Goal: Communication & Community: Answer question/provide support

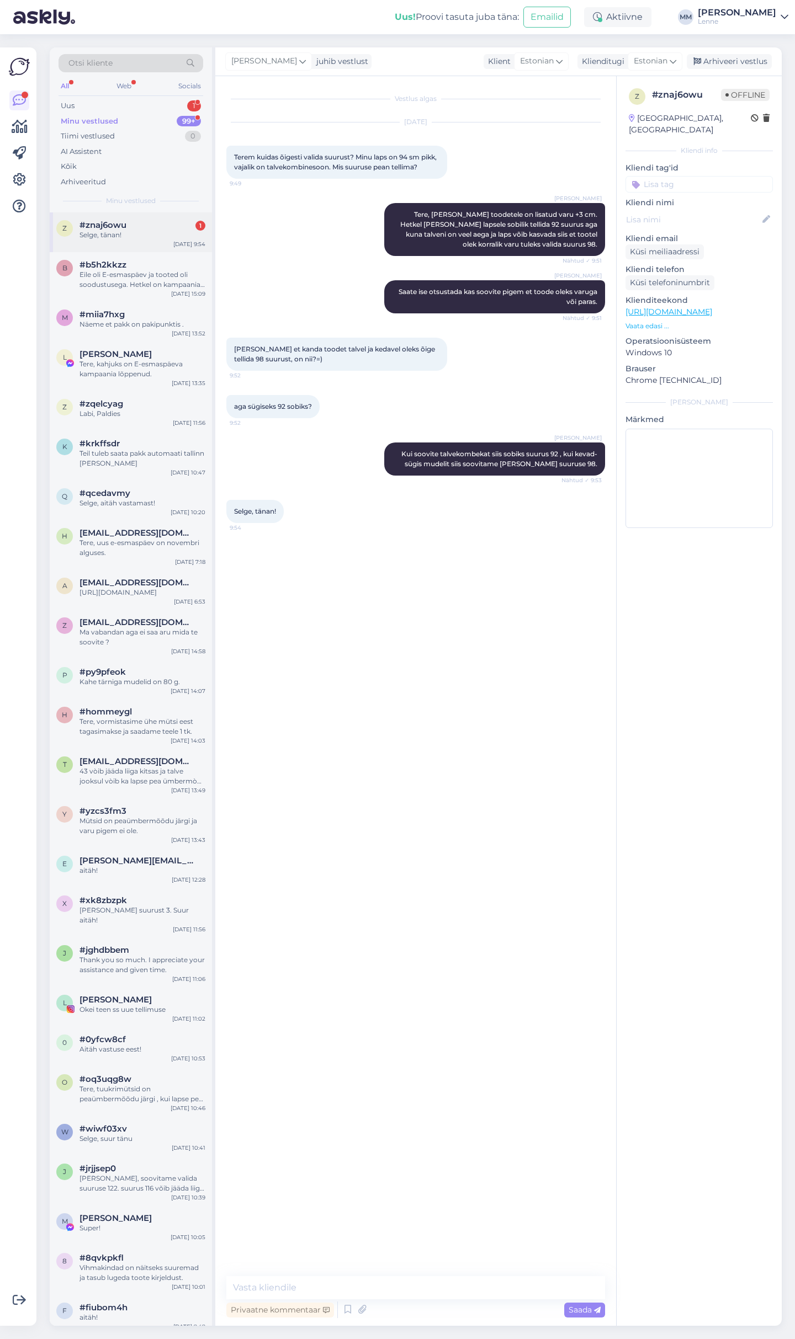
click at [157, 235] on div "Selge, tänan!" at bounding box center [142, 235] width 126 height 10
click at [116, 99] on div "Uus 1" at bounding box center [130, 105] width 145 height 15
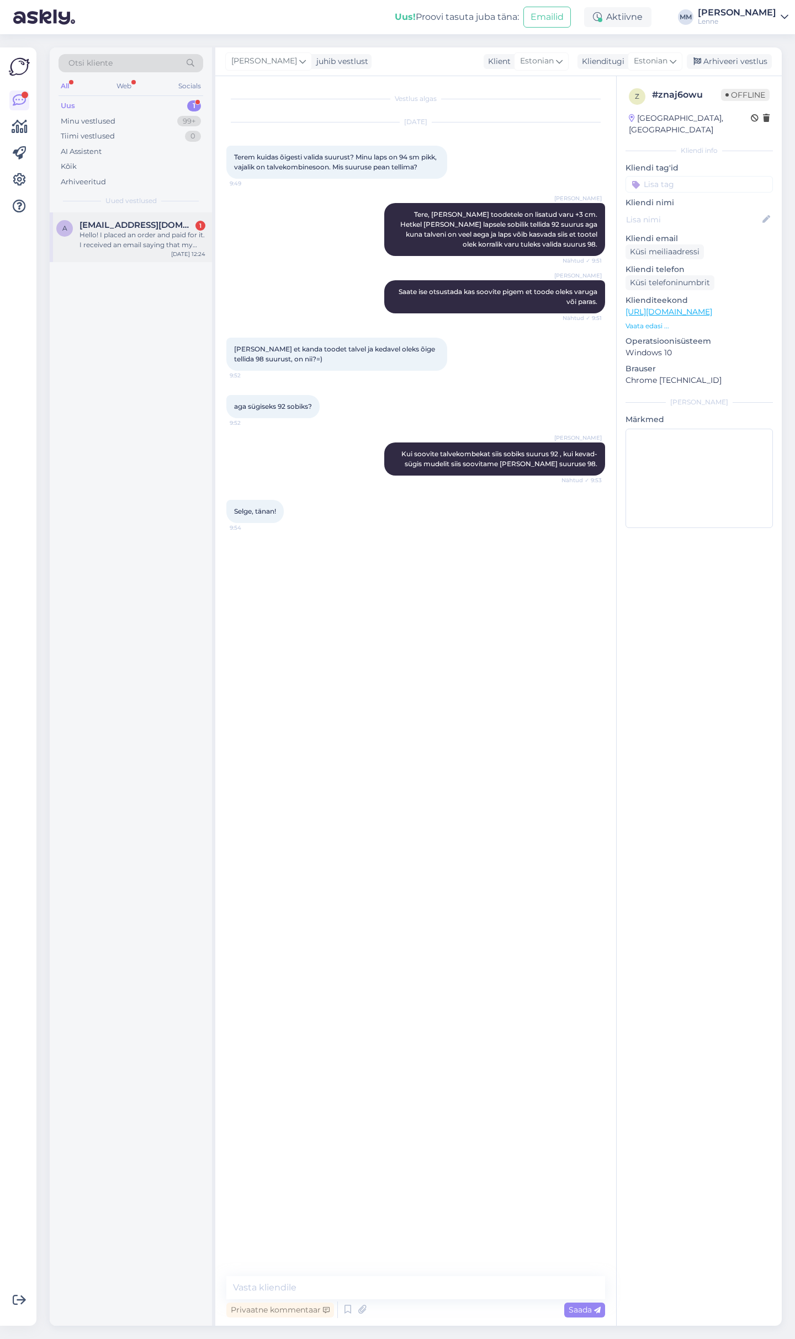
click at [140, 228] on span "[EMAIL_ADDRESS][DOMAIN_NAME]" at bounding box center [136, 225] width 115 height 10
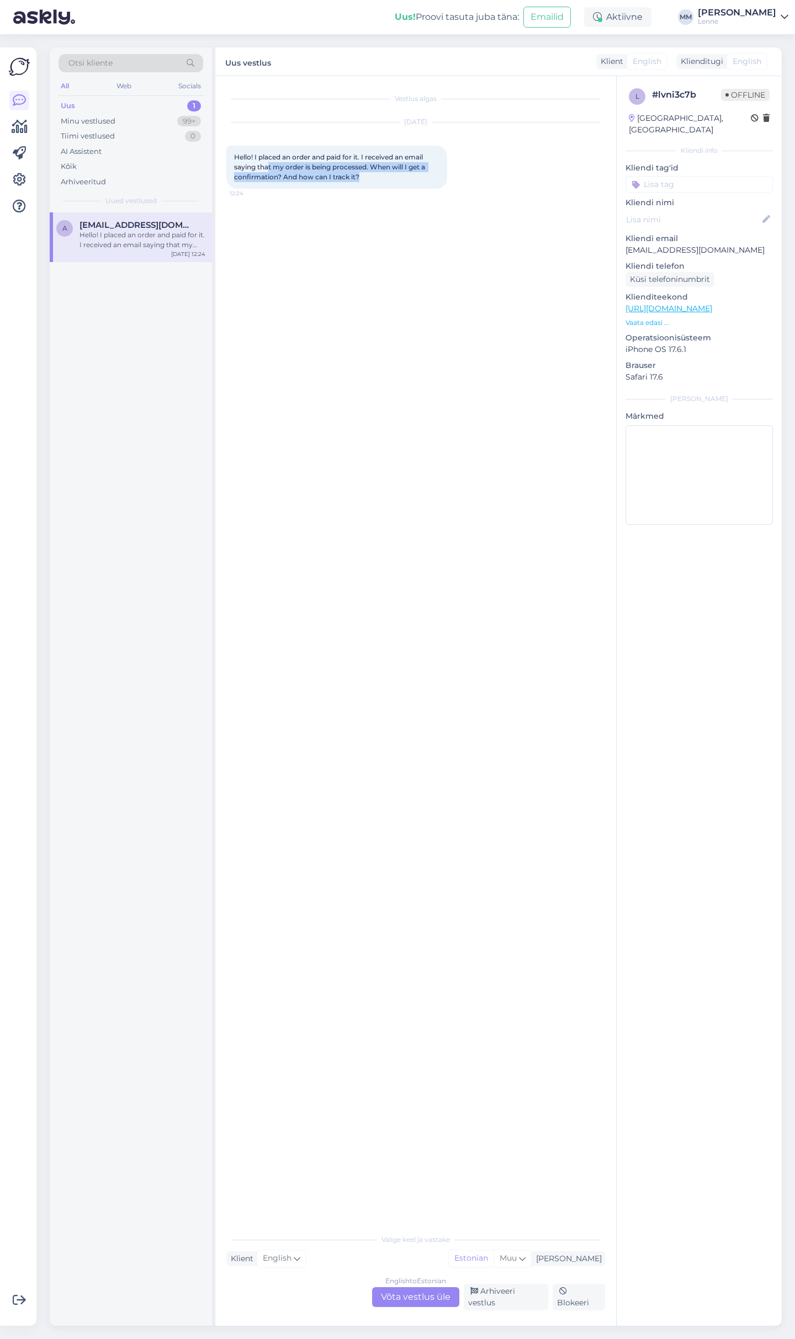
drag, startPoint x: 268, startPoint y: 166, endPoint x: 433, endPoint y: 175, distance: 165.3
click at [433, 175] on div "Hello! I placed an order and paid for it. I received an email saying that my or…" at bounding box center [336, 167] width 221 height 43
click at [430, 207] on div "Vestlus algas Sep 10 2025 Hello! I placed an order and paid for it. I received …" at bounding box center [420, 652] width 389 height 1131
click at [416, 1299] on div "English to Estonian Võta vestlus üle" at bounding box center [415, 1298] width 87 height 20
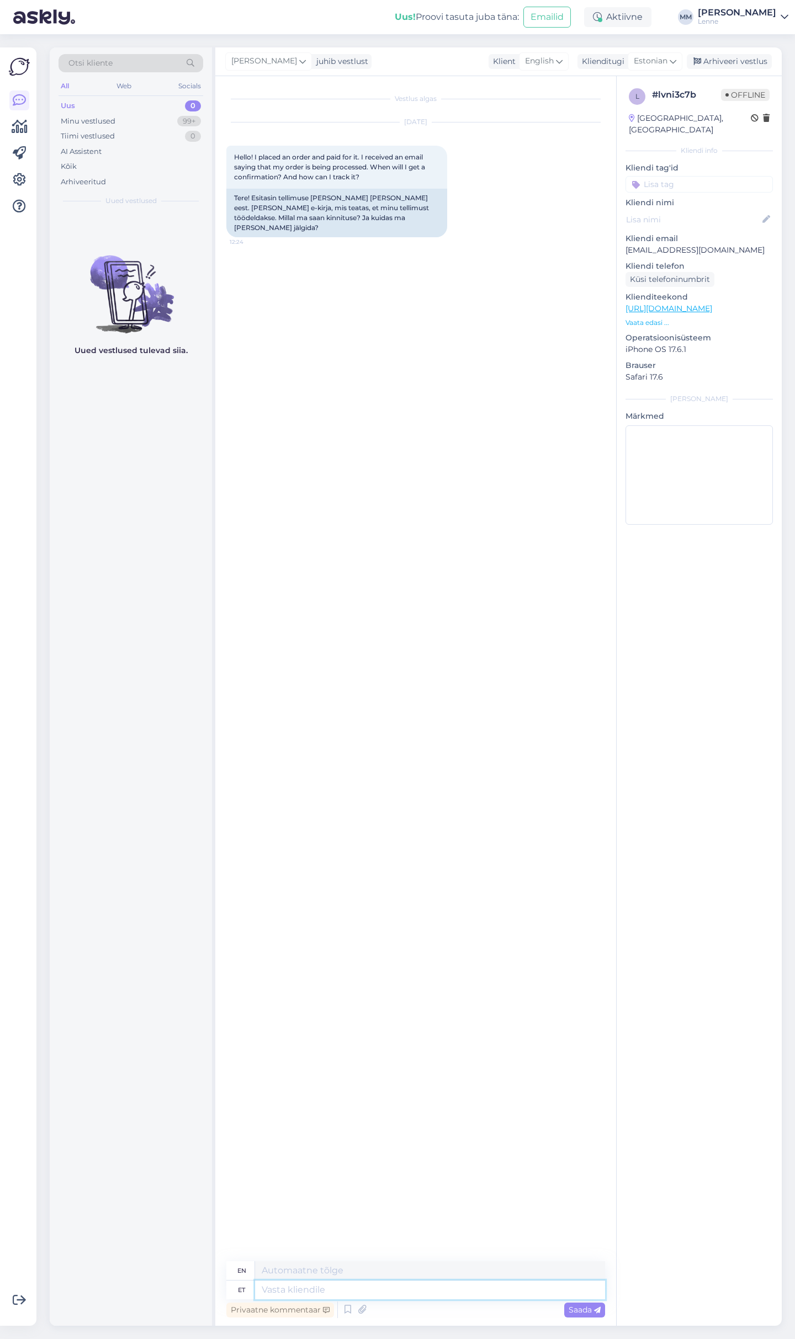
click at [378, 1293] on textarea at bounding box center [430, 1290] width 350 height 19
type textarea "Tere"
type textarea "Hello"
type textarea "Tere p"
type textarea "Hello,"
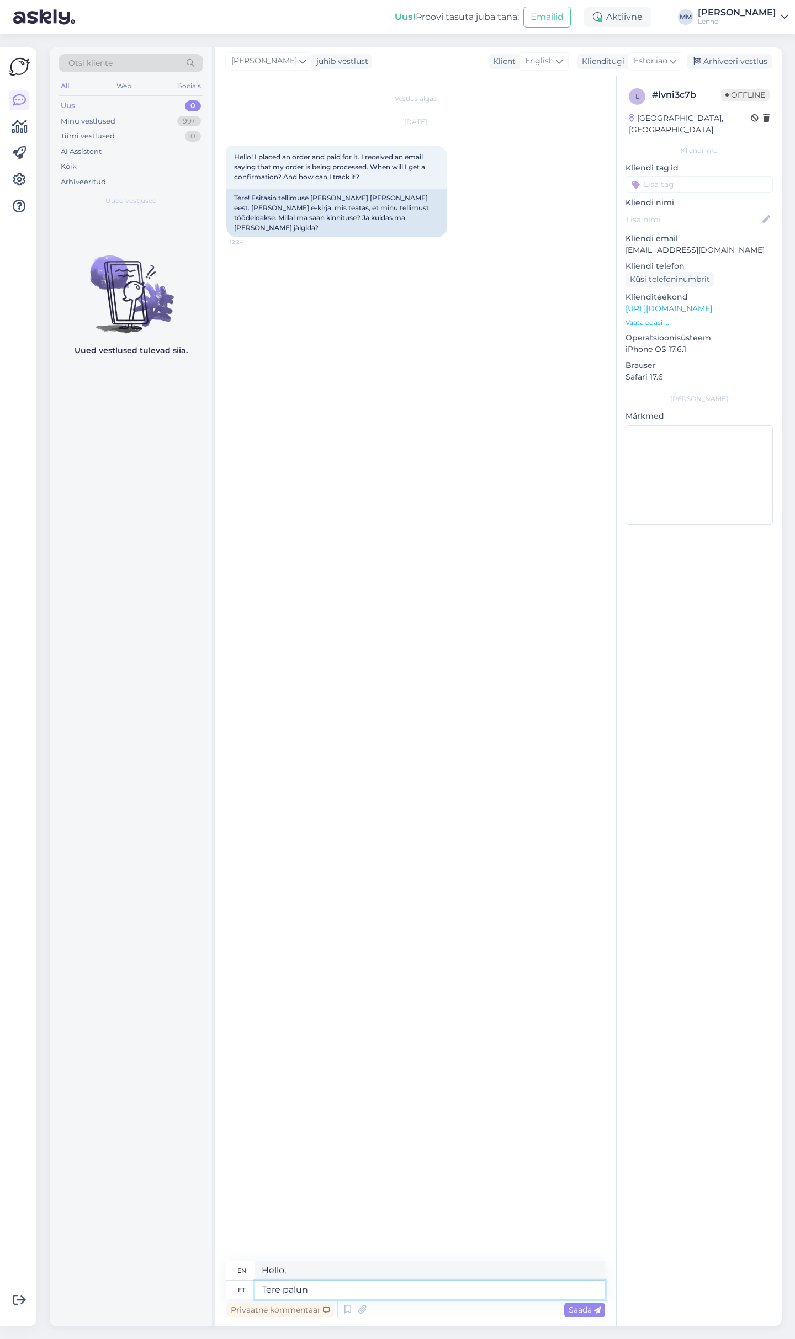
type textarea "Tere palun t"
type textarea "Hello please"
type textarea "Tere palun täpsustage"
type textarea "Hello, please clarify."
type textarea "Tere palun täpsustage oma te"
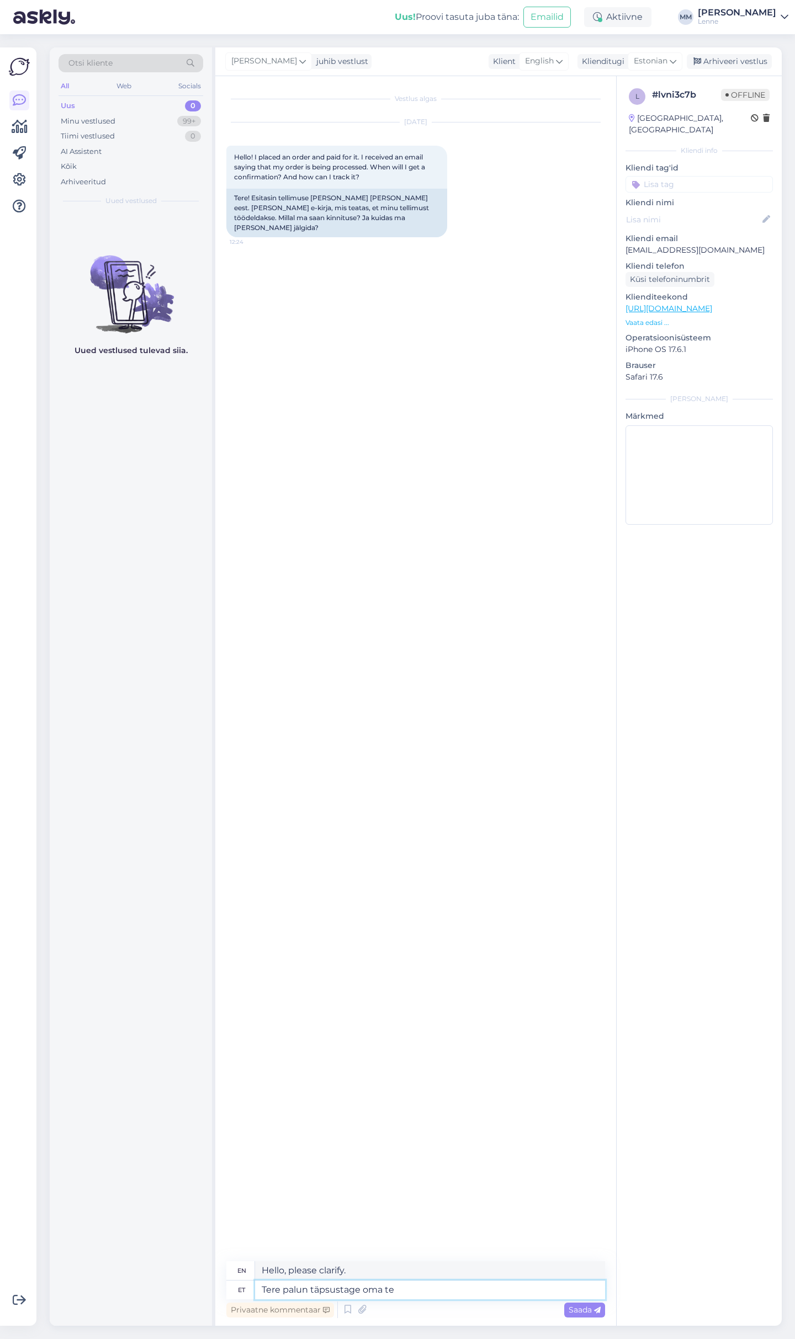
type textarea "Hello, please specify your"
type textarea "Tere palun täpsustage oma tellimuse"
type textarea "Hello, please specify your order."
type textarea "Tere palun täpsustage oma tellimuse num"
type textarea "Hello, please specify your order number."
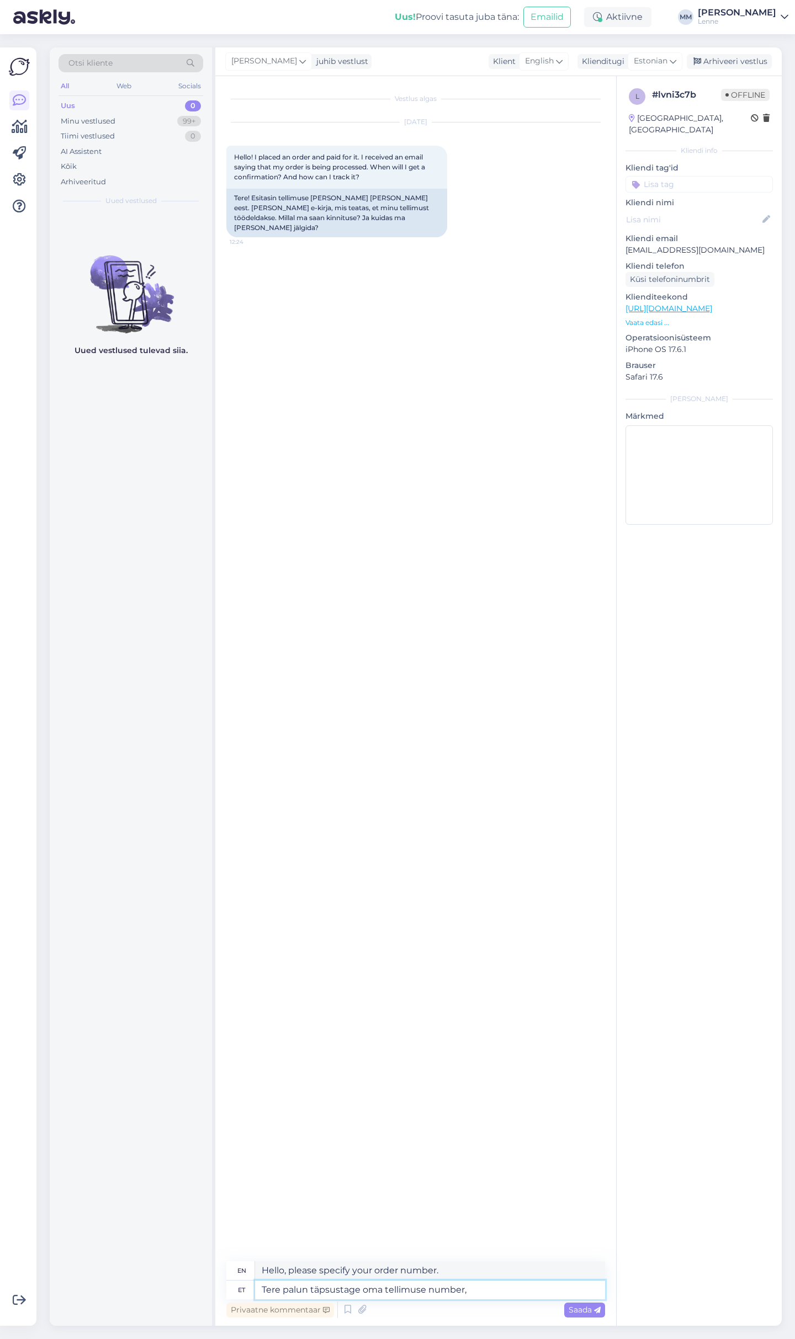
type textarea "Tere palun täpsustage oma tellimuse number, v"
type textarea "Hello, please specify your order number,"
type textarea "Tere palun täpsustage oma tellimuse number, või n"
type textarea "Hello, please specify your order number, or"
type textarea "Tere palun täpsustage oma tellimuse number, või nimi"
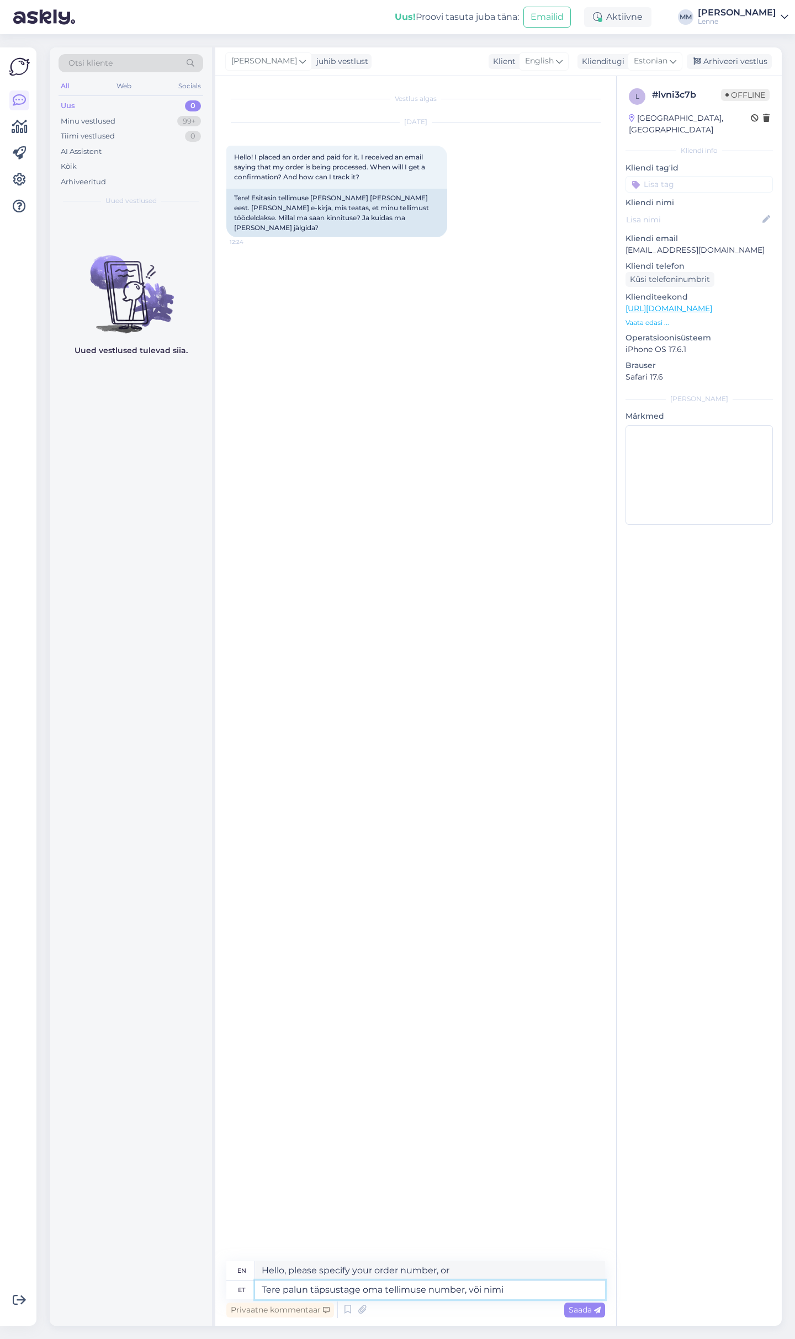
type textarea "Hello, please specify your order number or name."
type textarea "Tere palun täpsustage oma tellimuse number, või nimi ?"
type textarea "Hello, please specify your order number or name?"
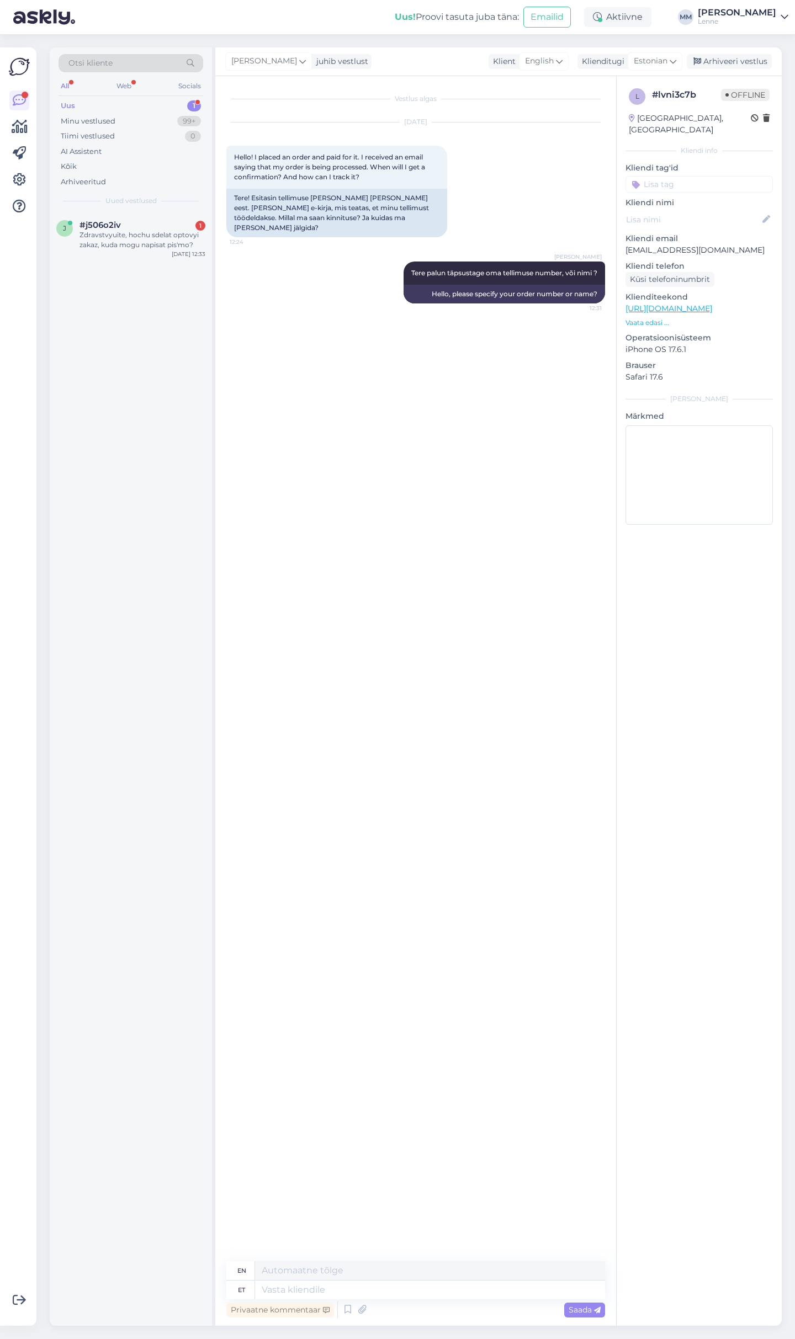
click at [105, 444] on div "j #j506o2iv 1 Zdravstvyuite, hochu sdelat optovyi zakaz, kuda mogu napisat pis'…" at bounding box center [131, 769] width 162 height 1114
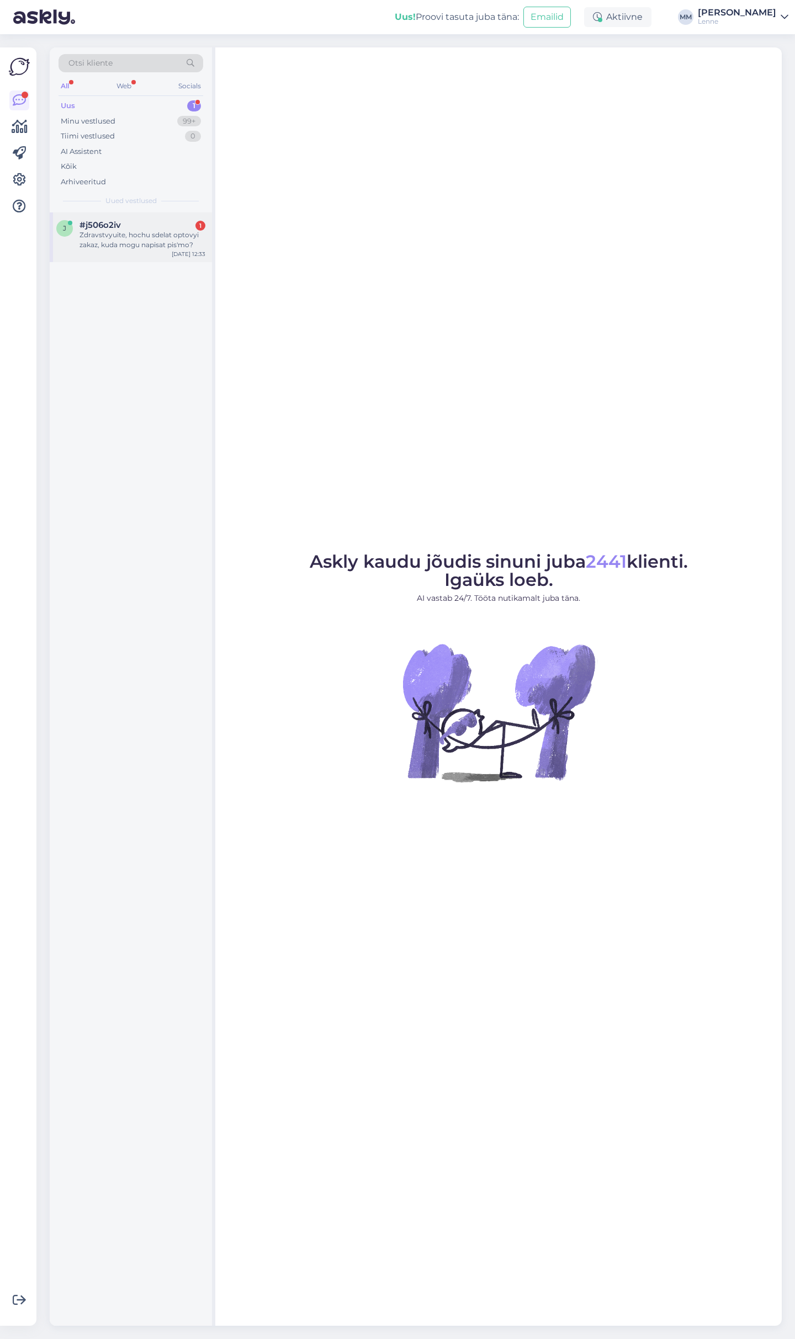
click at [142, 228] on div "#j506o2iv 1" at bounding box center [142, 225] width 126 height 10
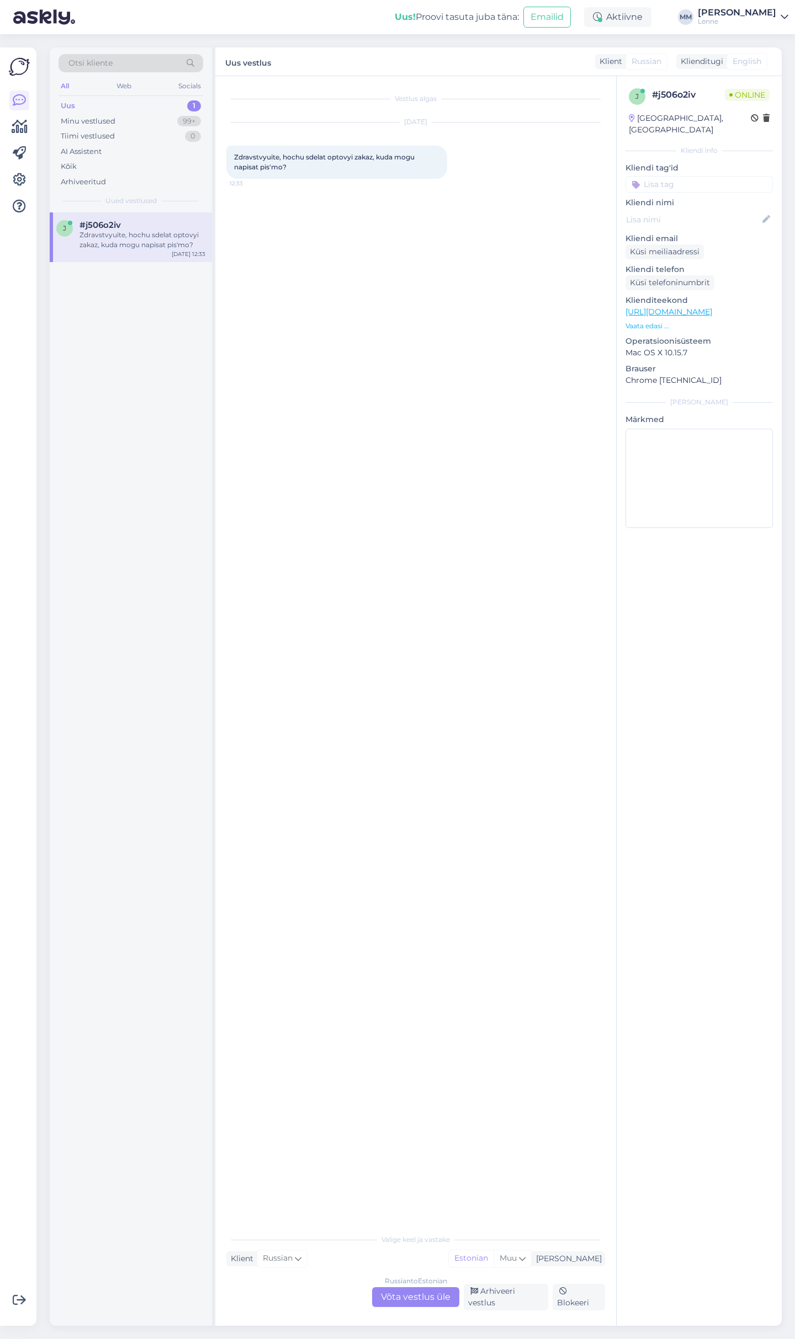
click at [445, 1298] on div "Russian to Estonian Võta vestlus üle" at bounding box center [415, 1298] width 87 height 20
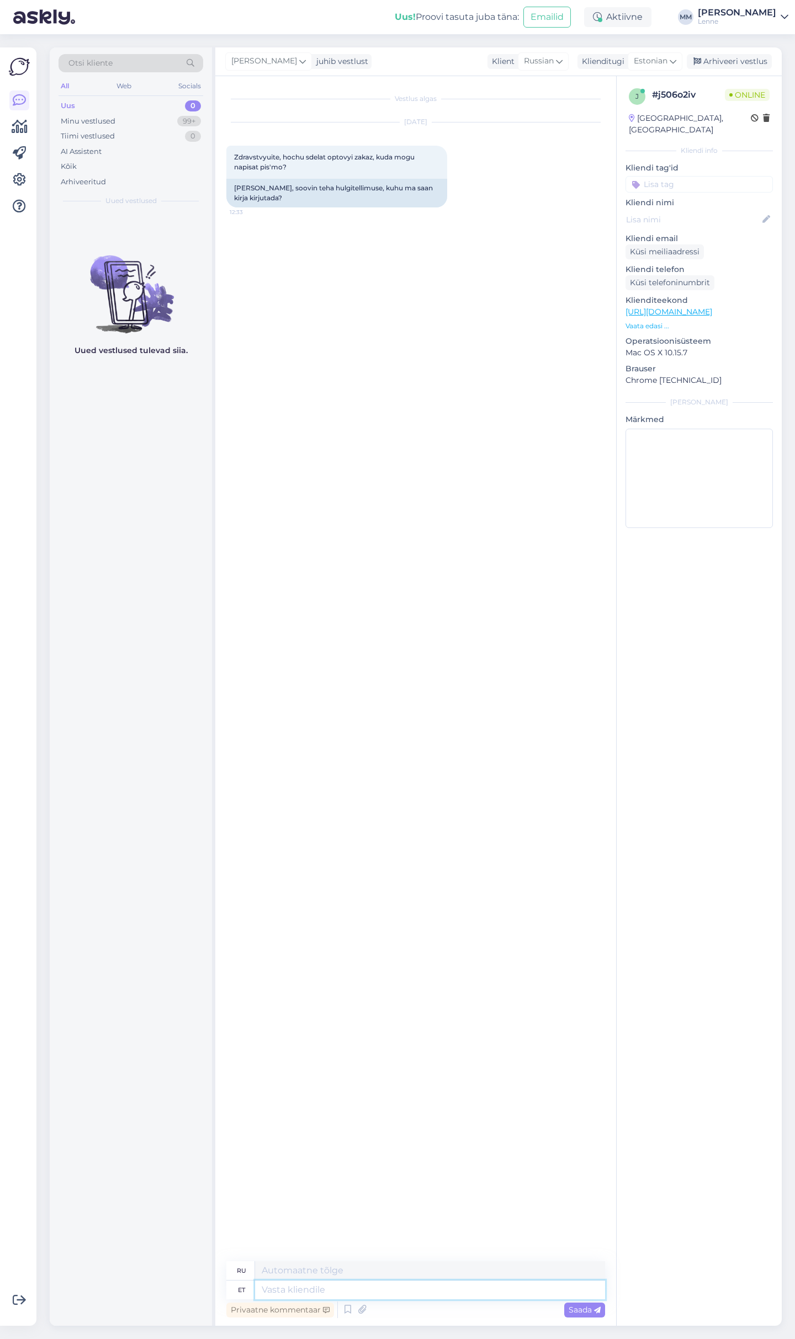
click at [384, 1289] on textarea at bounding box center [430, 1290] width 350 height 19
type textarea "Tere,"
type textarea "Привет"
type textarea "Tere, k"
type textarea "Привет,"
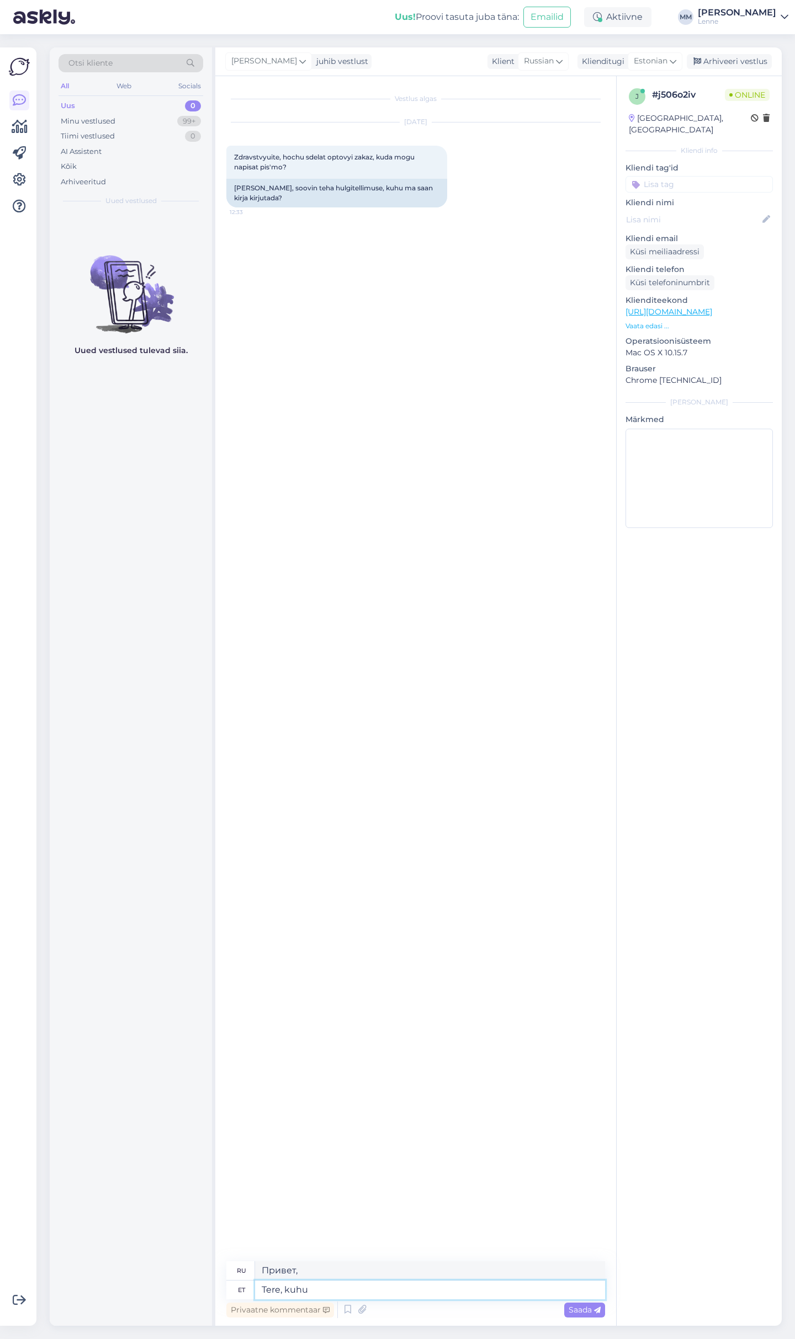
type textarea "Tere, kuhu"
type textarea "Привет, где ты?"
type textarea "Tere, kuhu te soovite te"
type textarea "Привет, куда ты идёшь?"
type textarea "Tere, kuhu te soovite tellida ?"
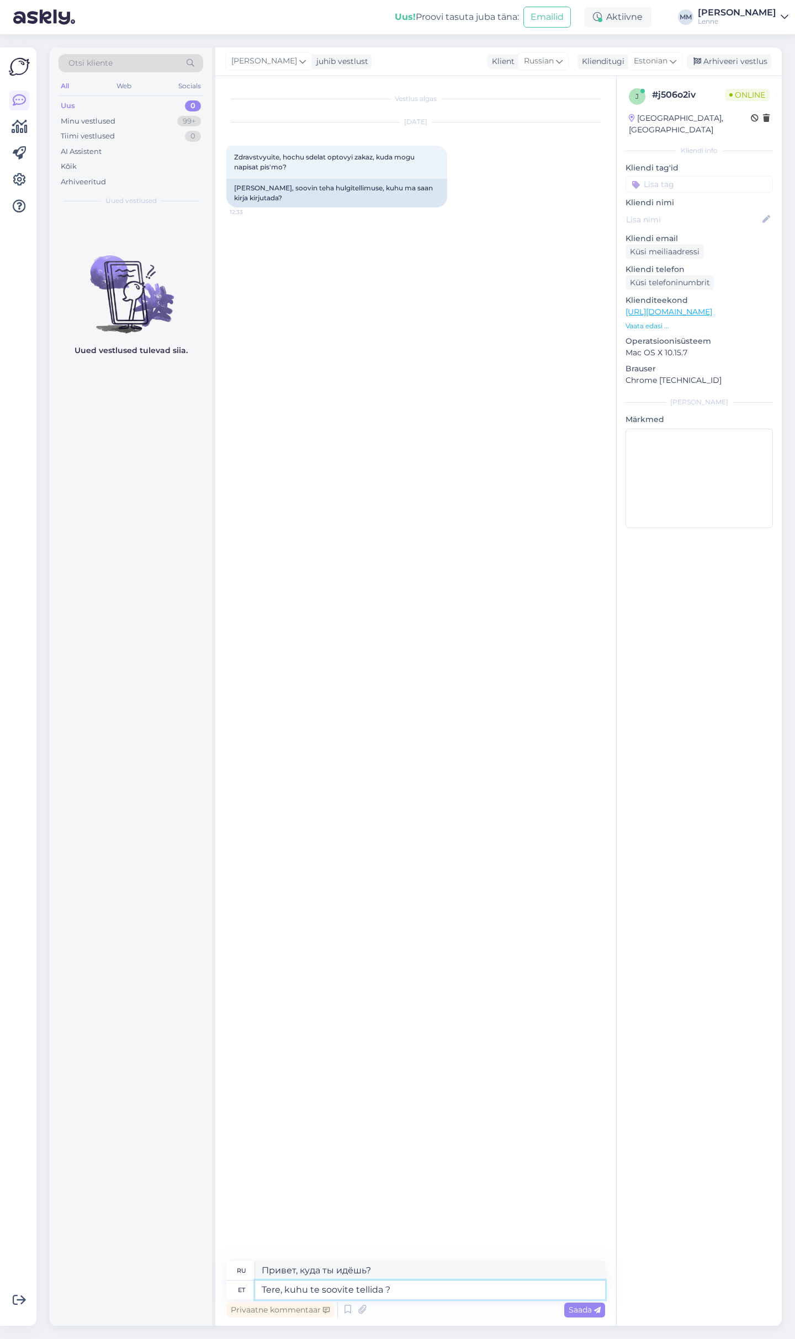
type textarea "Здравствуйте, где бы вы хотели сделать заказ?"
type textarea "Tere, kuhu te soovite tellida ?"
click at [570, 1312] on span "Saada" at bounding box center [584, 1310] width 32 height 10
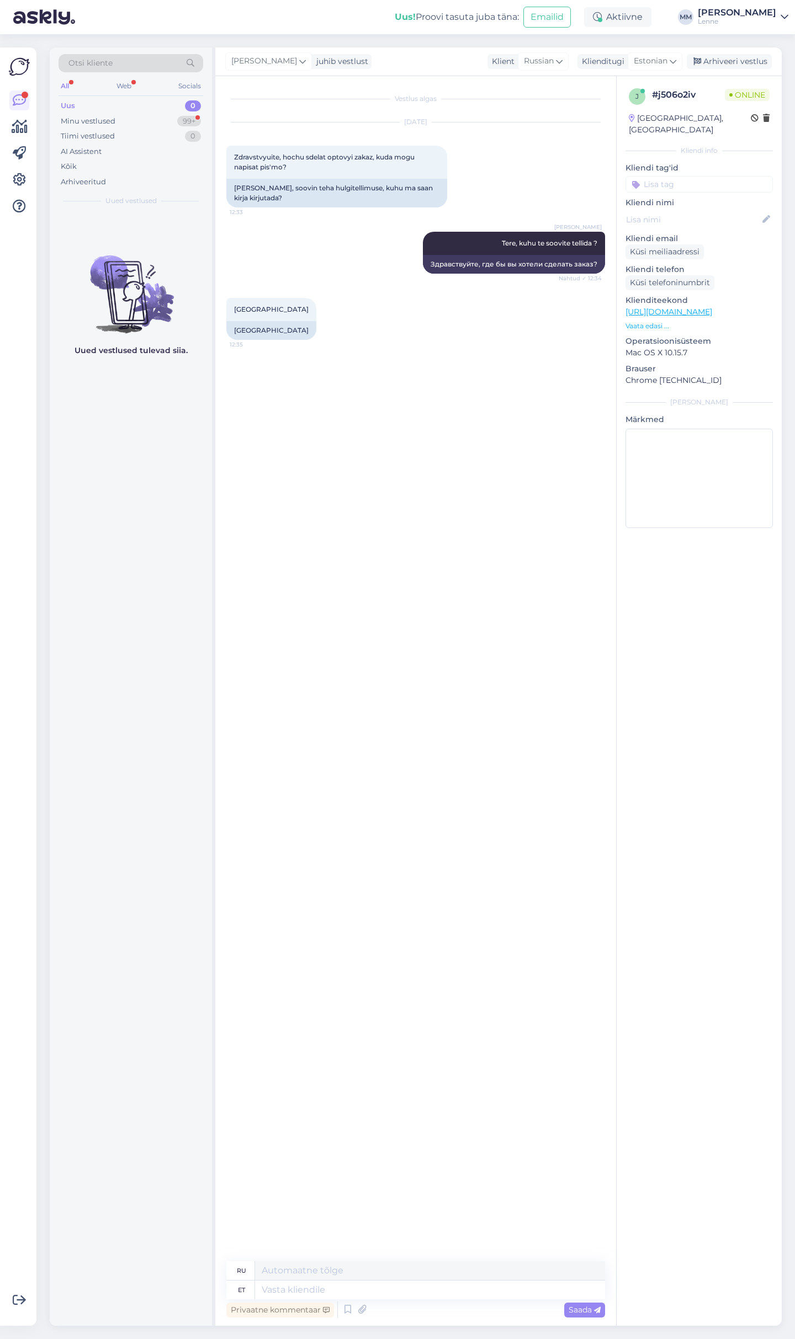
click at [132, 642] on div "Uued vestlused tulevad siia." at bounding box center [131, 769] width 162 height 1114
click at [367, 1288] on textarea at bounding box center [430, 1290] width 350 height 19
click at [389, 1293] on textarea at bounding box center [430, 1290] width 350 height 19
type textarea "tallinna s"
type textarea "Таллинн"
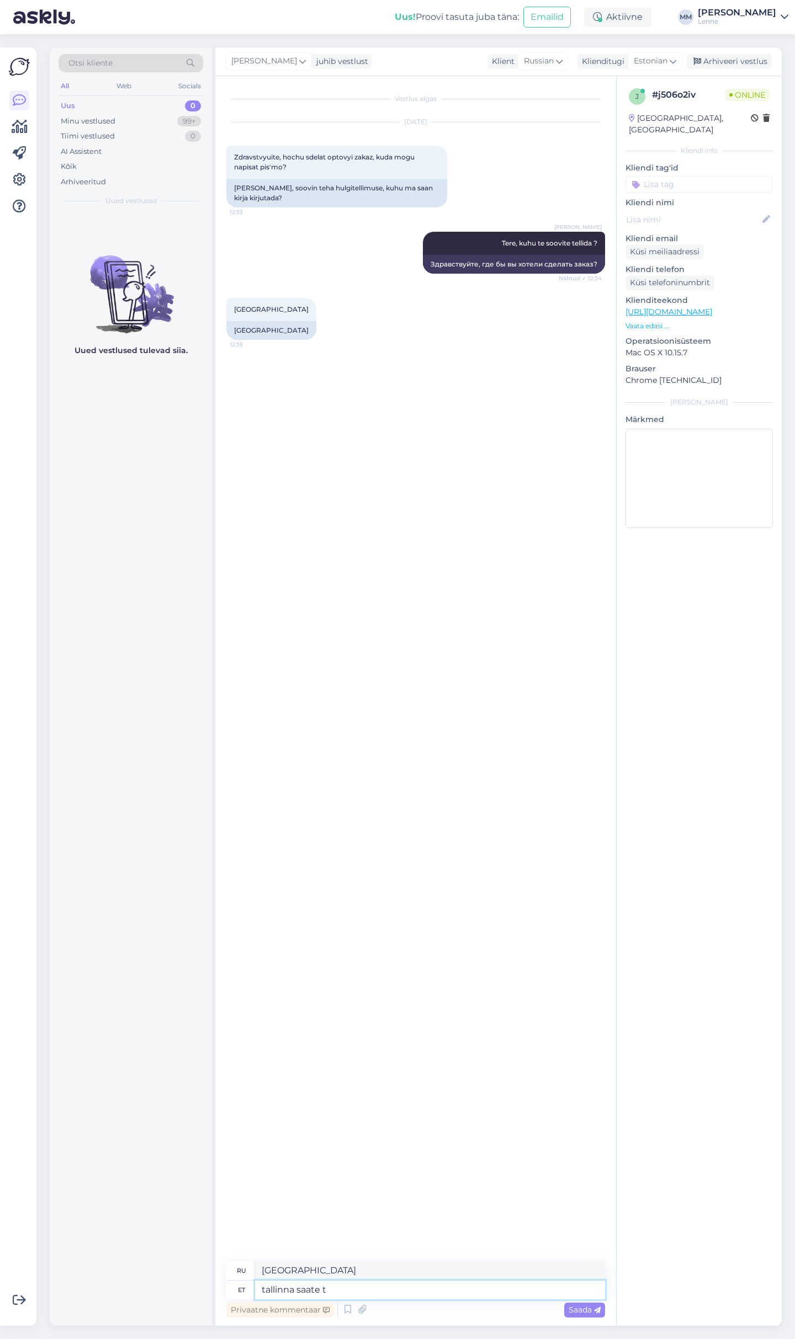
type textarea "tallinna saate te"
type textarea "Таллиннское шоу"
type textarea "tallinna saate tellida"
type textarea "Вы можете заказать из Таллинна."
type textarea "tallinna saate tellida me e"
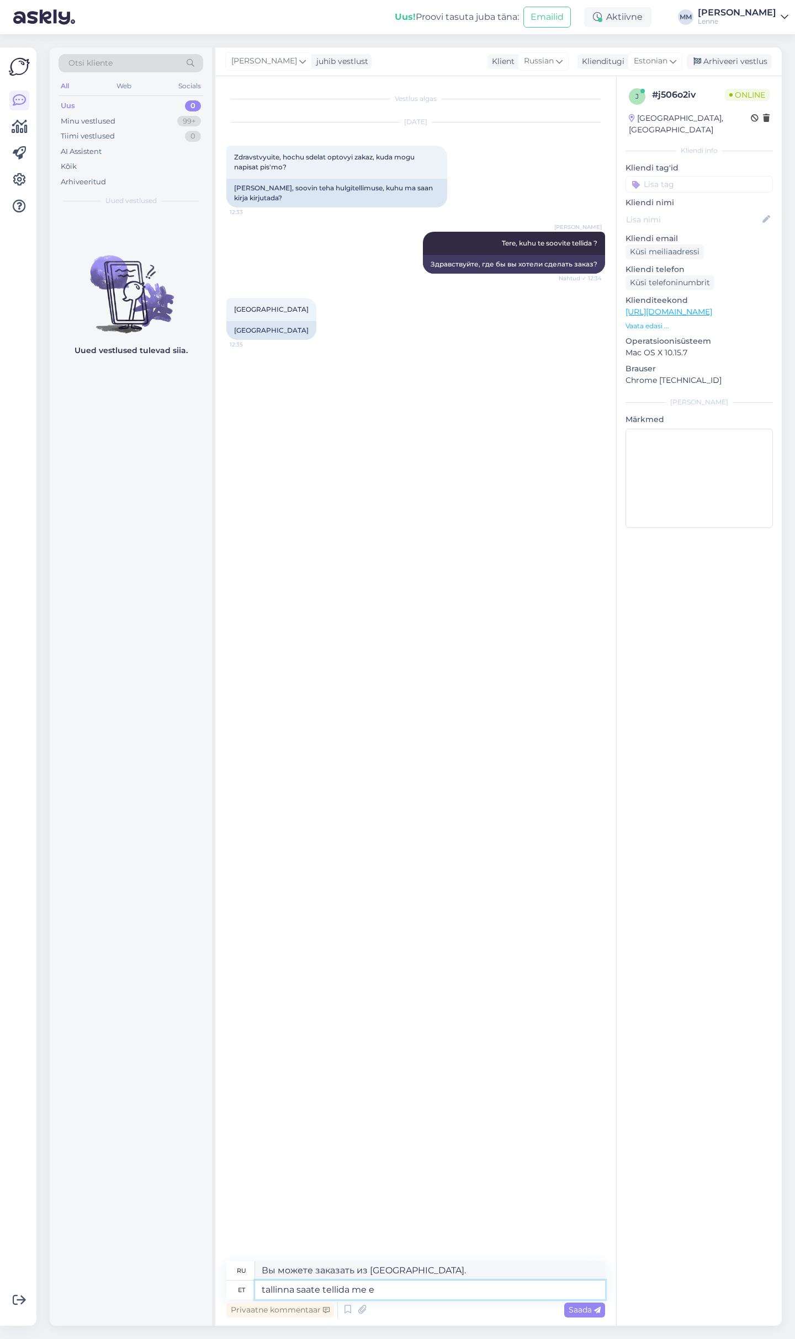
type textarea "Вы можете заказать у нас в Таллинне."
type textarea "tallinna saate tellida meie E-poest"
type textarea "Вы можете сделать заказ в нашем интернет-магазине в [GEOGRAPHIC_DATA]."
type textarea "tallinna saate tellida meie E-poest ."
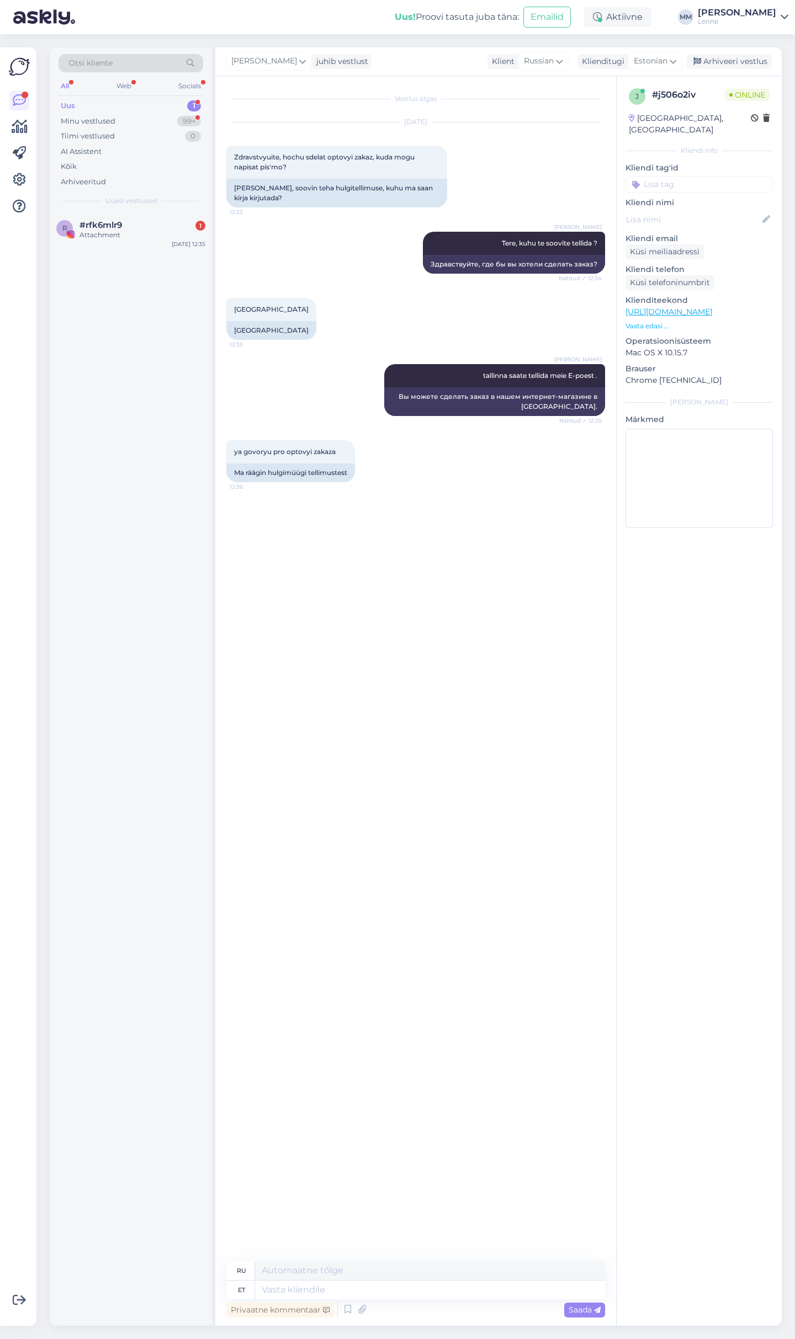
click at [100, 546] on div "r #rfk6mlr9 1 Attachment Sep 10 12:35" at bounding box center [131, 769] width 162 height 1114
click at [292, 1294] on textarea at bounding box center [430, 1290] width 350 height 19
type textarea "Kas"
type textarea "Является"
type textarea "Kas teil o"
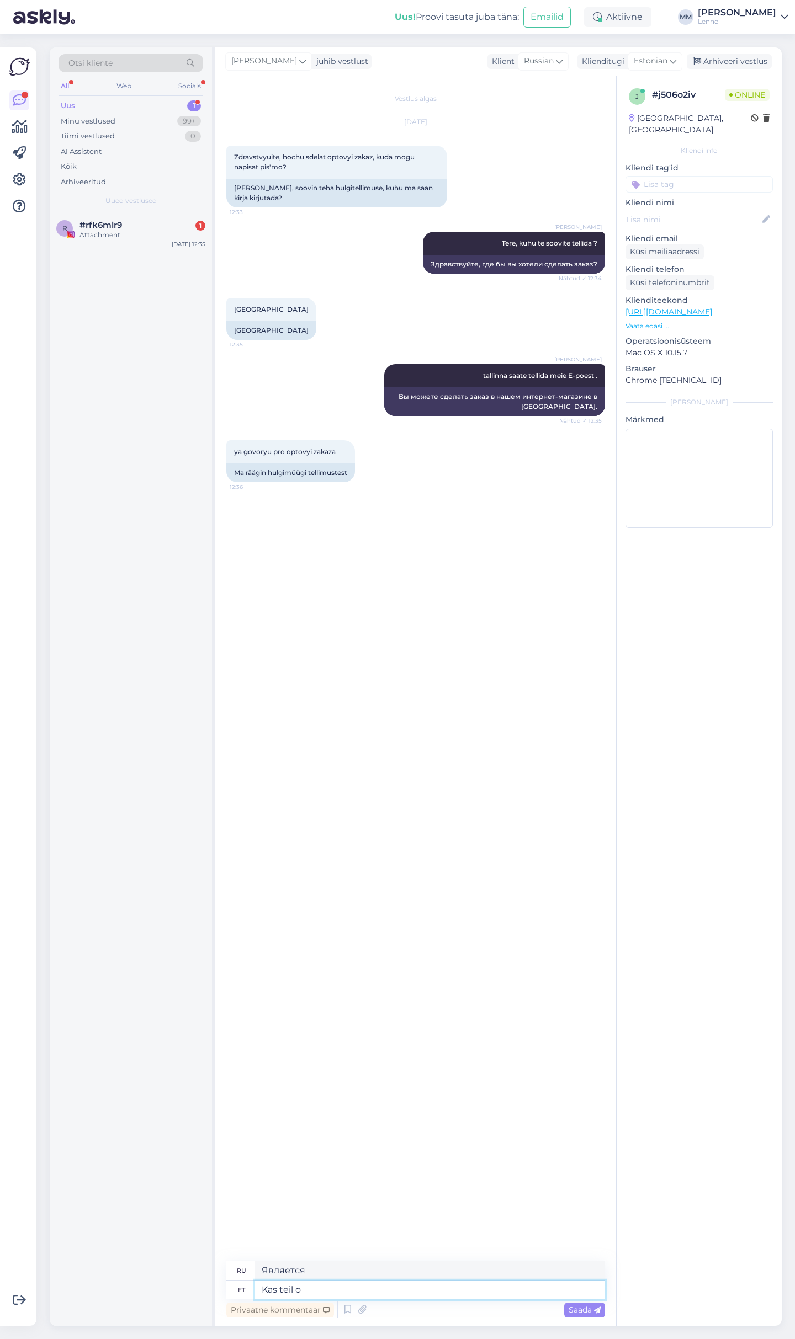
type textarea "У вас есть"
type textarea "Kas teil on Tallinnas p"
type textarea "Есть ли у вас такой в ​​Таллинне?"
type textarea "Kas teil on [GEOGRAPHIC_DATA] pood ?"
type textarea "У вас есть магазин в [GEOGRAPHIC_DATA]?"
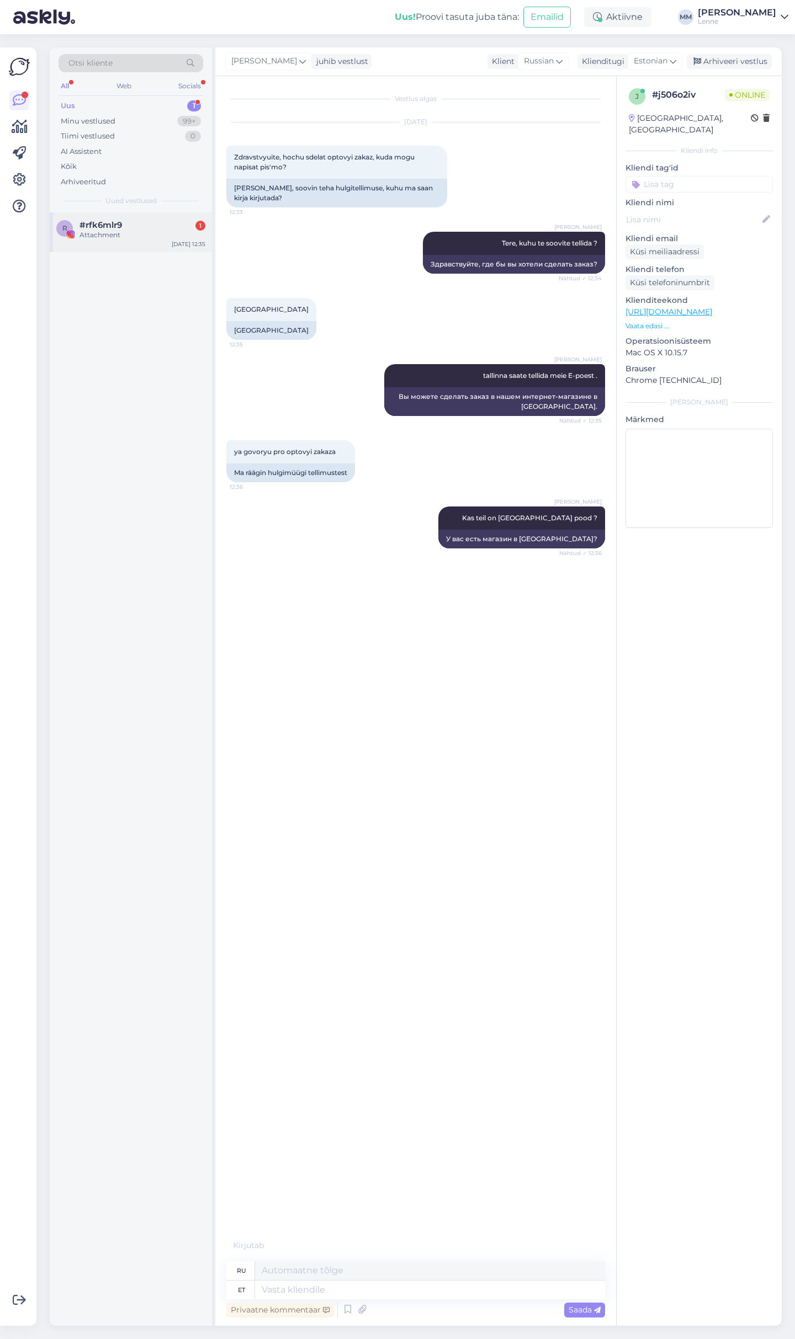
click at [122, 224] on span "#rfk6mlr9" at bounding box center [100, 225] width 42 height 10
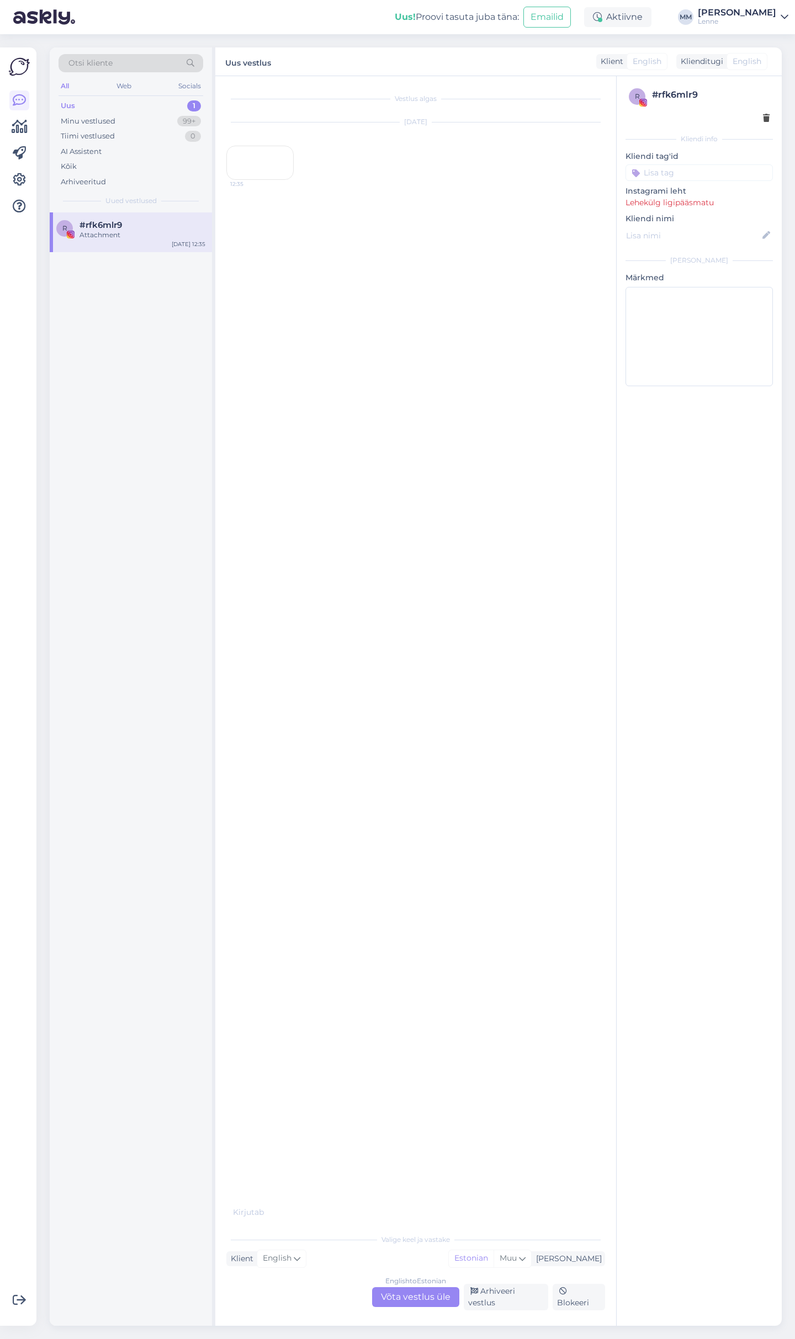
click at [286, 180] on div "12:35" at bounding box center [259, 163] width 67 height 34
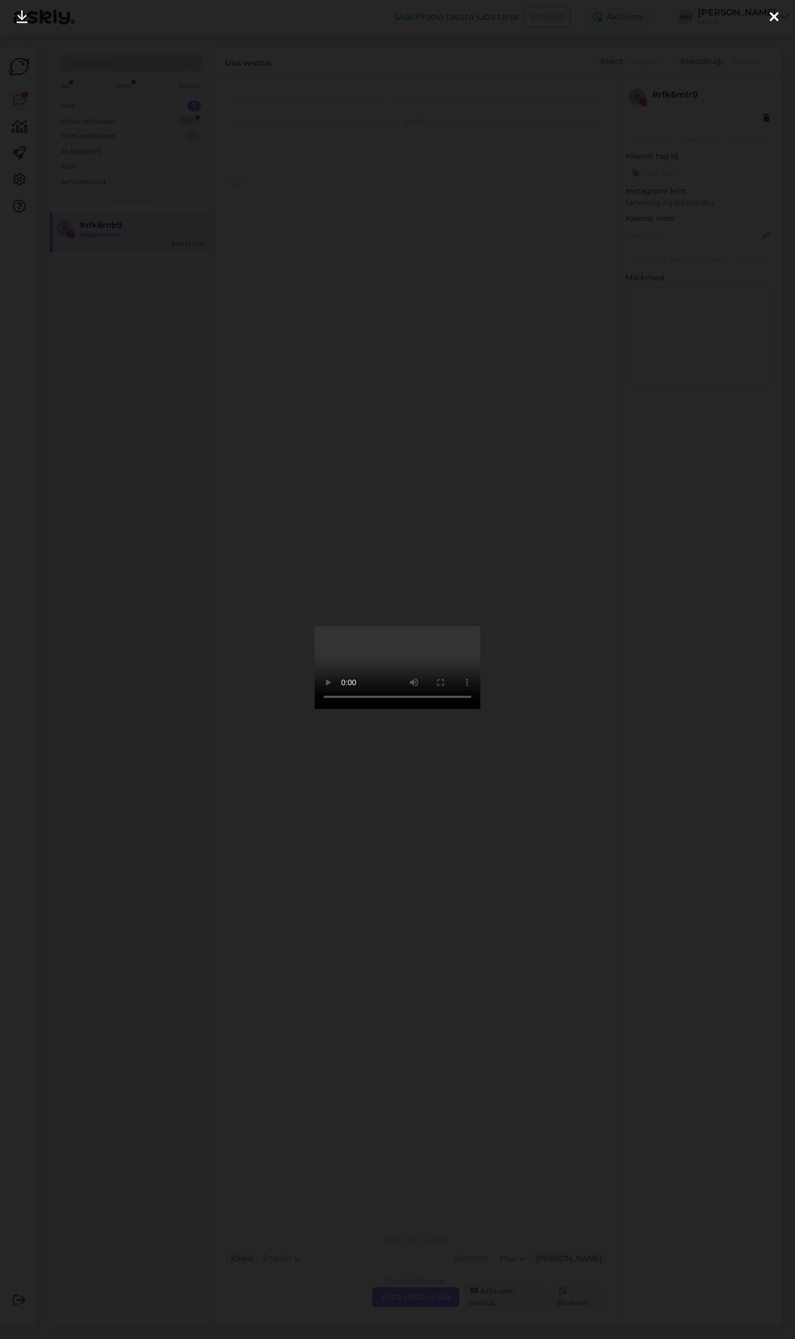
click at [773, 15] on icon at bounding box center [773, 17] width 9 height 14
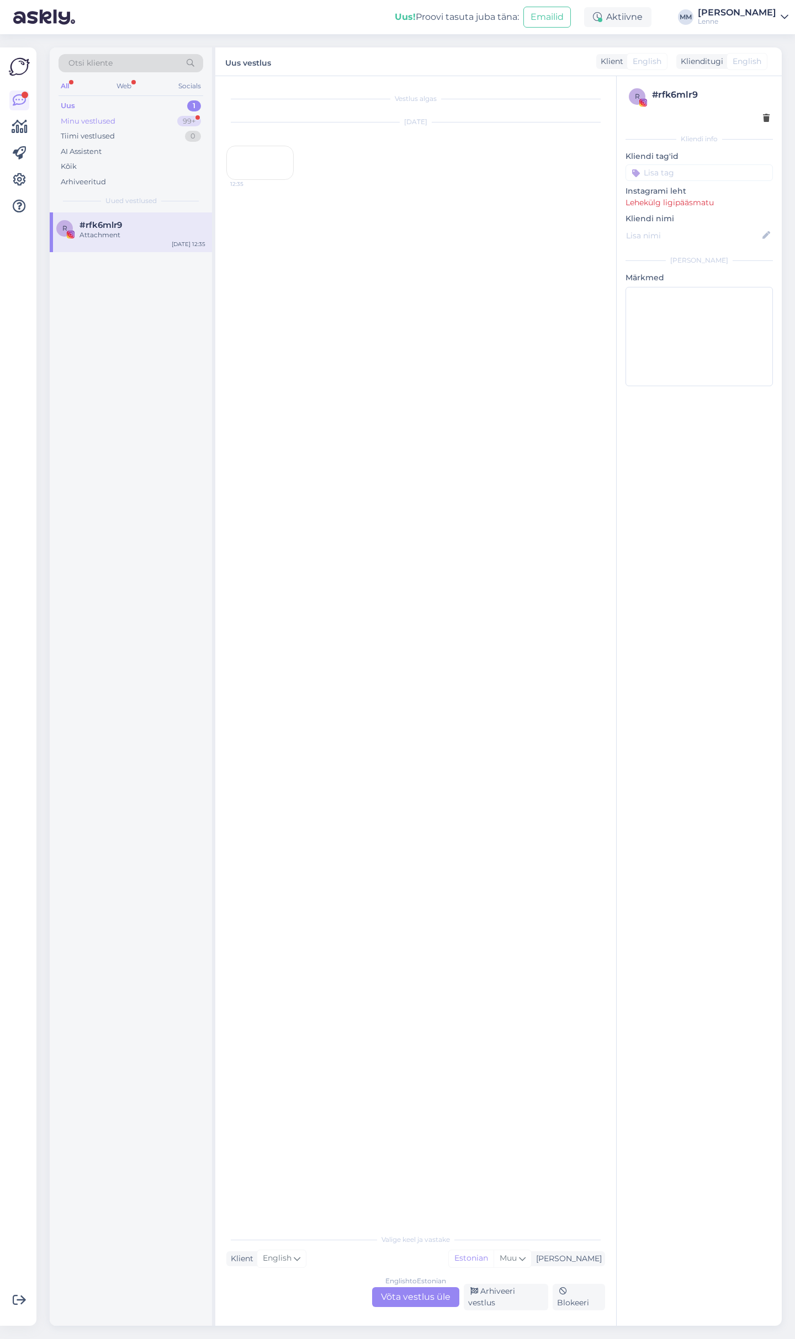
click at [151, 120] on div "Minu vestlused 99+" at bounding box center [130, 121] width 145 height 15
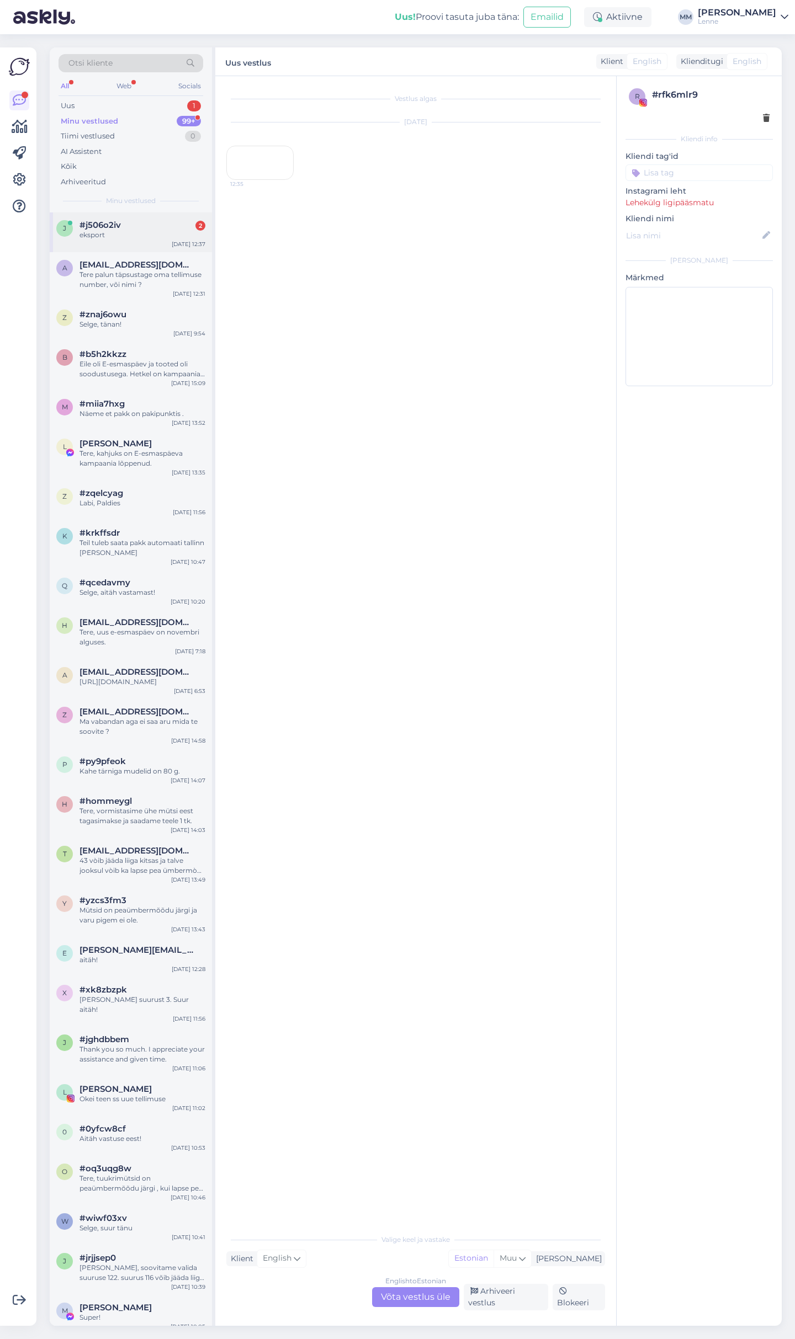
click at [145, 215] on div "j #j506o2iv 2 eksport Sep 10 12:37" at bounding box center [131, 232] width 162 height 40
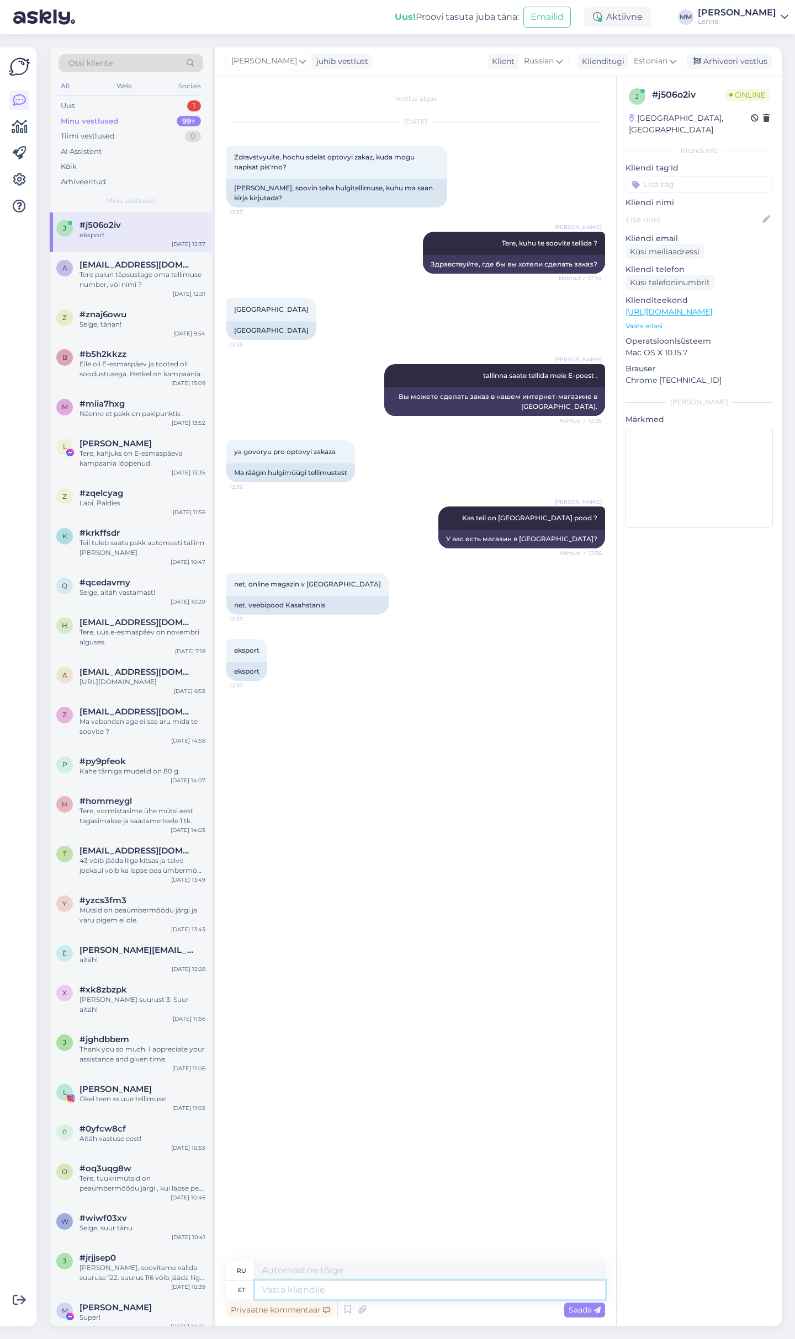
click at [352, 1295] on textarea at bounding box center [430, 1290] width 350 height 19
type textarea "Kasahstani"
type textarea "Казахстан"
type textarea "Kasahstani me"
type textarea "Казахстан мы"
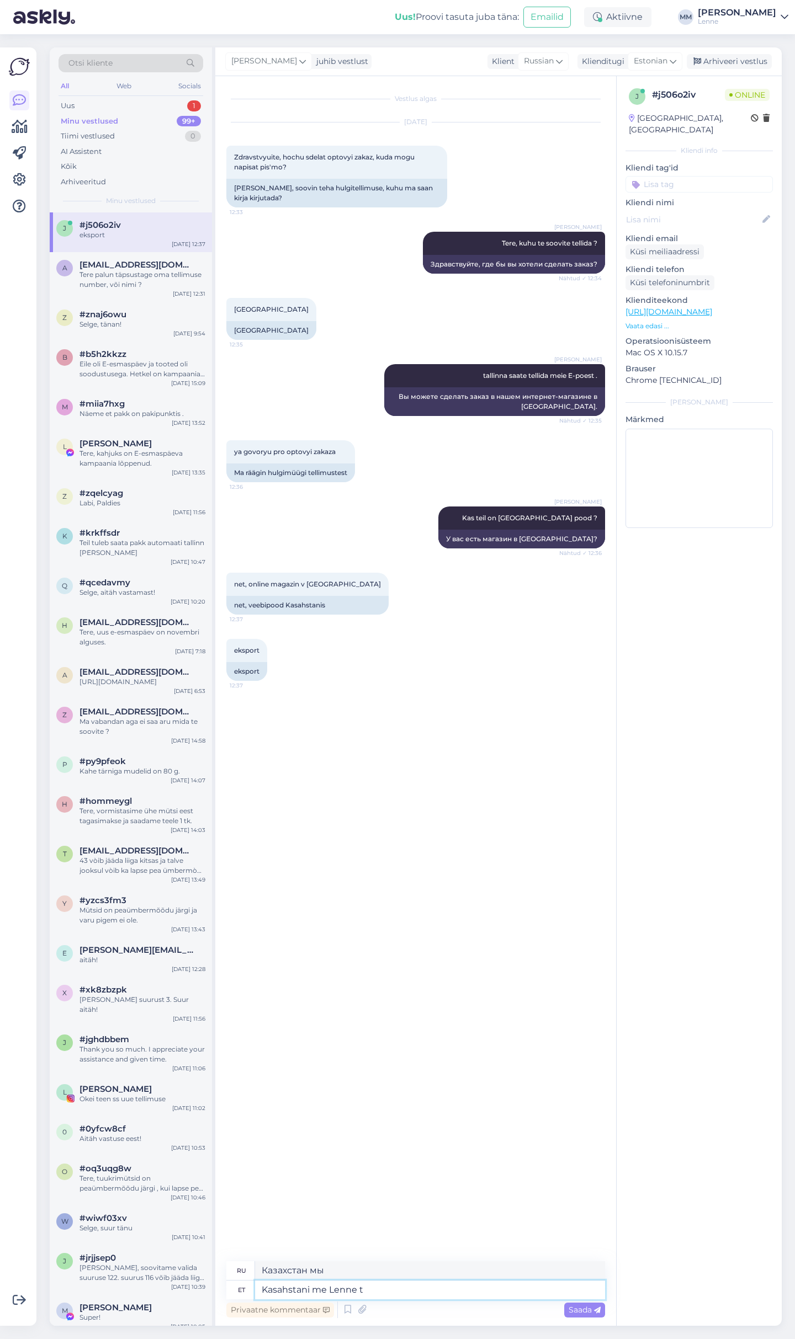
type textarea "Kasahstani me Lenne to"
type textarea "Казахстан Мы Ленне"
type textarea "Kasahstani me Lenne tooteid ei s"
type textarea "В Казахстане у нас продукции Lenne нет."
type textarea "Kasahstani me Lenne tooteid [PERSON_NAME]."
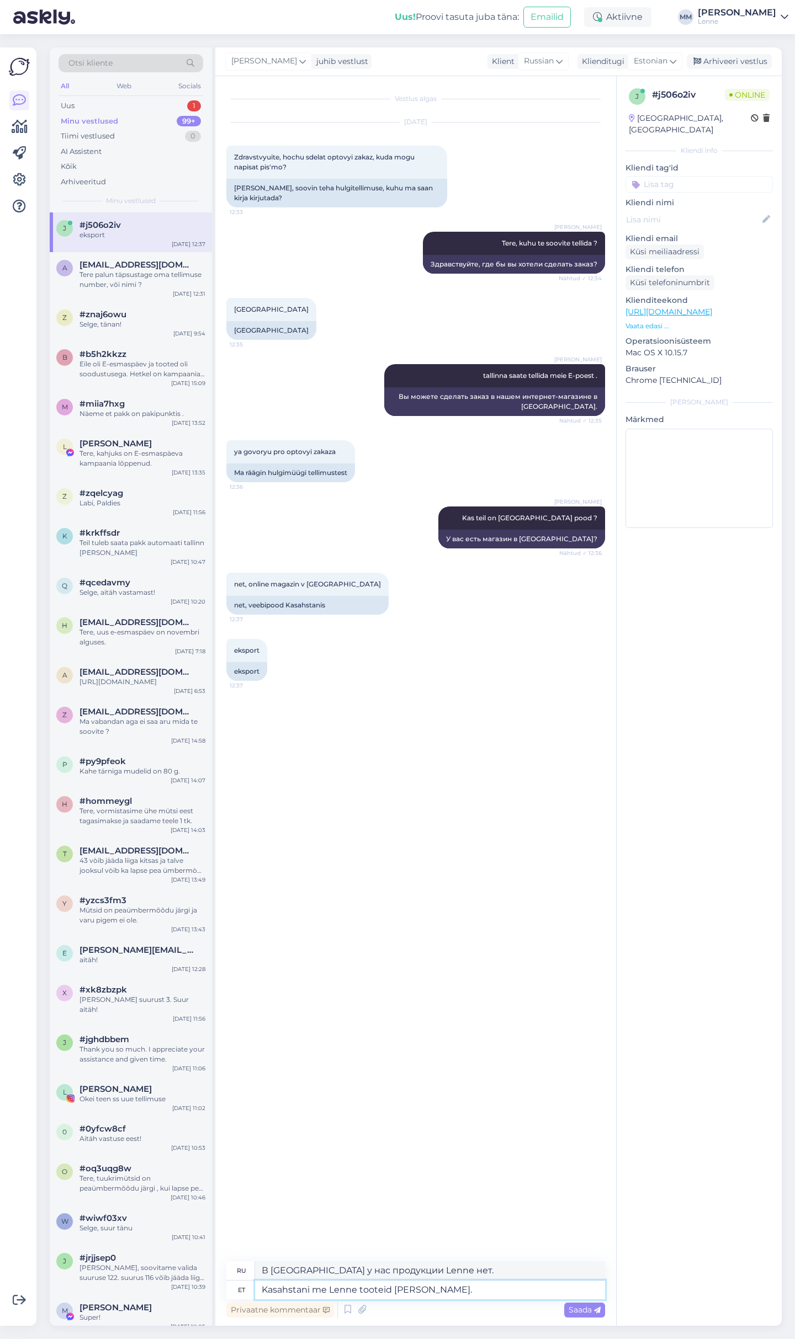
type textarea "Мы не отправляем продукцию Lenne в [GEOGRAPHIC_DATA]."
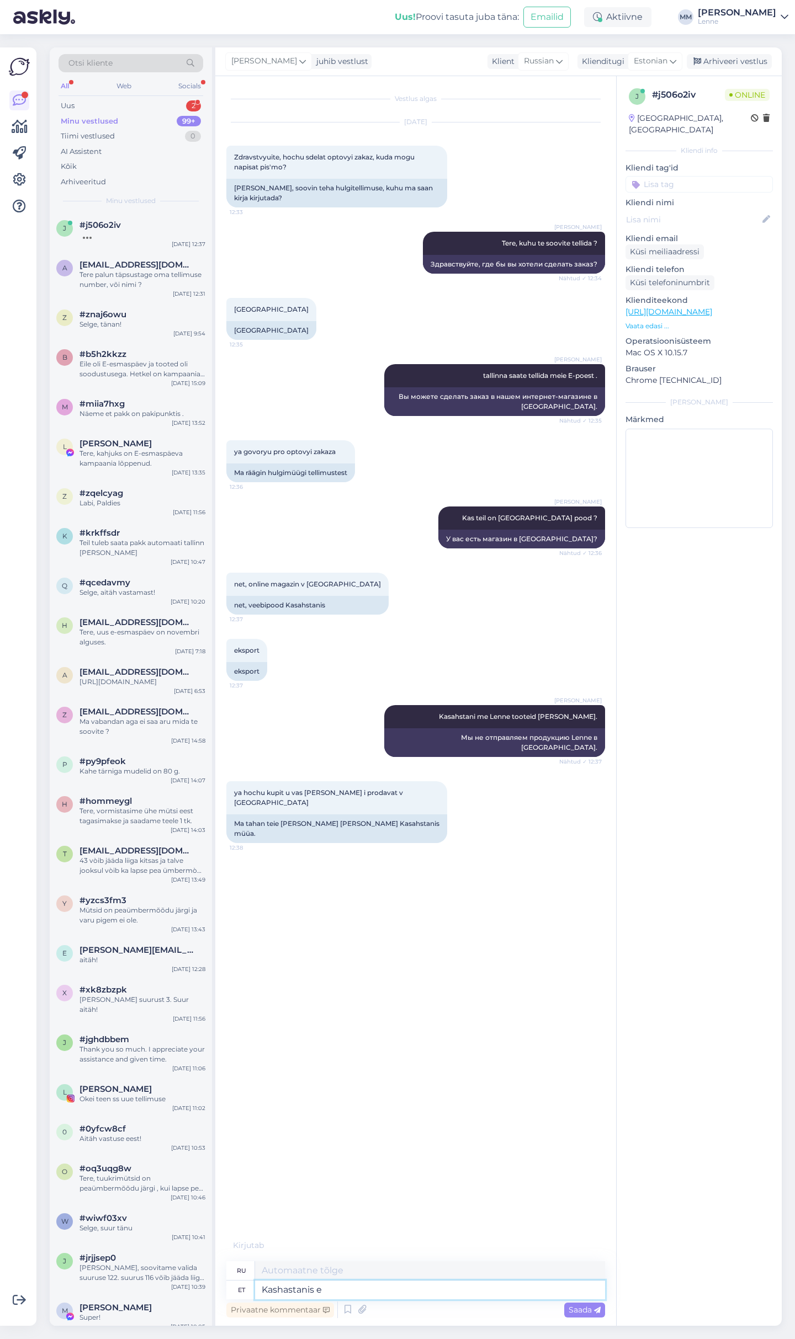
type textarea "Kashastanis ei"
type textarea "В Каштане"
type textarea "Kashastanis ei o"
type textarea "В Казахстане нет"
type textarea "Kashastanis ei ole l"
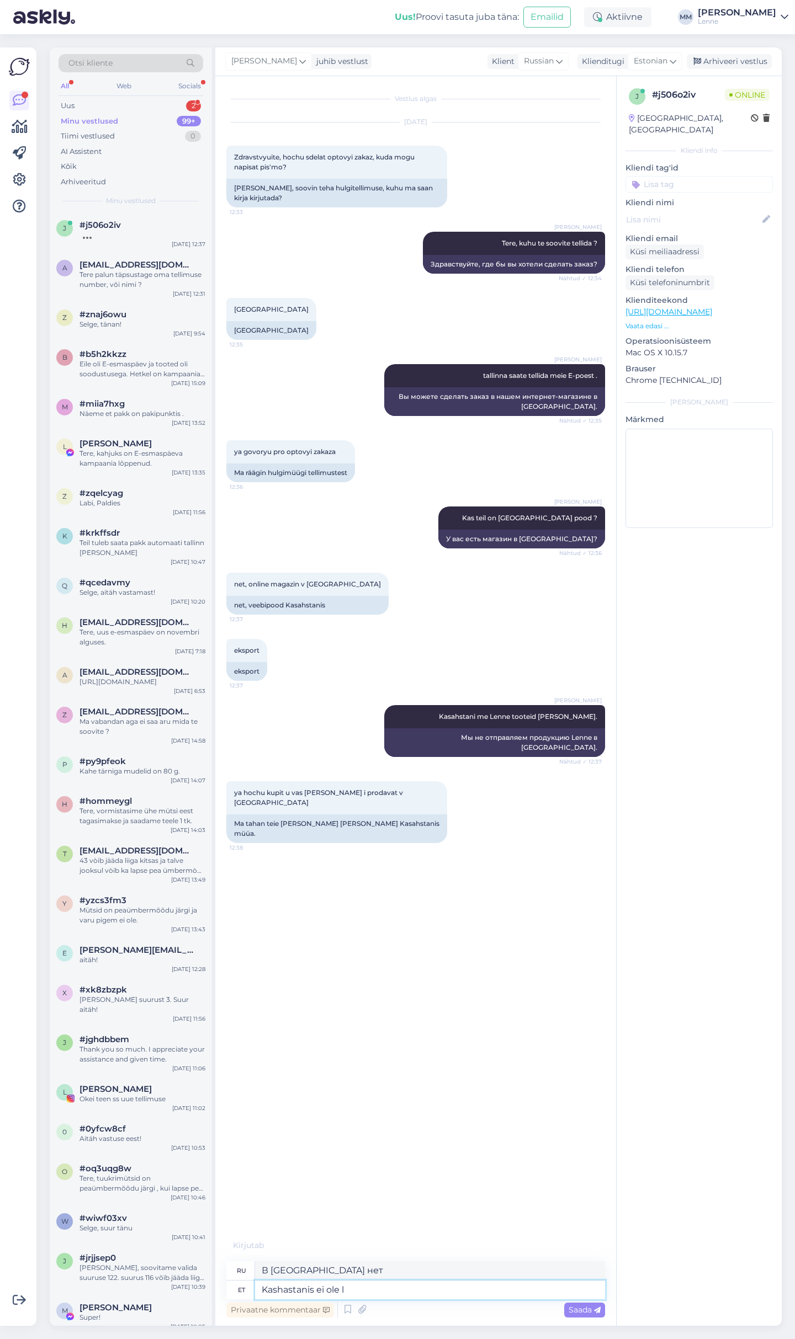
type textarea "Каштана нет"
type textarea "Kashastanis ei ole lubatud"
type textarea "В Каштане вход воспрещен."
type textarea "Kashastanis ei ole lubatud Lenne"
type textarea "В Кашгаре полеты запрещены."
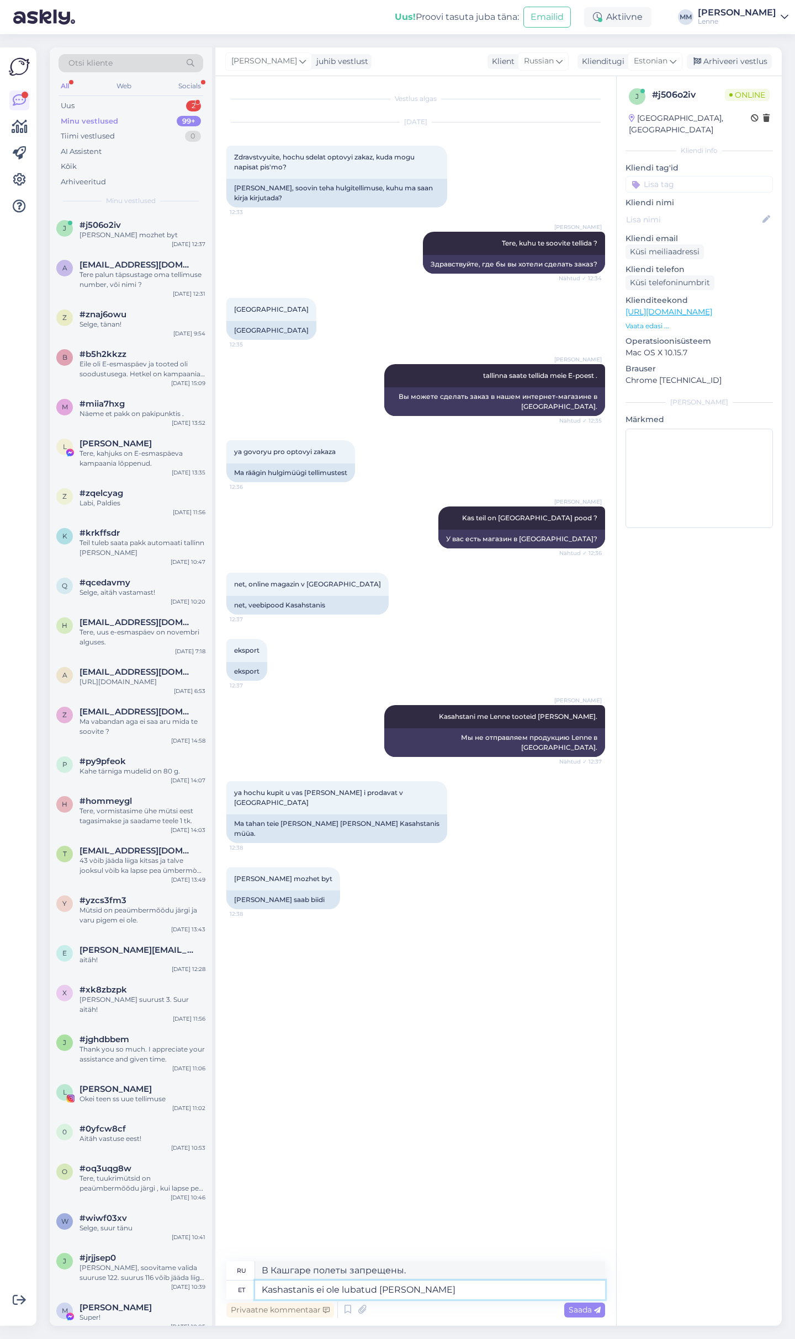
type textarea "Kashastanis ei ole lubatud Lenne brändi m"
type textarea "Бренд Lenne запрещен в Казахстане."
type textarea "Kashastanis ei ole lubatud [PERSON_NAME] müüa."
type textarea "Продажи бренда Lenne в [GEOGRAPHIC_DATA] запрещены."
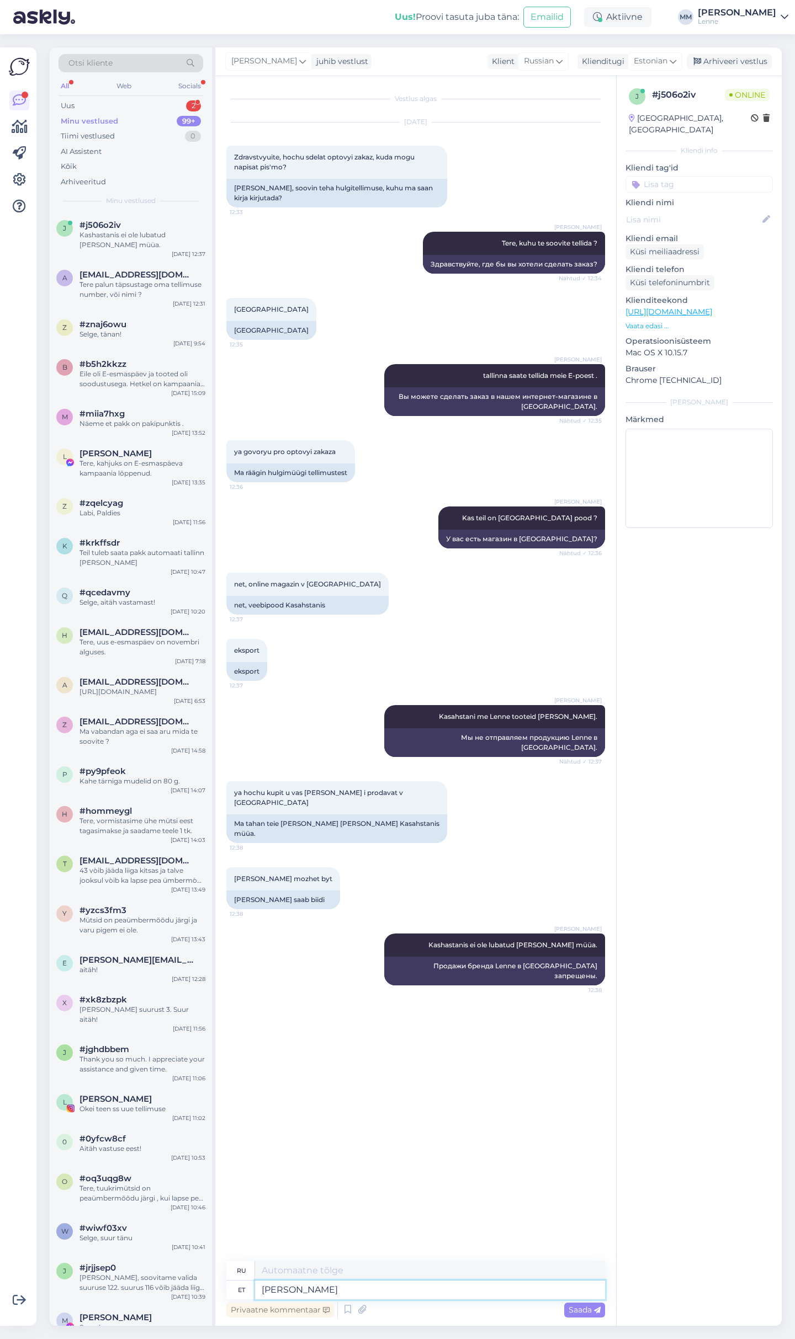
type textarea "Kerry b"
type textarea "Керри"
type textarea "Kerry brändi sa"
type textarea "бренд Керри"
type textarea "K"
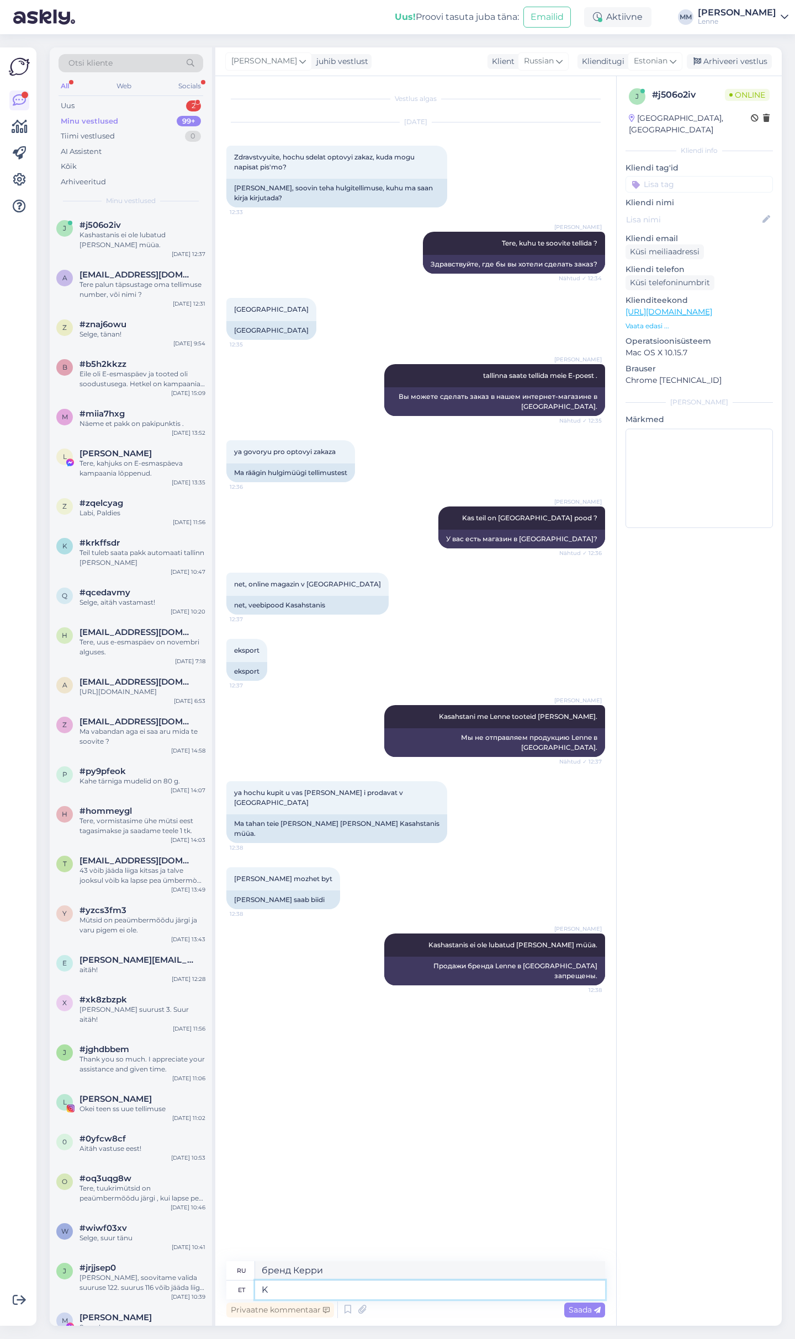
type textarea "Керри"
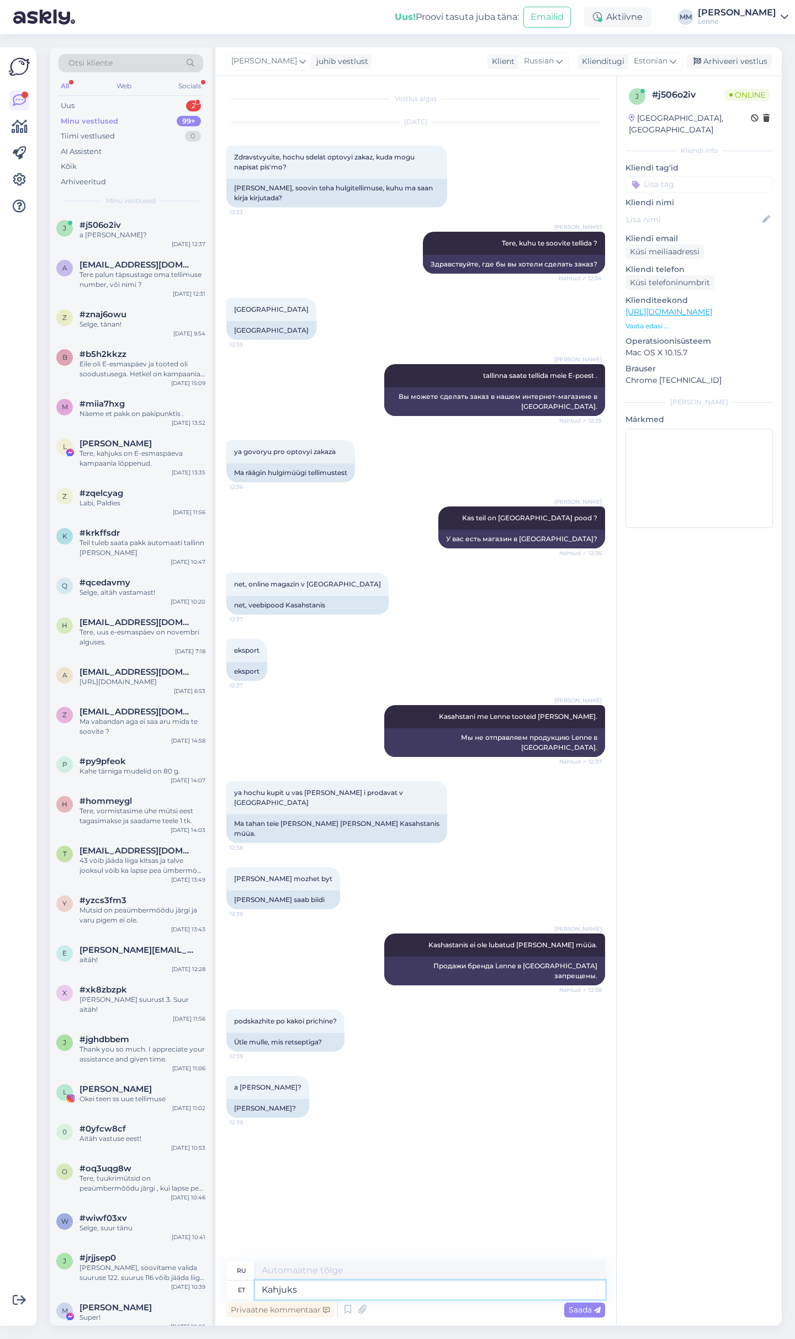
type textarea "Kahjuks"
type textarea "К сожалению"
type textarea "Kahjuks meie"
type textarea "К сожалению, мы"
type textarea "Kahjuks meie ei"
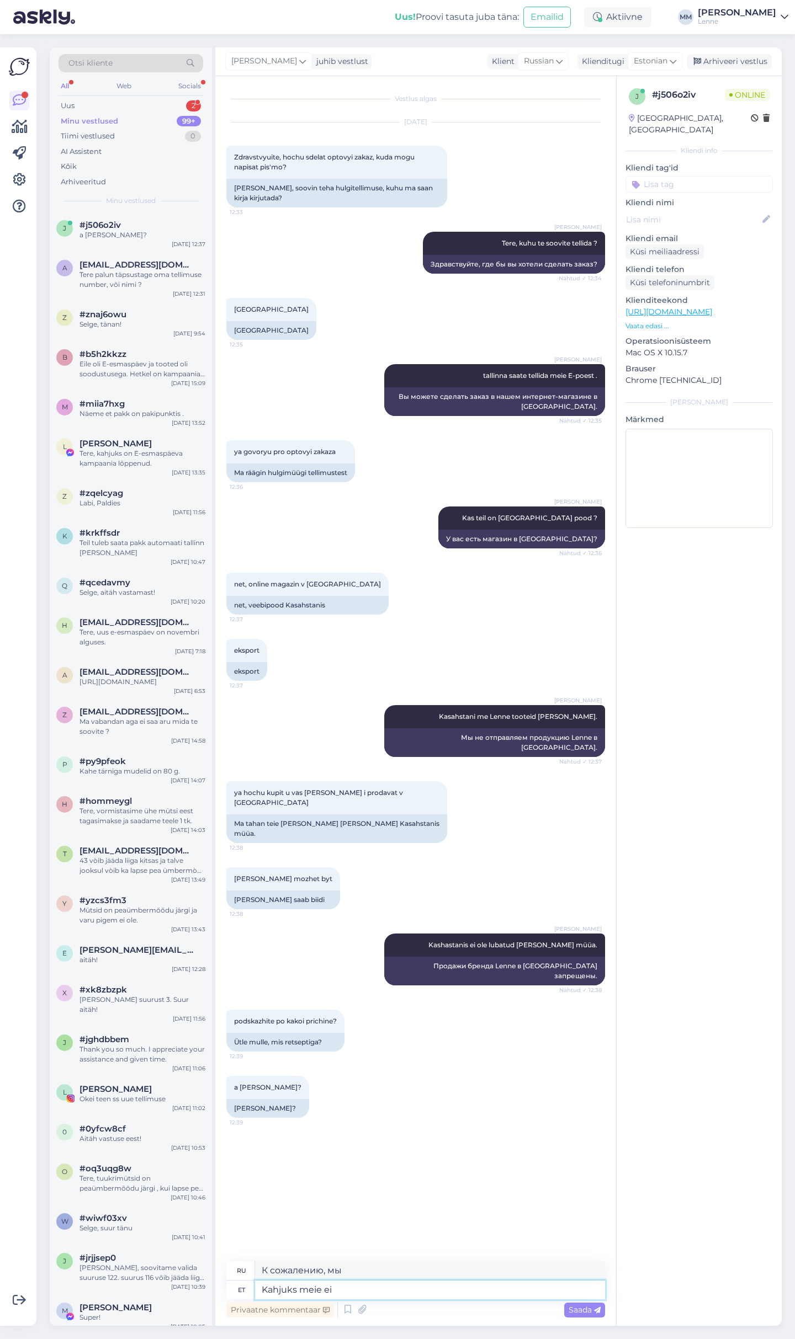
type textarea "К сожалению, мы не"
type textarea "Kahjuks"
type textarea "К сожалению, мы"
type textarea "Kahju"
type textarea "К сожалению"
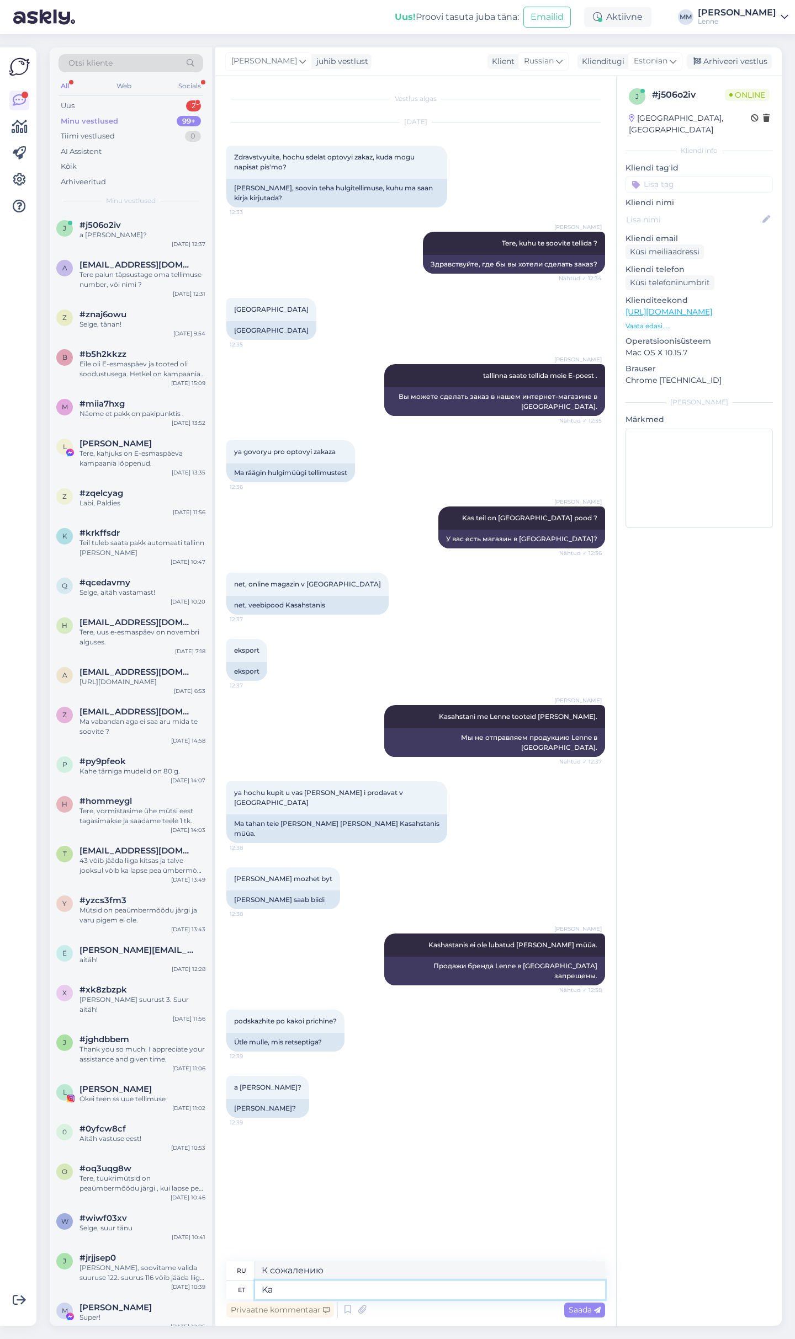
type textarea "K"
type textarea "Meie e"
type textarea "Наш"
type textarea "Meie ei m"
type textarea "Мы не"
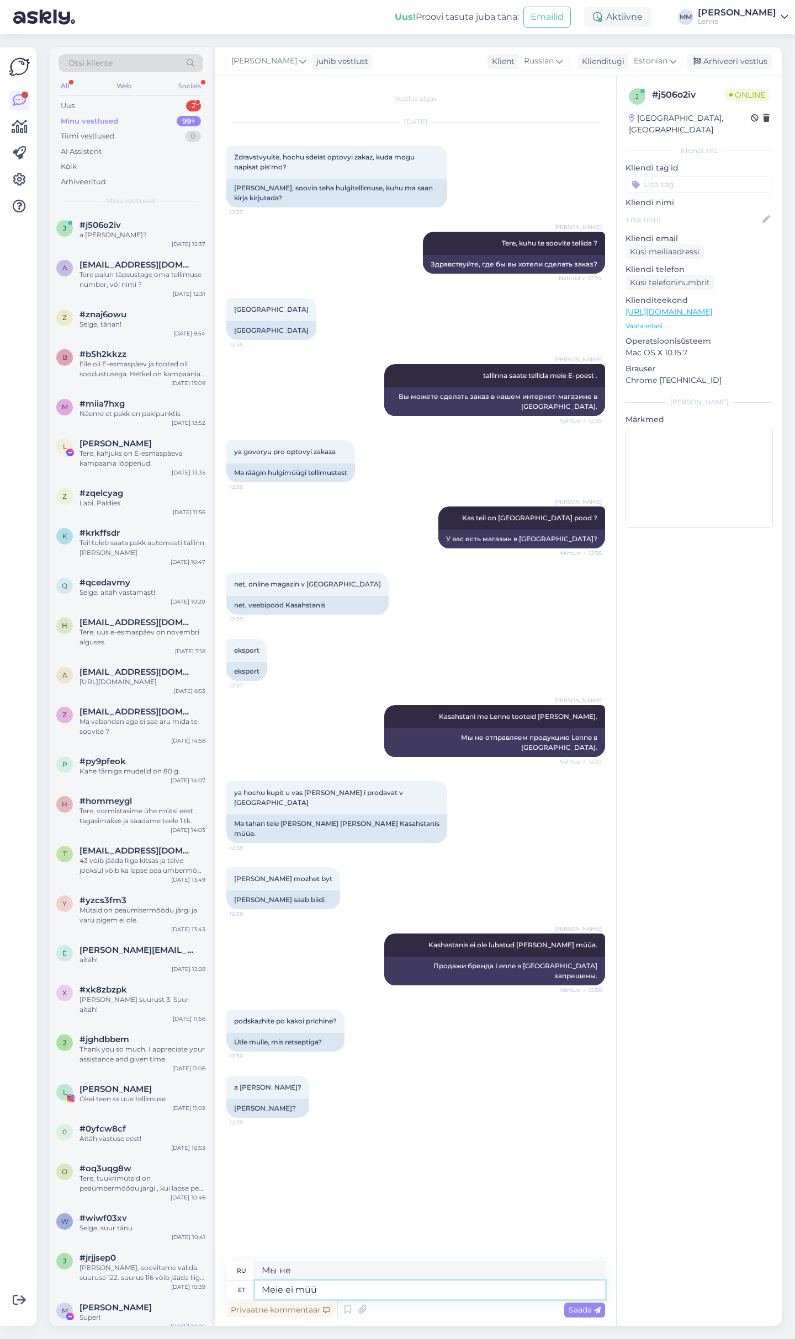
type textarea "Meie ei müü"
type textarea "Мы не продаем"
type textarea "Meie ei müü Kerry b"
type textarea "Мы не продаем Керри"
type textarea "Meie ei müü [PERSON_NAME]."
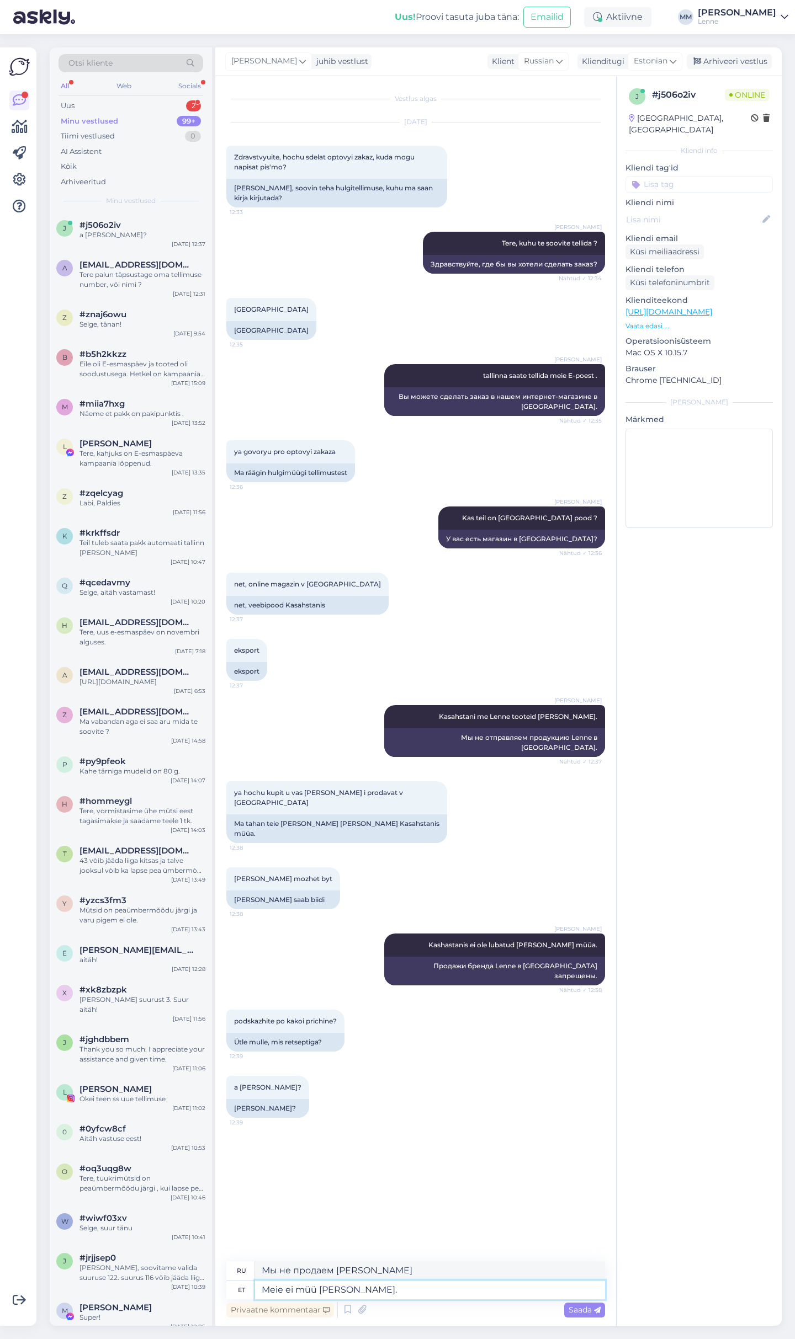
type textarea "Мы не продаем бренд [PERSON_NAME]."
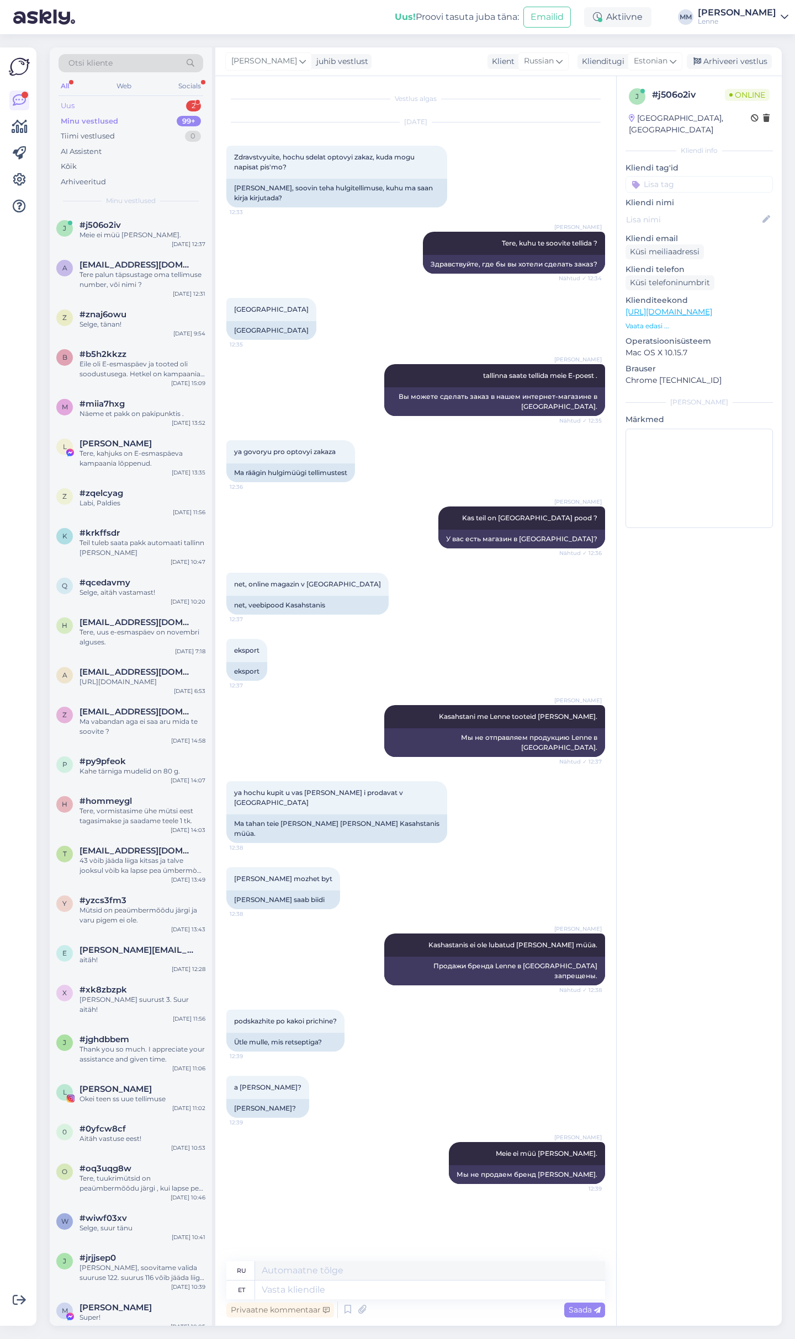
click at [123, 100] on div "Uus 2" at bounding box center [130, 105] width 145 height 15
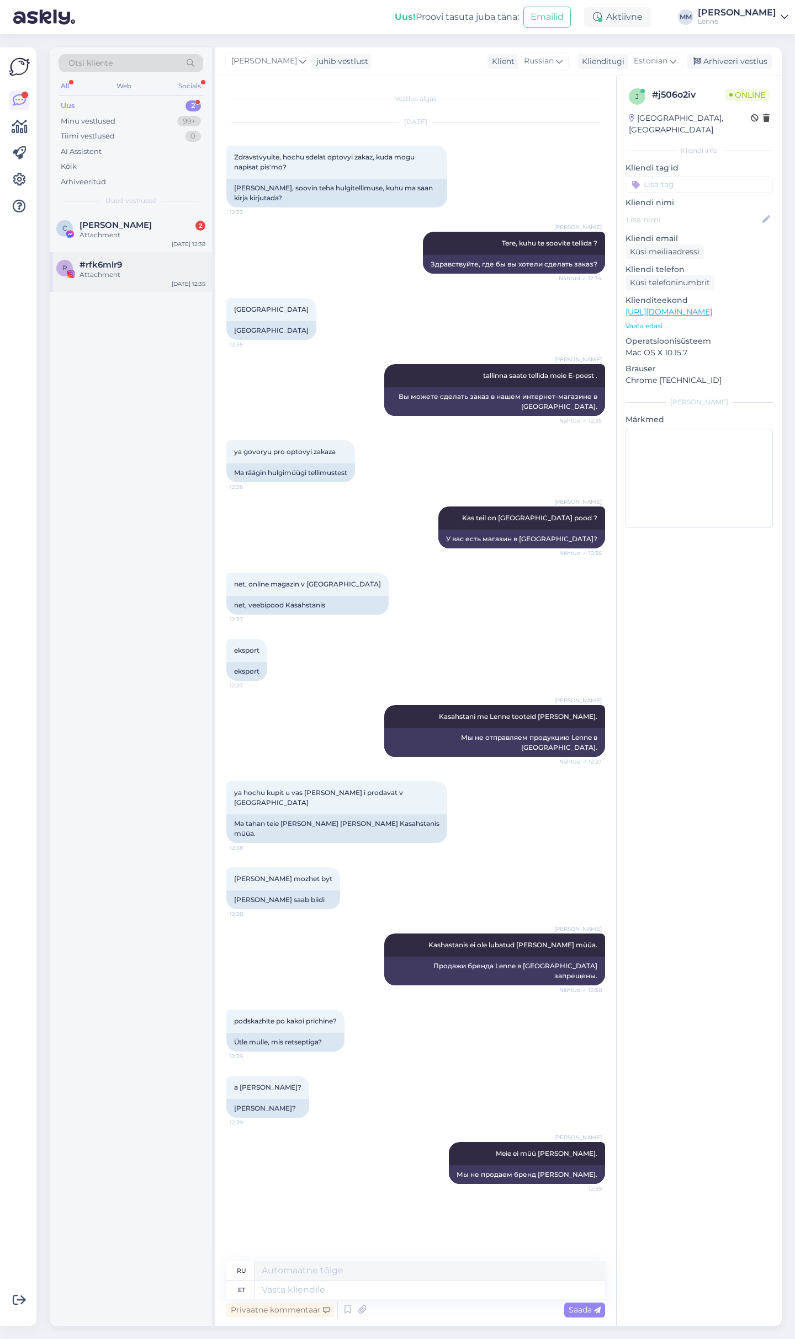
click at [121, 269] on span "#rfk6mlr9" at bounding box center [100, 265] width 42 height 10
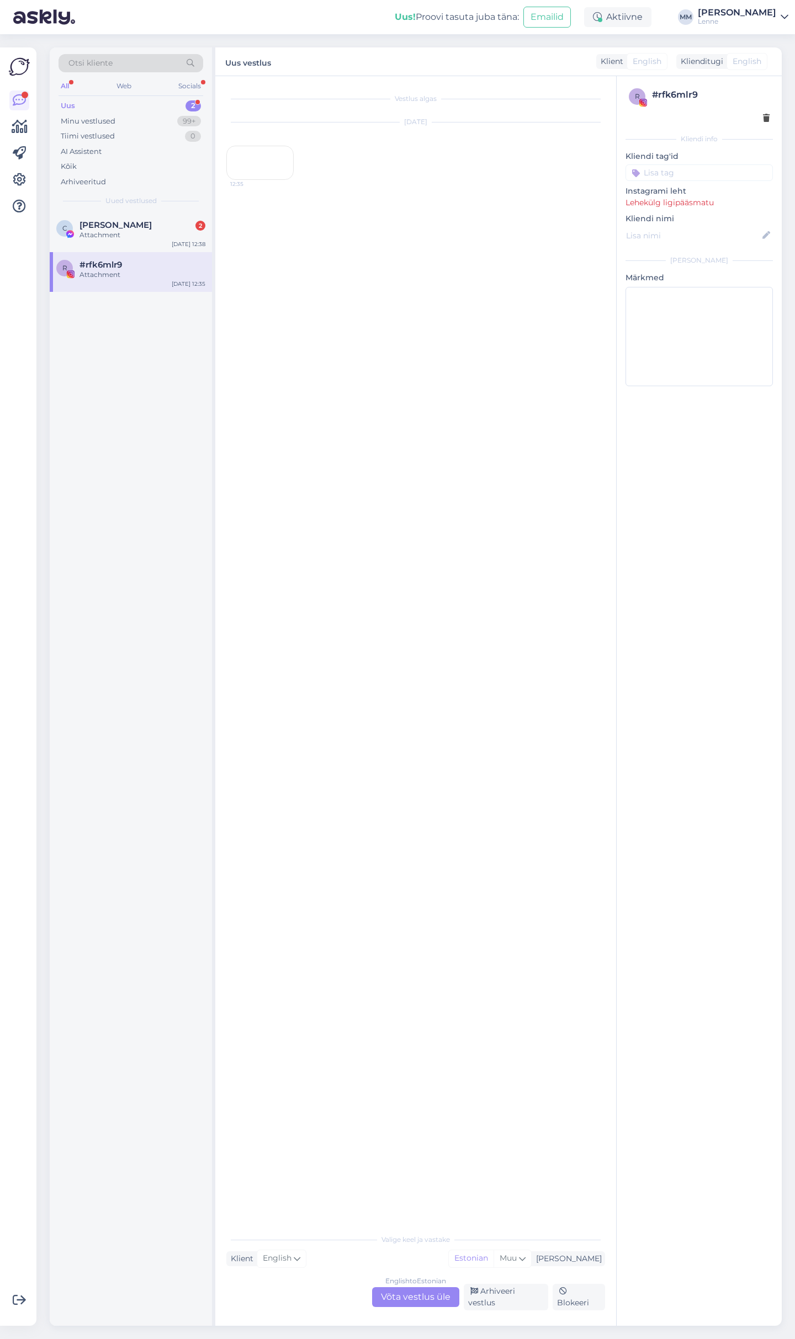
click at [279, 180] on div "12:35" at bounding box center [259, 163] width 67 height 34
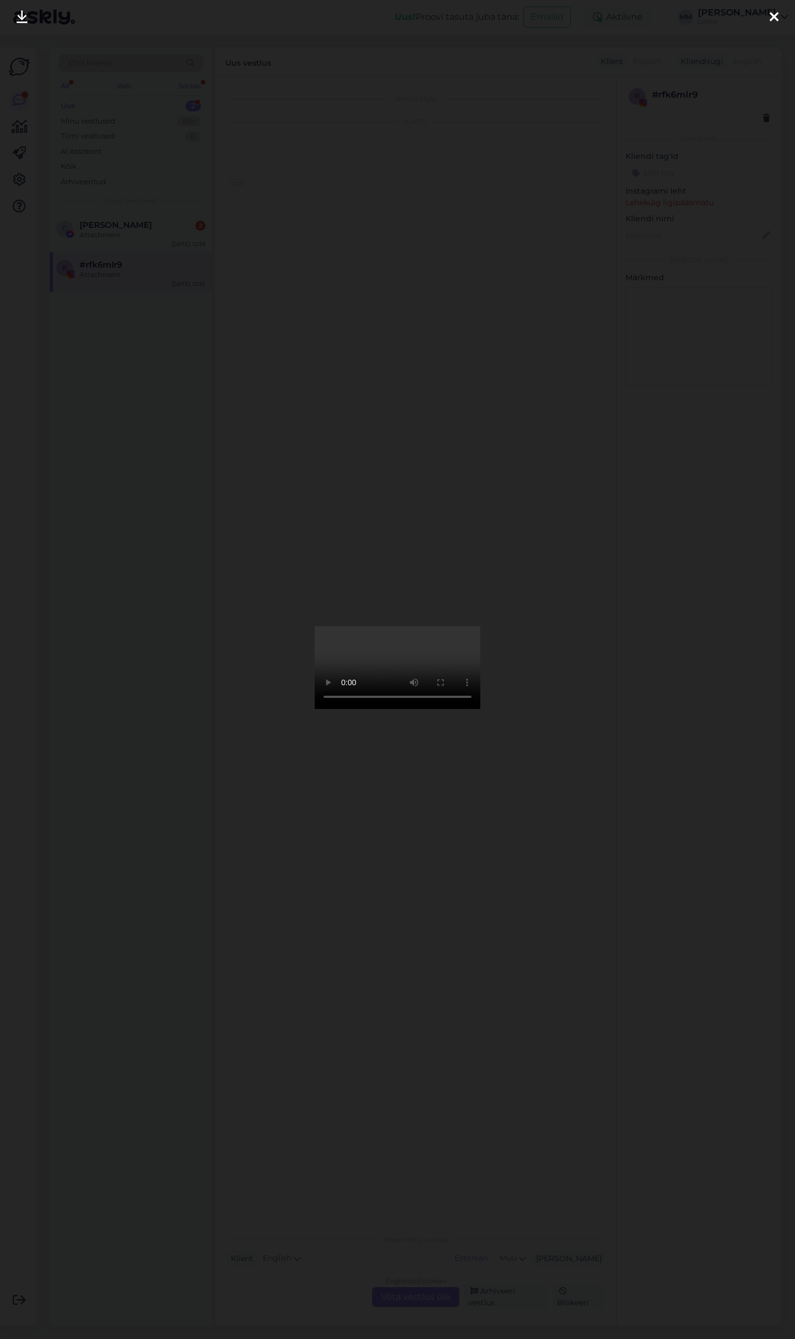
click at [776, 18] on icon at bounding box center [773, 17] width 9 height 14
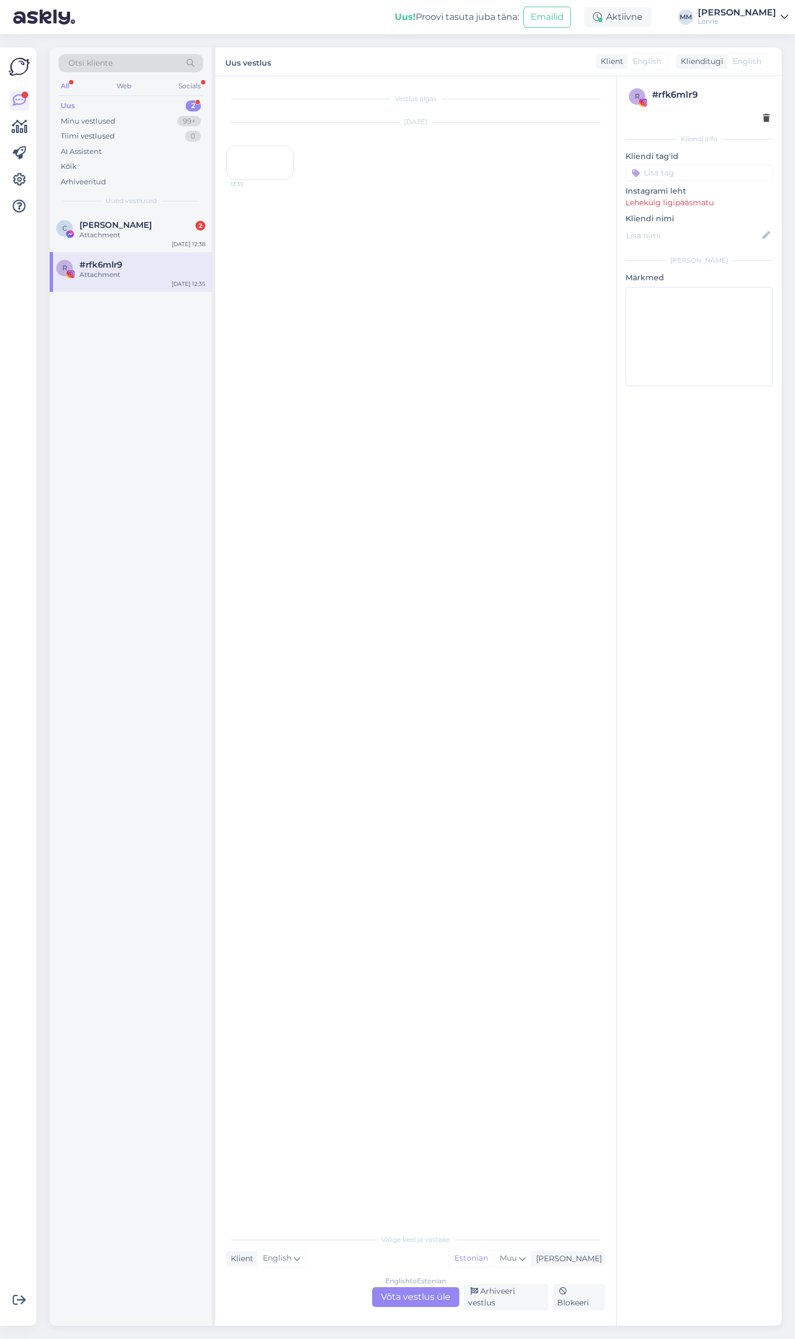
click at [417, 1304] on div "English to Estonian Võta vestlus üle" at bounding box center [415, 1298] width 87 height 20
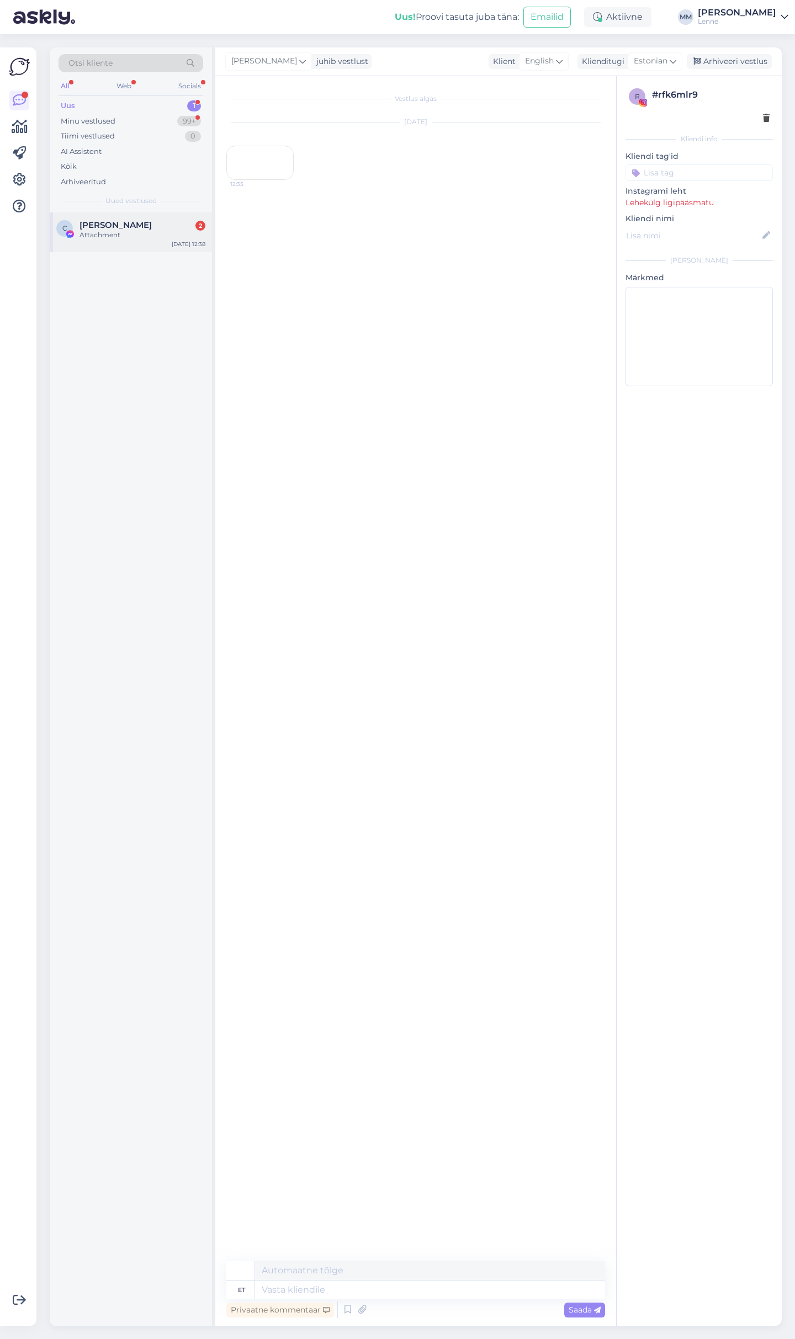
click at [152, 226] on span "[PERSON_NAME]" at bounding box center [115, 225] width 72 height 10
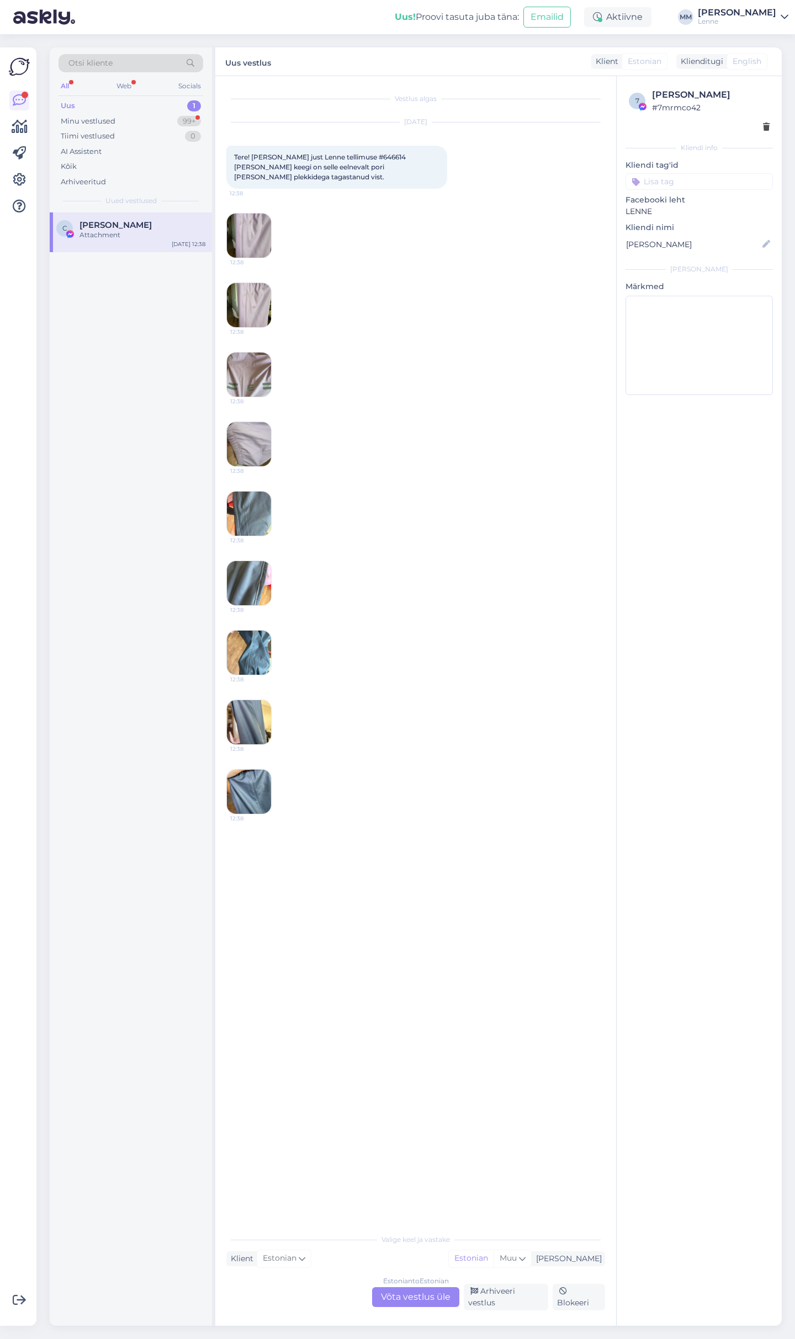
click at [259, 217] on img at bounding box center [249, 236] width 44 height 44
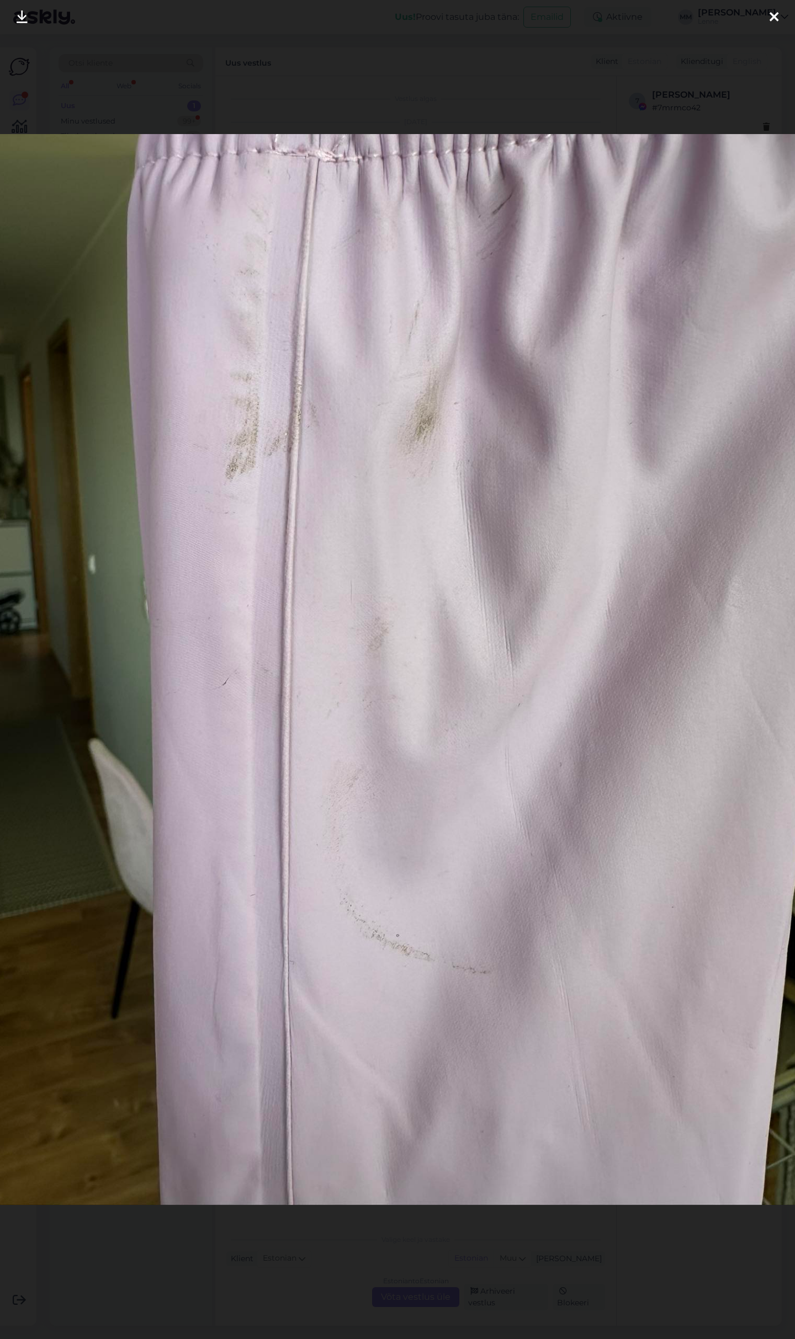
click at [776, 14] on icon at bounding box center [773, 17] width 9 height 14
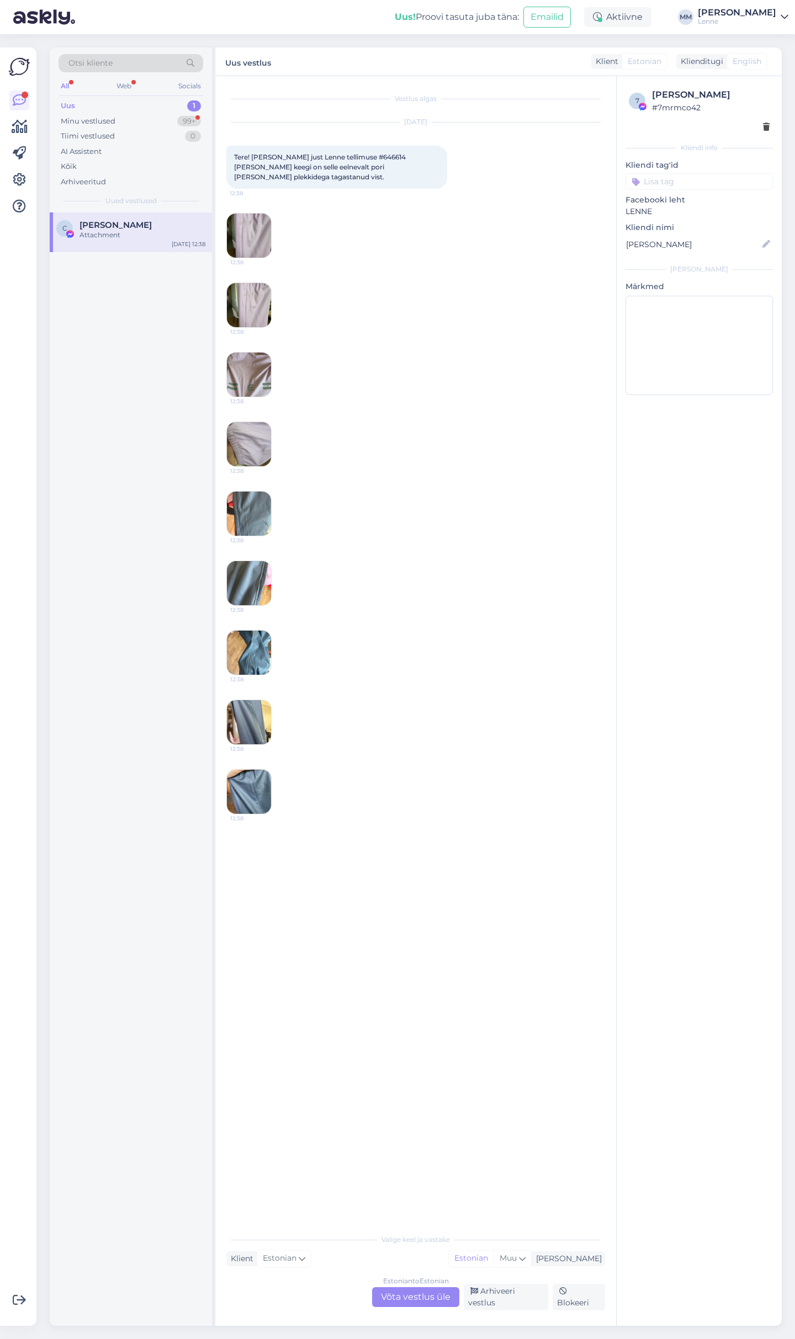
click at [257, 301] on img at bounding box center [249, 305] width 44 height 44
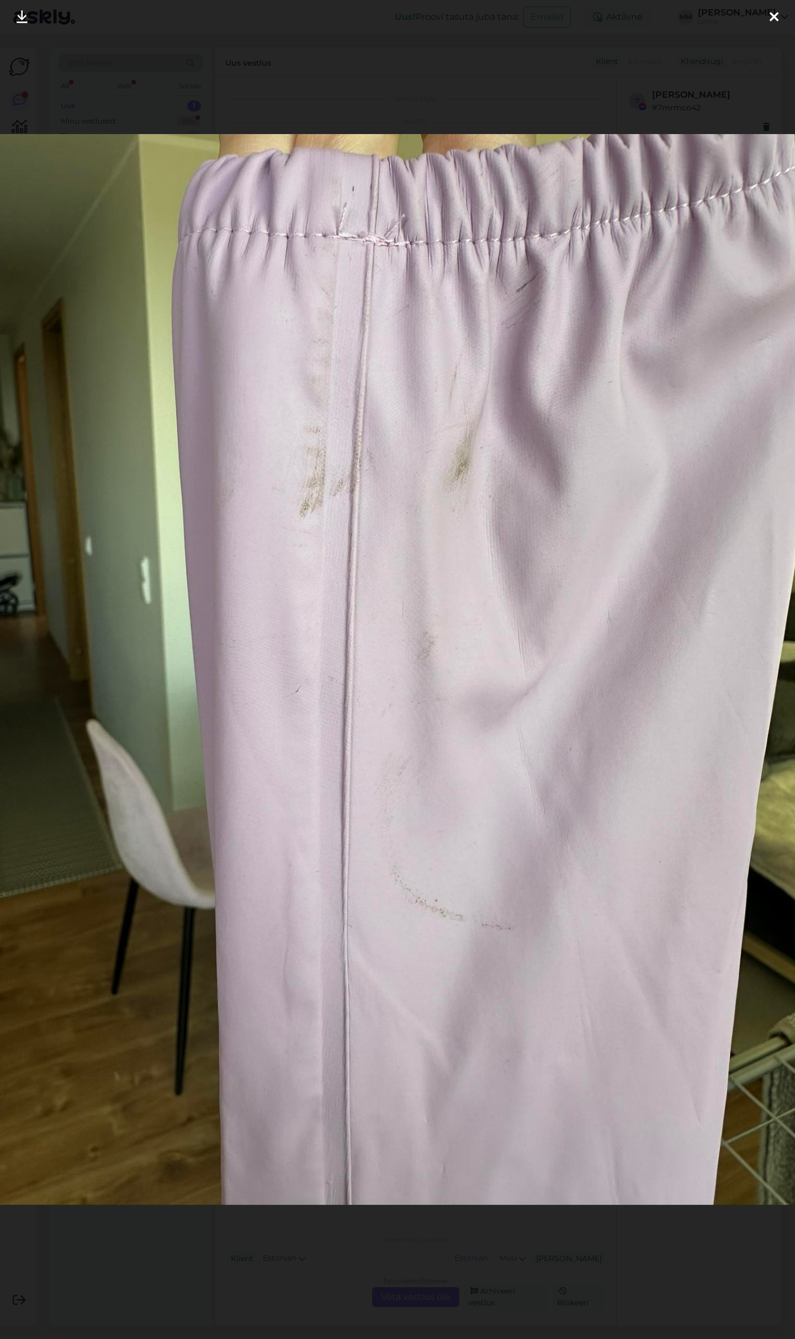
click at [775, 20] on icon at bounding box center [773, 17] width 9 height 14
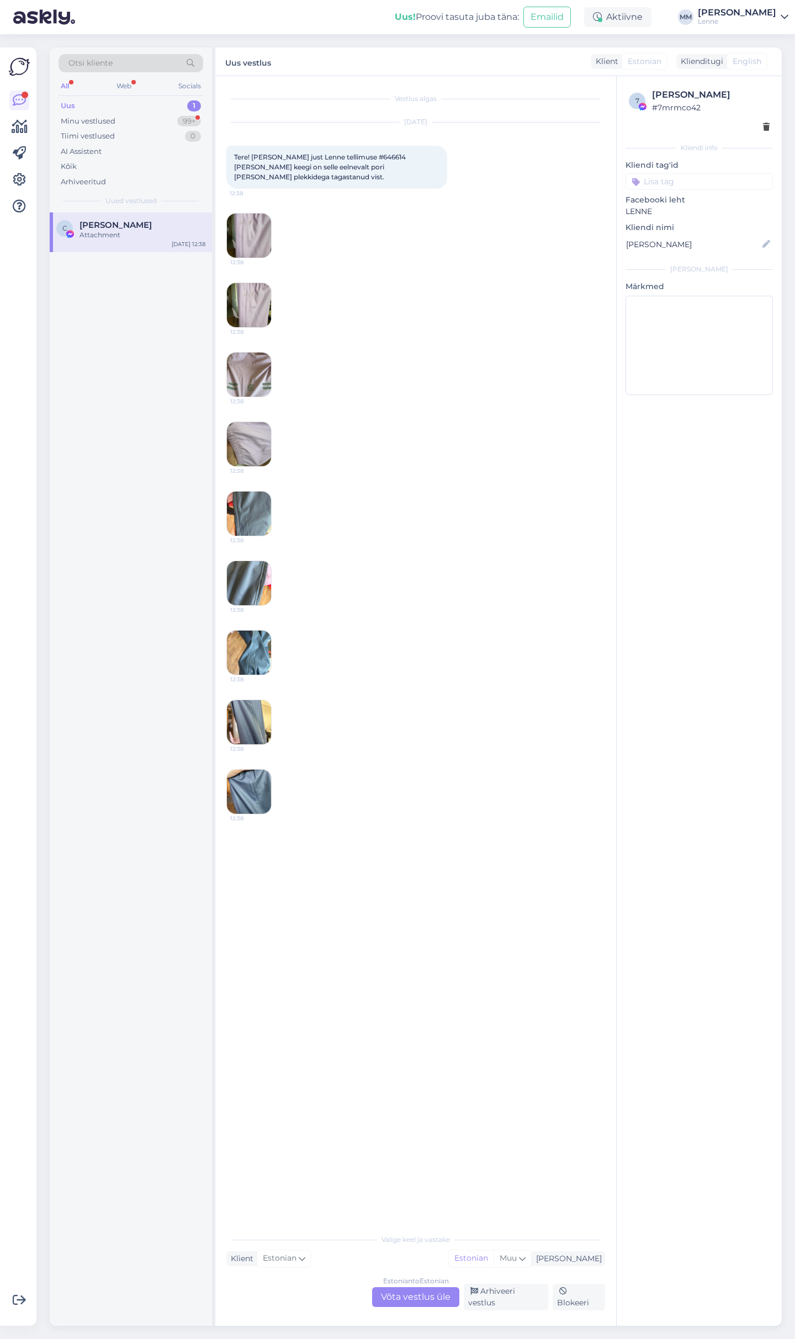
click at [246, 506] on img at bounding box center [249, 514] width 44 height 44
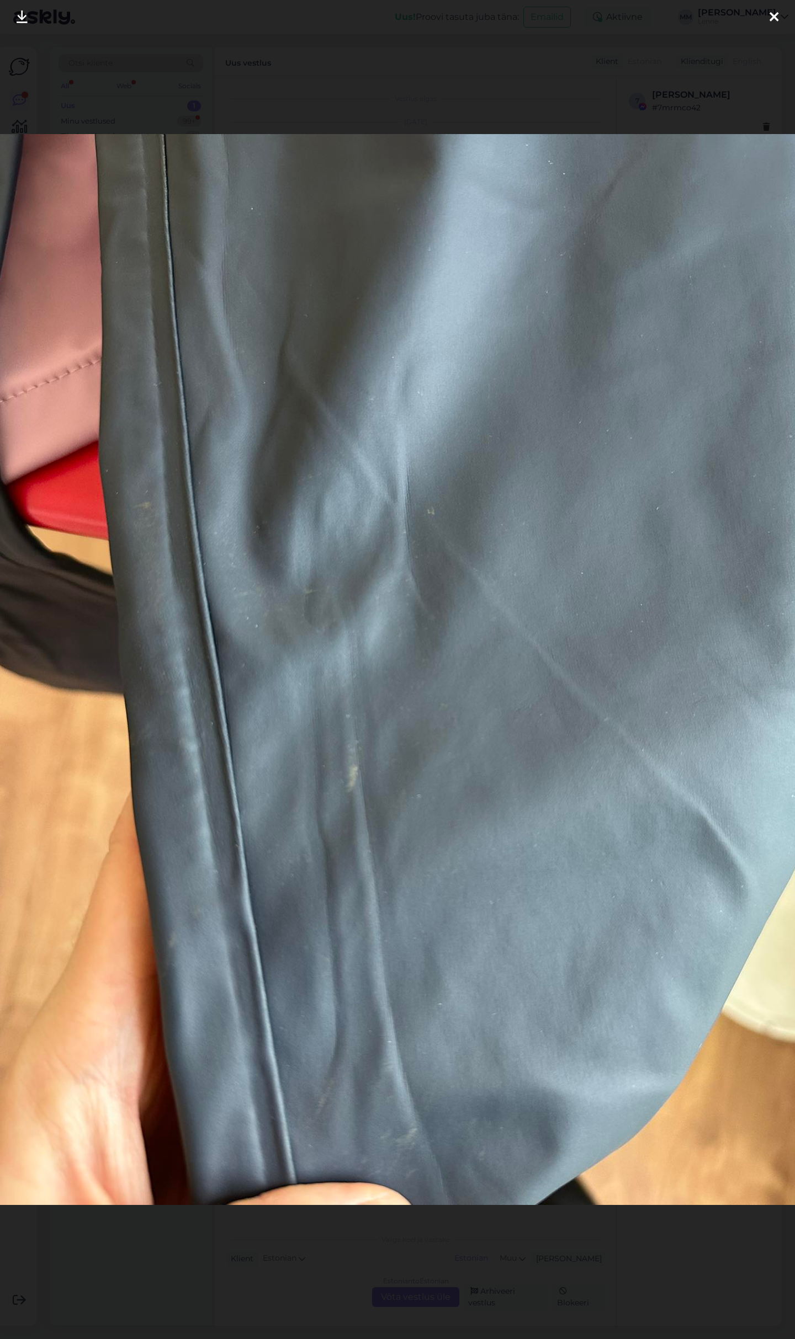
click at [774, 15] on icon at bounding box center [773, 17] width 9 height 14
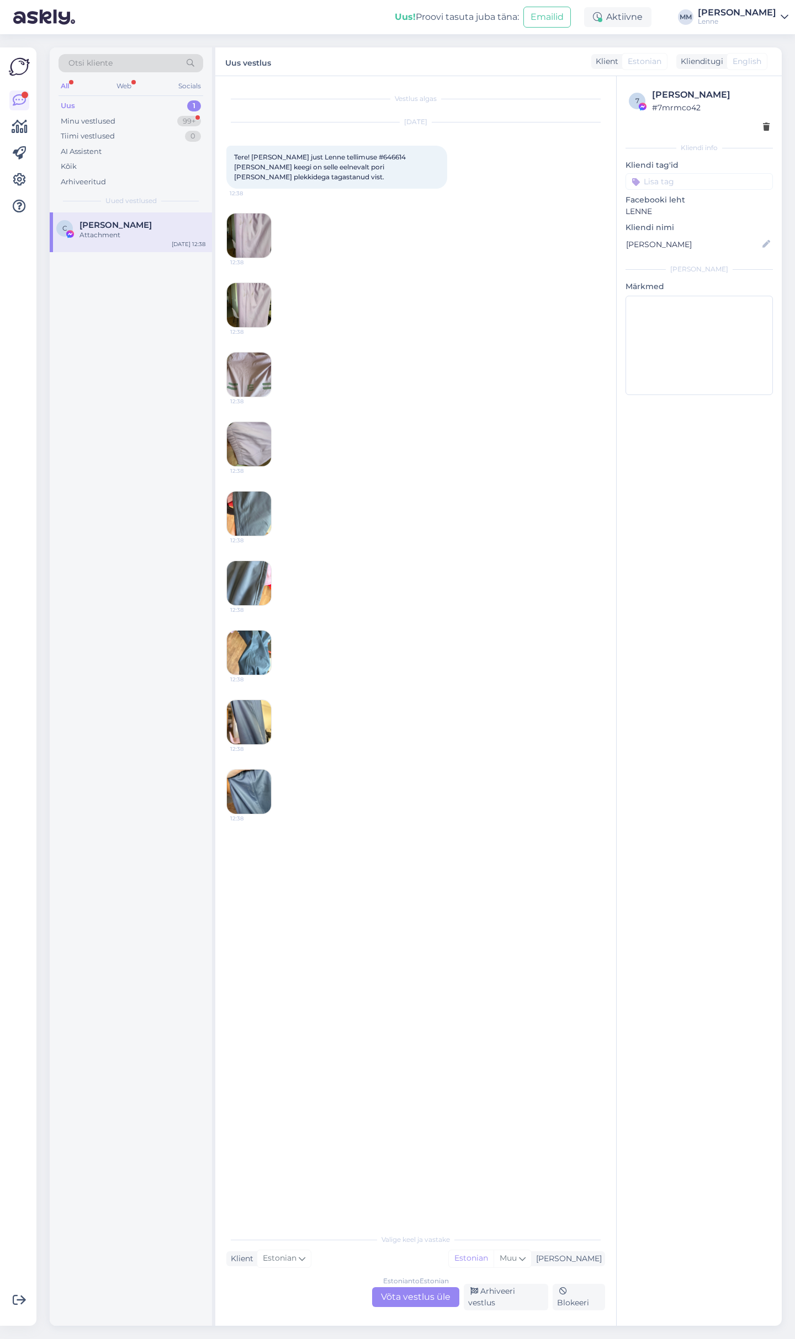
click at [250, 573] on img at bounding box center [249, 583] width 44 height 44
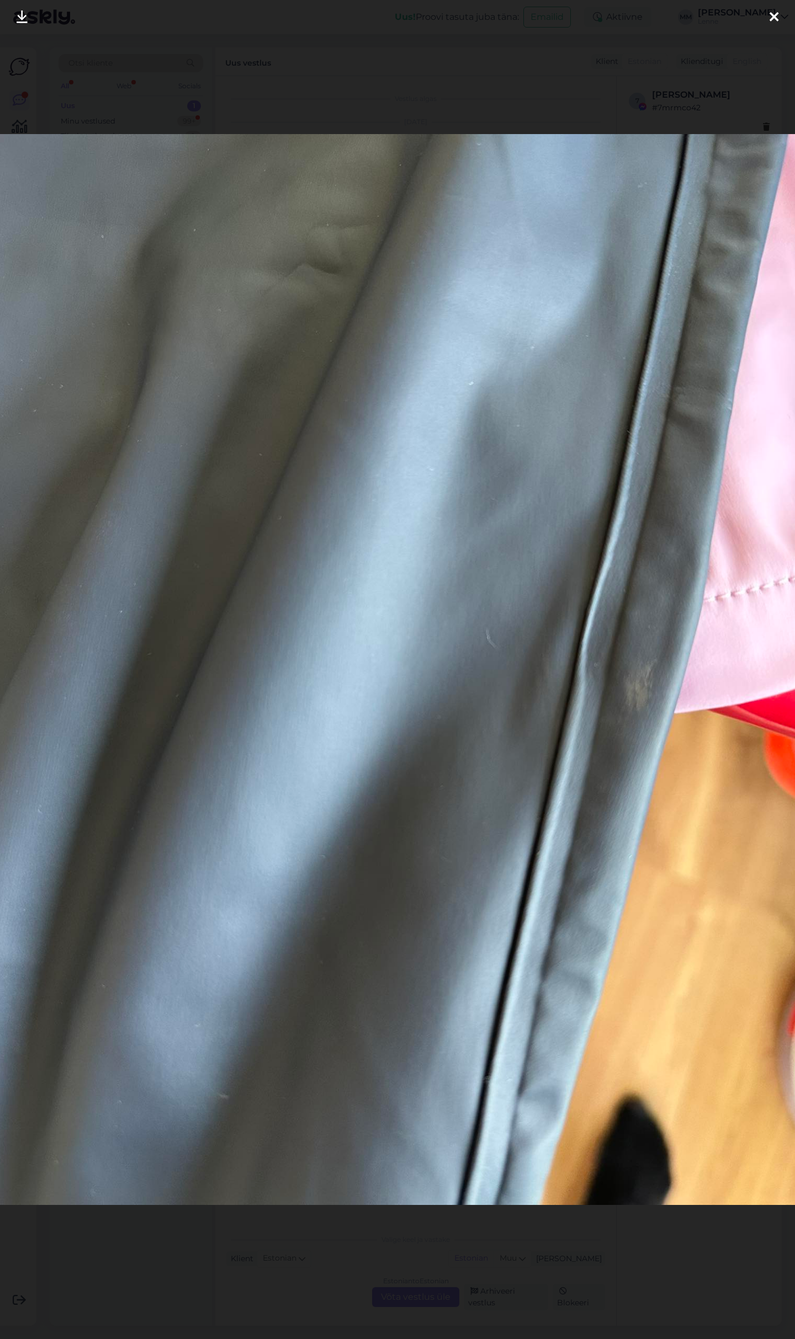
click at [770, 18] on icon at bounding box center [773, 17] width 9 height 14
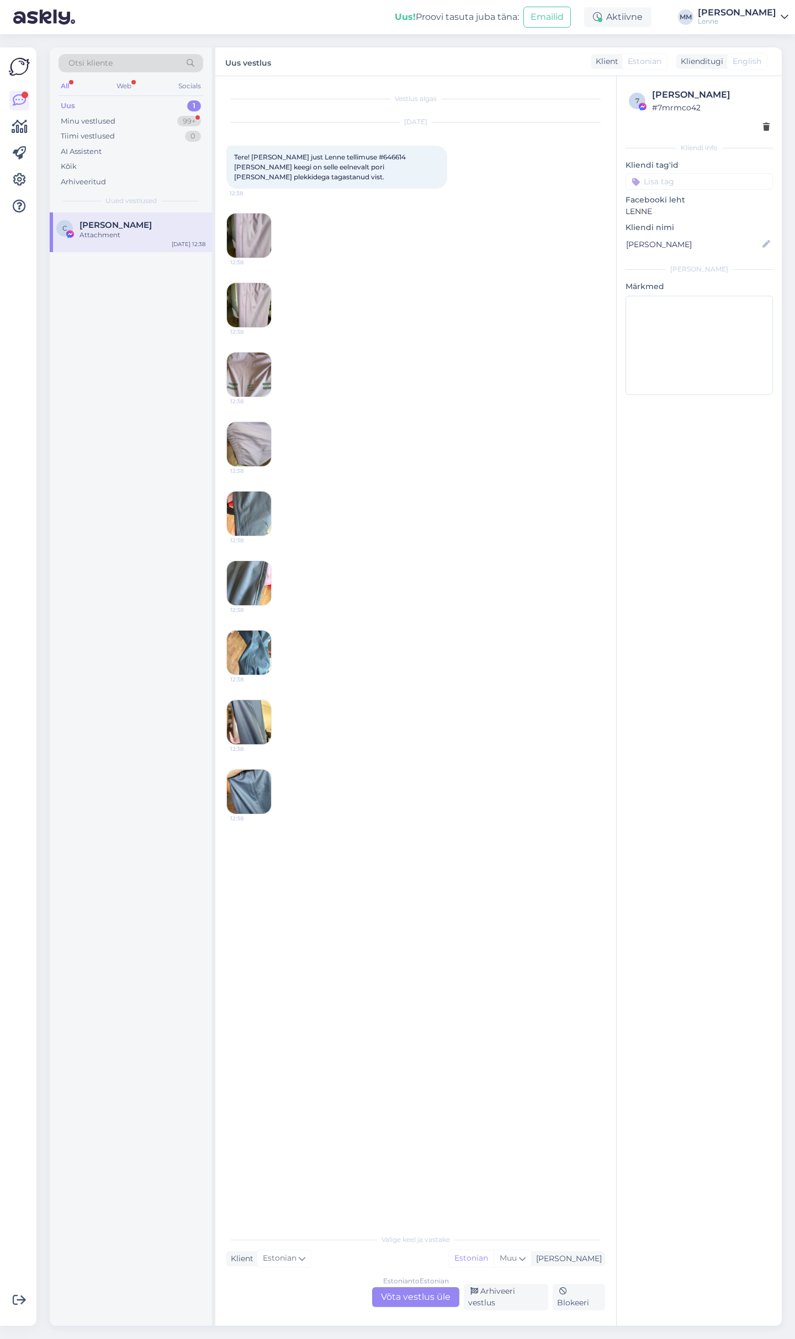
click at [267, 774] on img at bounding box center [249, 792] width 44 height 44
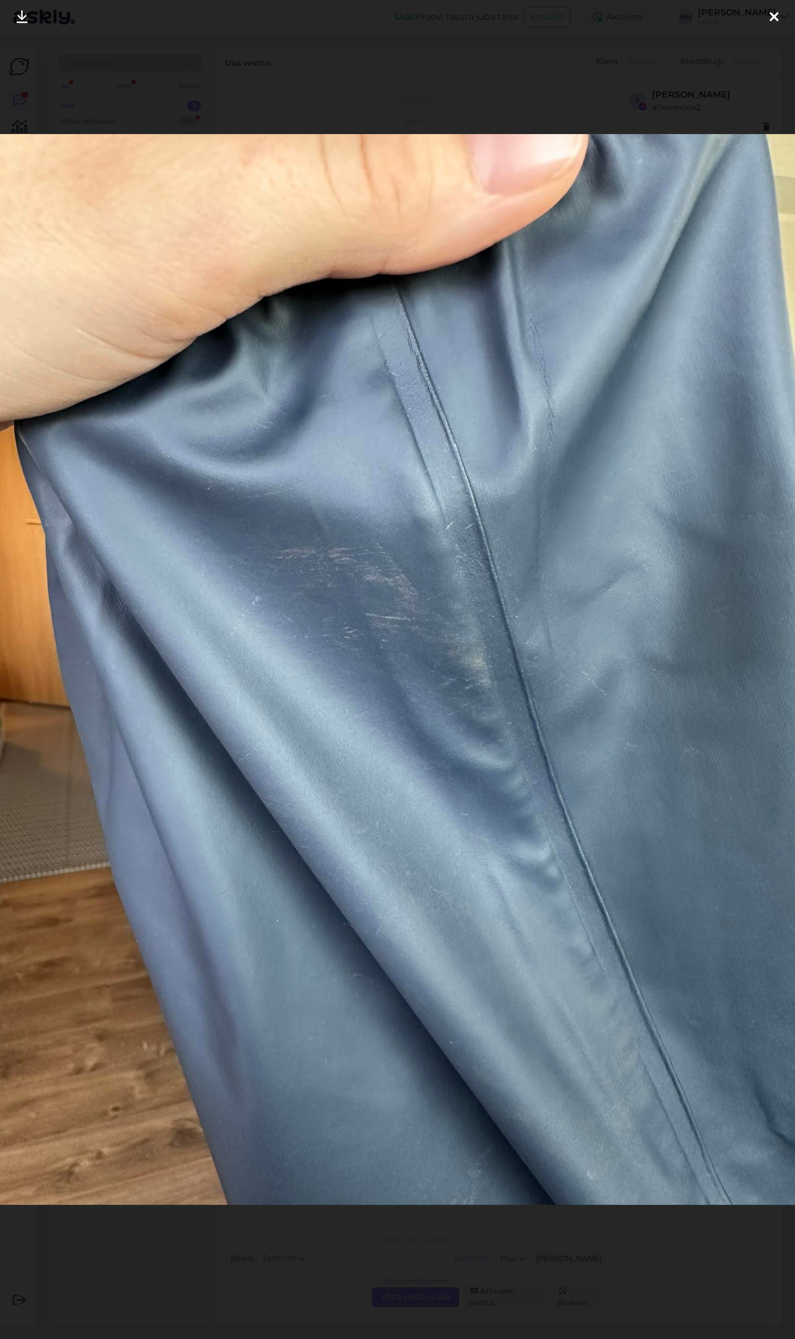
click at [778, 18] on icon at bounding box center [773, 17] width 9 height 14
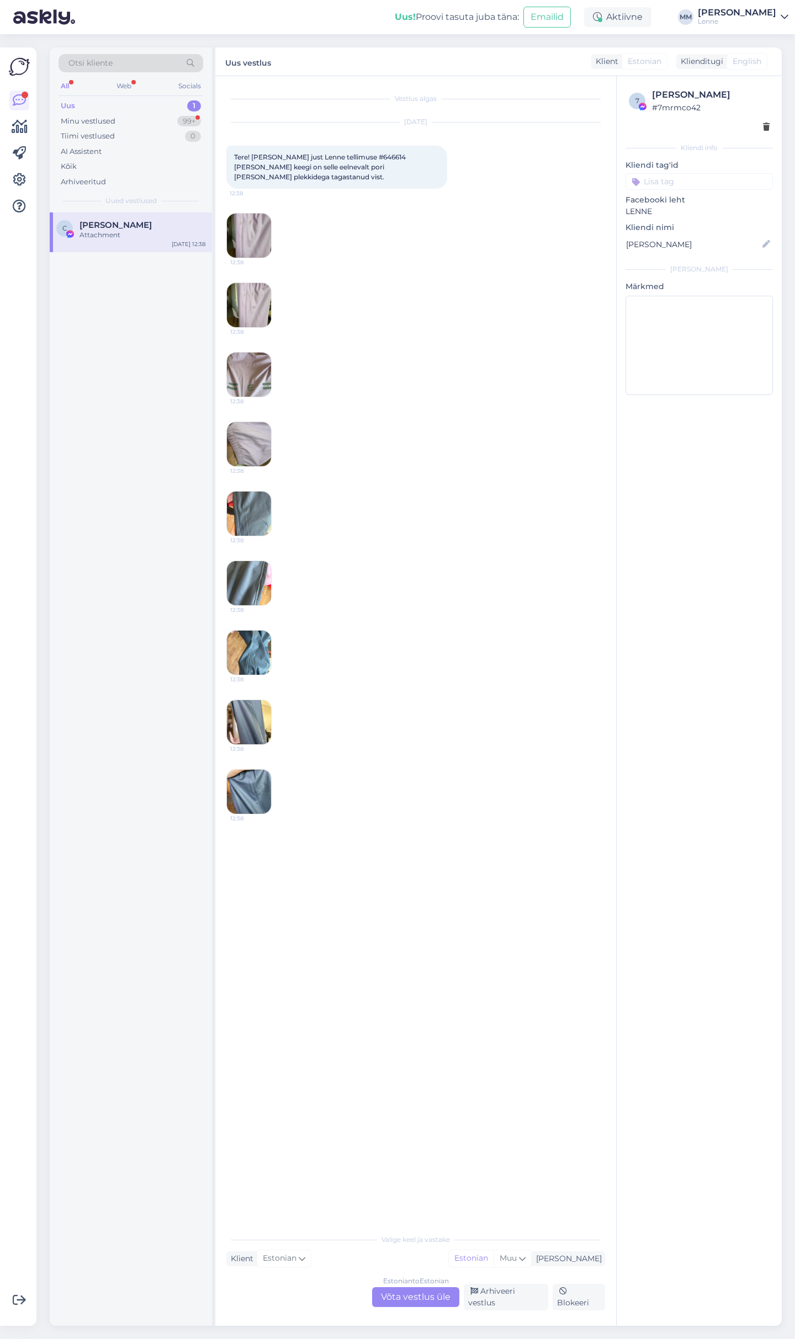
click at [256, 508] on img at bounding box center [249, 514] width 44 height 44
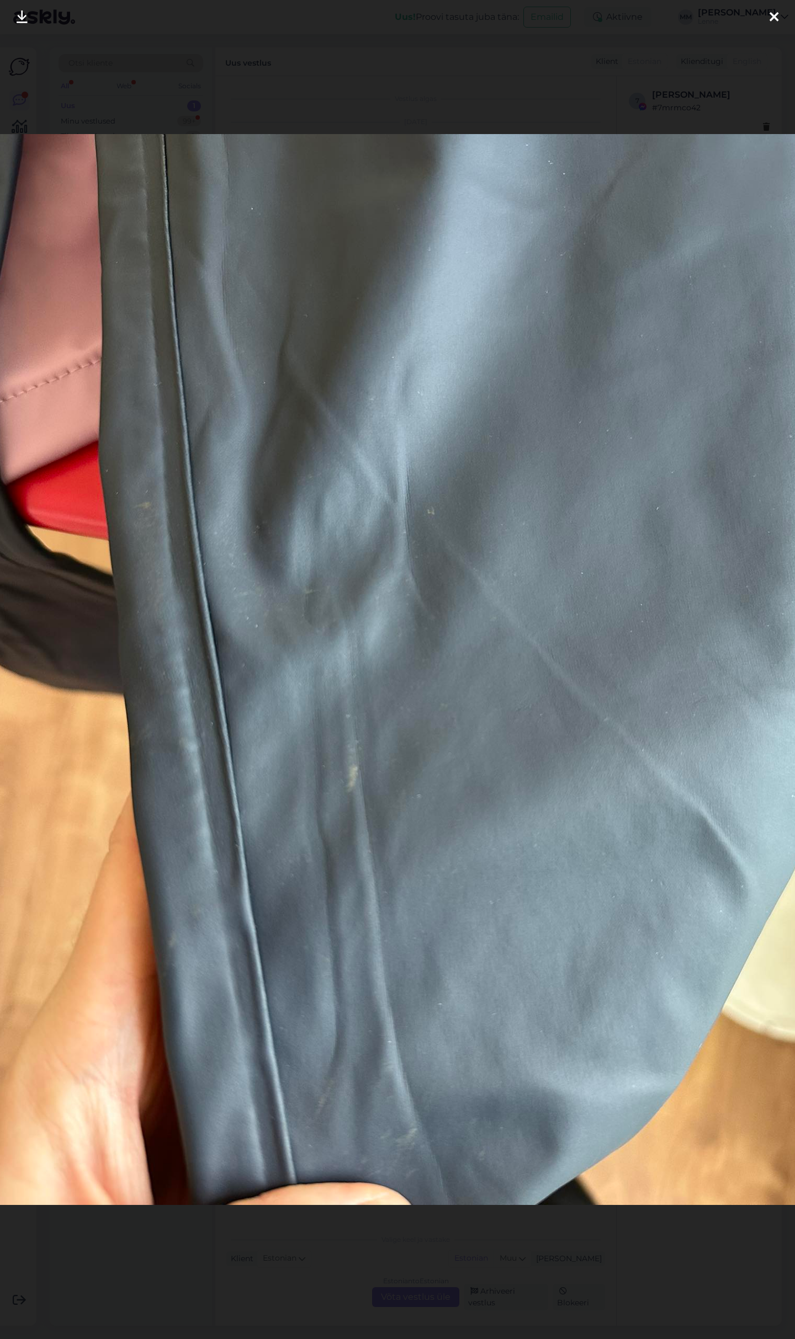
click at [770, 14] on icon at bounding box center [773, 17] width 9 height 14
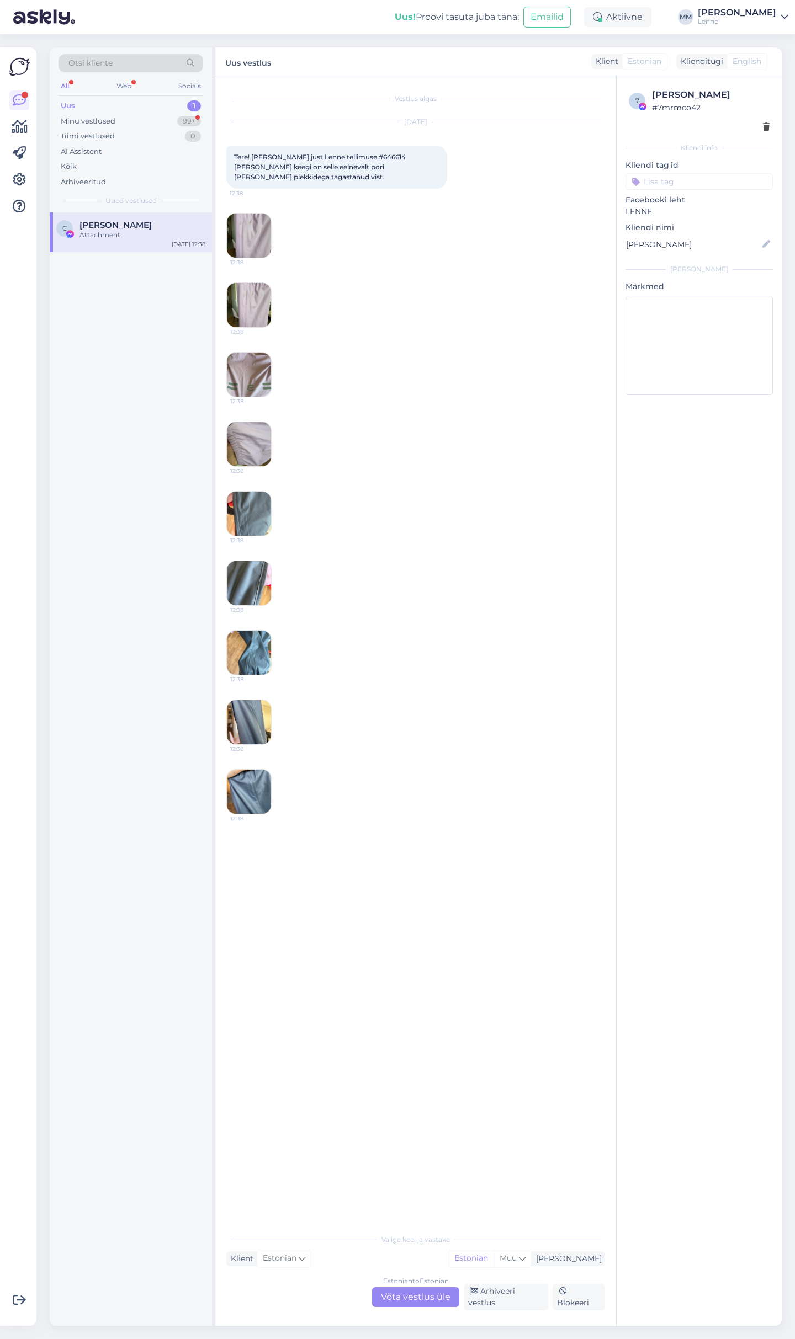
click at [416, 1302] on div "Estonian to Estonian Võta vestlus üle" at bounding box center [415, 1298] width 87 height 20
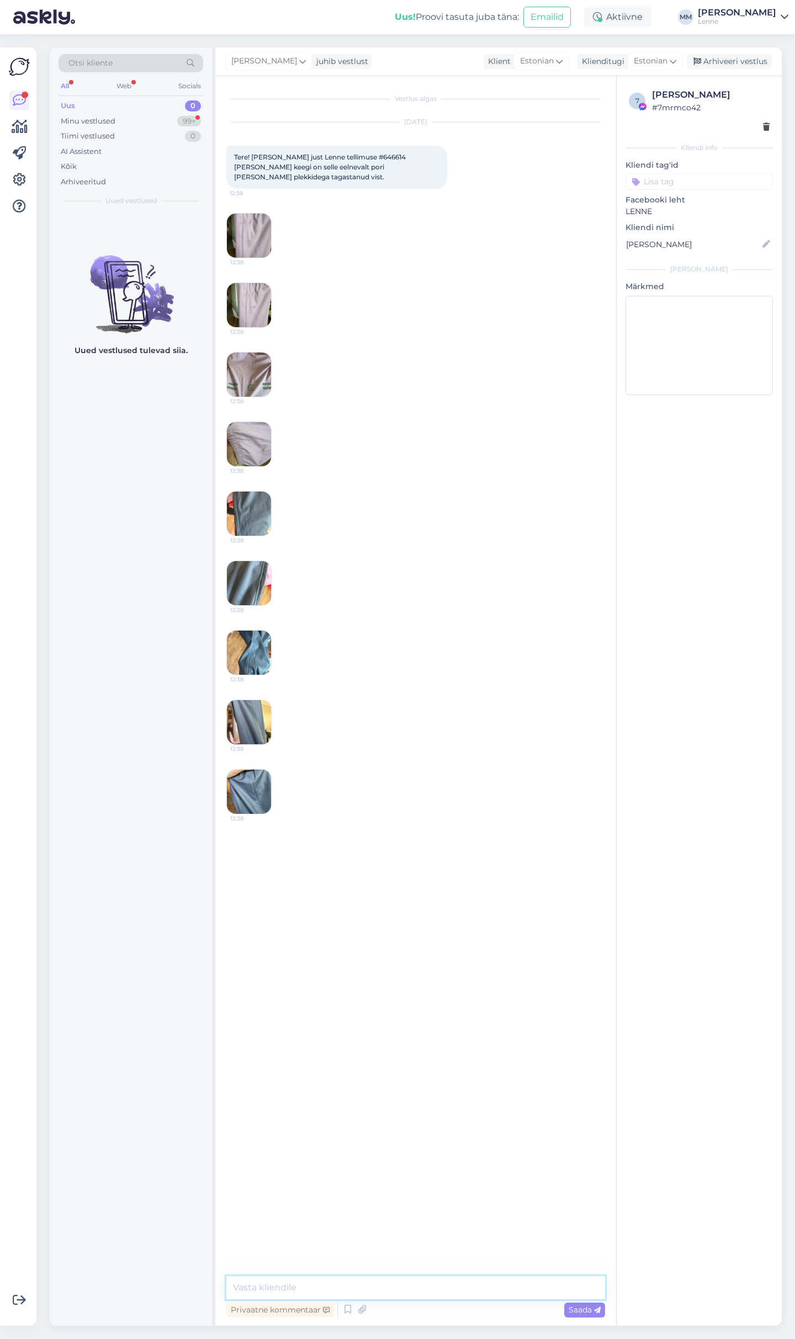
click at [354, 1279] on textarea at bounding box center [415, 1287] width 379 height 23
type textarea "Tere, väga vabandame etteile on saadetud määrdunud toode."
click at [379, 1282] on textarea at bounding box center [415, 1287] width 379 height 23
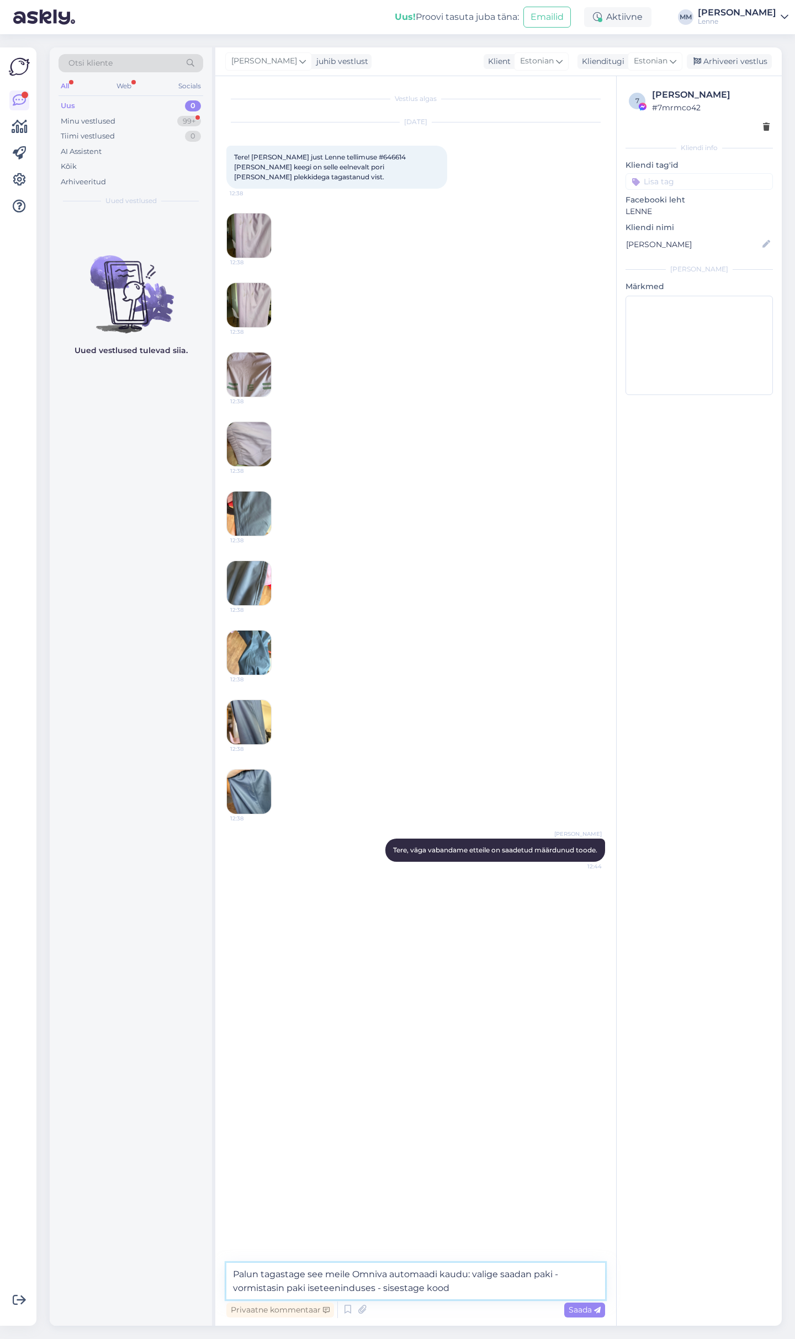
paste textarea "CC842971357EE"
type textarea "Palun tagastage see meile Omniva automaadi kaudu: valige saadan paki -vormistas…"
type textarea "Kas suurus ise on sobilik , näeme et [GEOGRAPHIC_DATA] on sama suurust veel ja …"
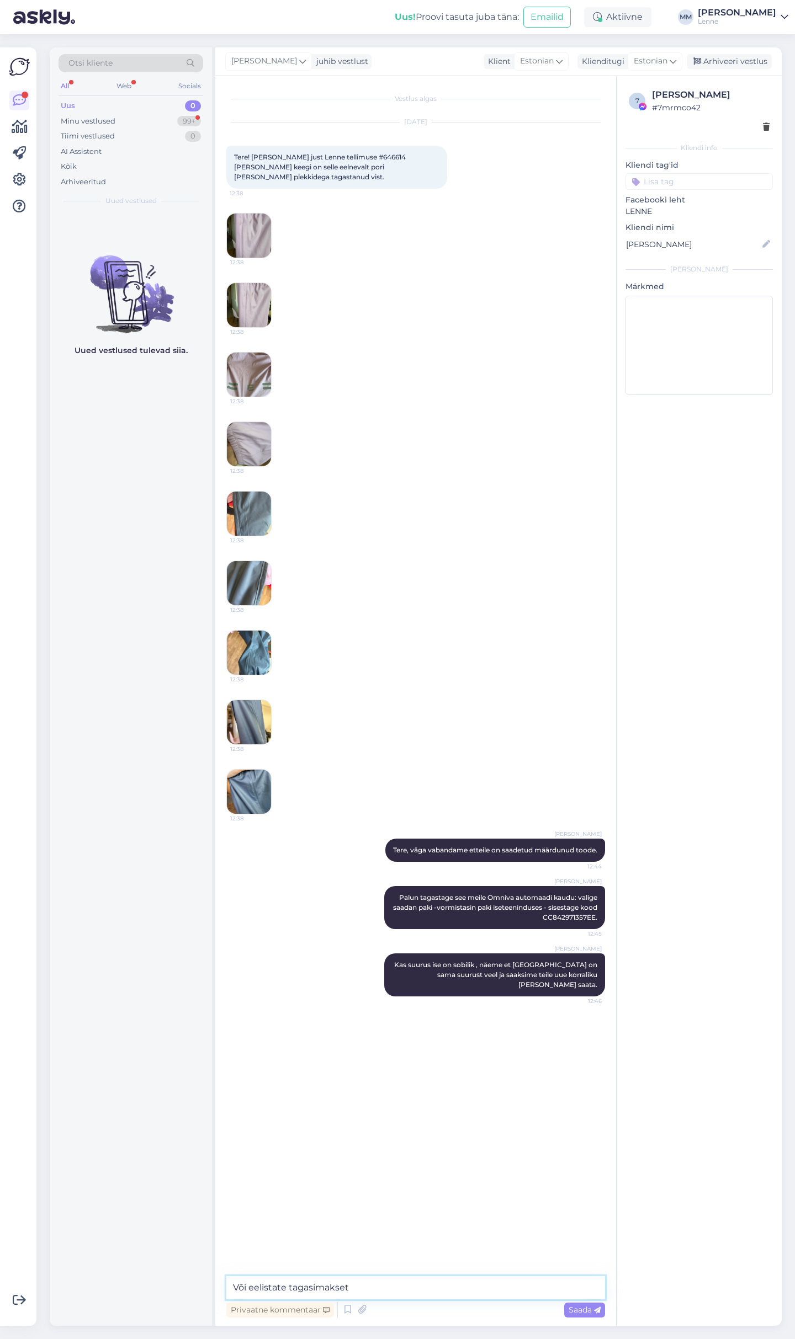
type textarea "Või eelistate tagasimakset."
click at [109, 120] on div "Minu vestlused" at bounding box center [88, 121] width 55 height 11
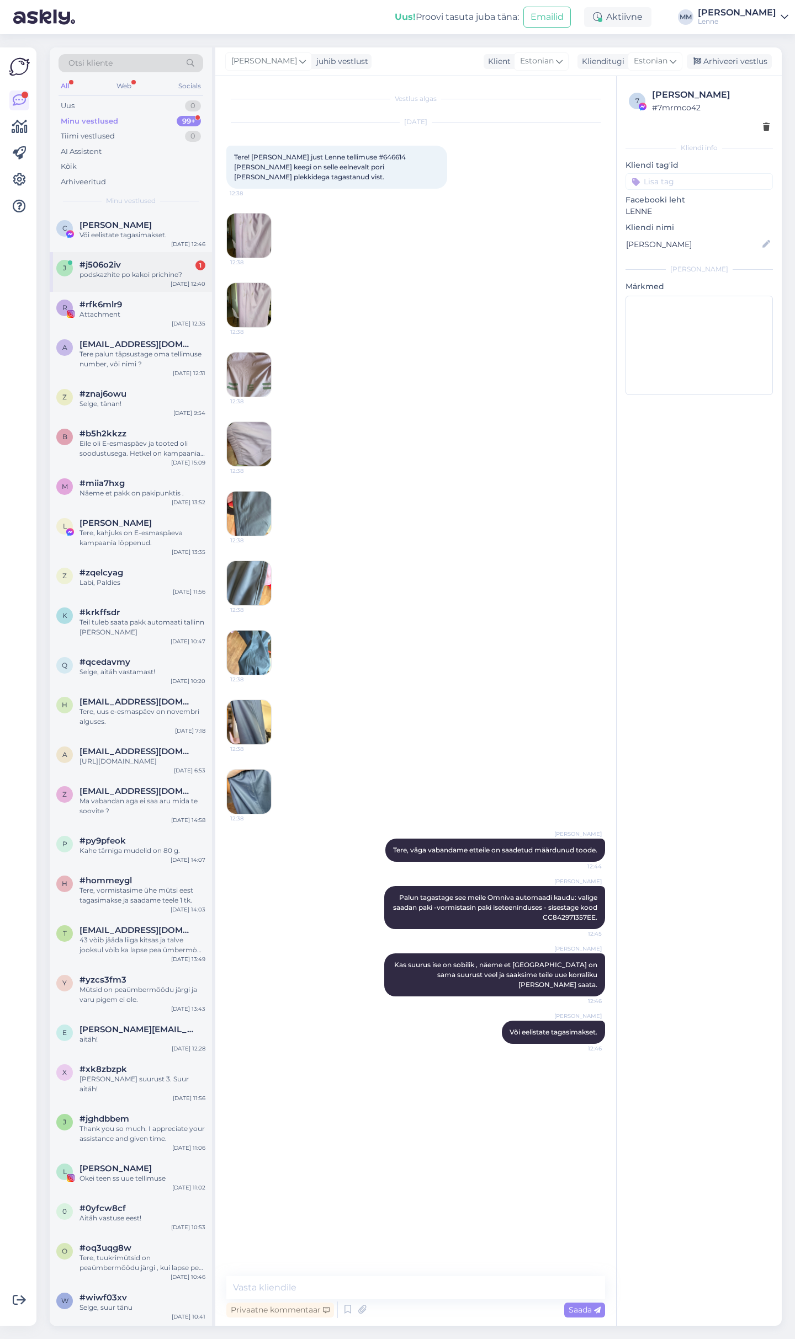
click at [98, 275] on div "podskazhite po kakoi prichine?" at bounding box center [142, 275] width 126 height 10
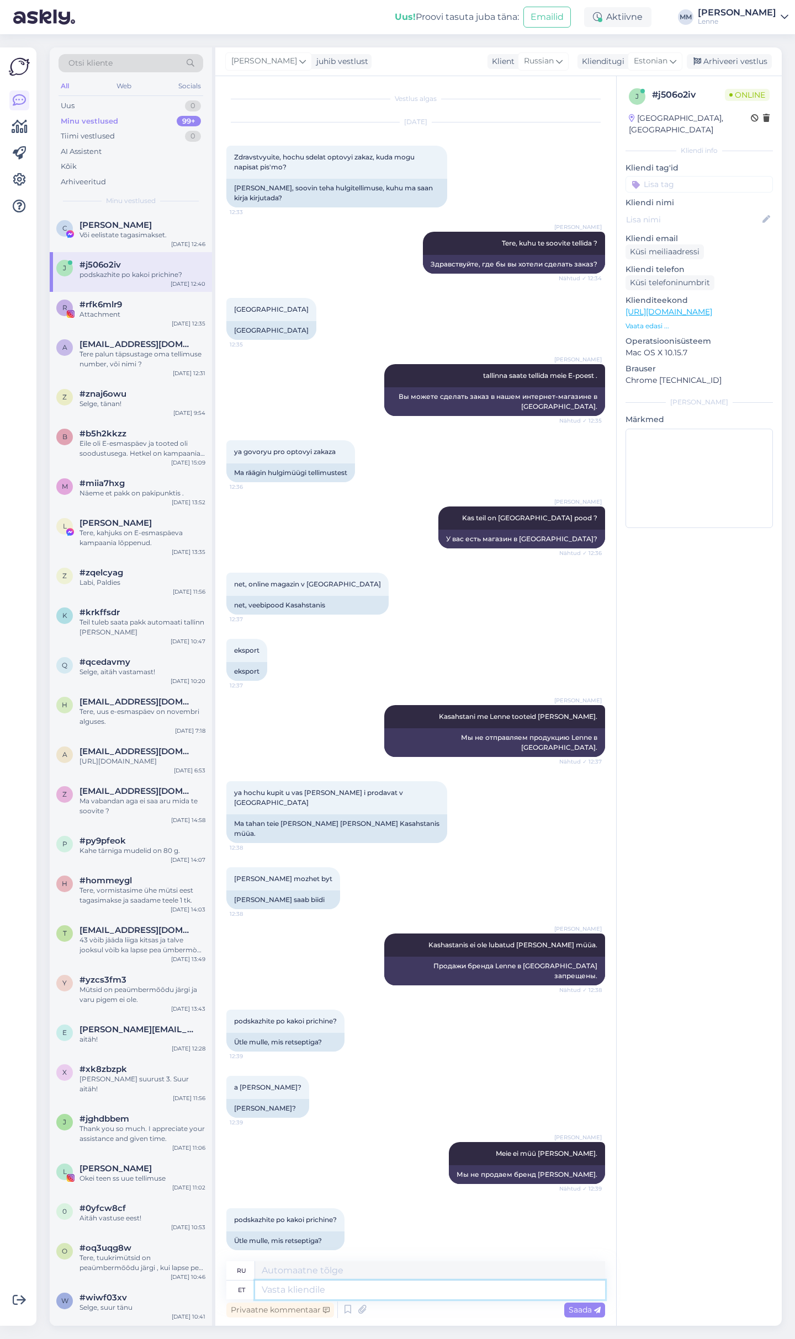
click at [341, 1293] on textarea at bounding box center [430, 1290] width 350 height 19
type textarea "Me e"
type textarea "Мы"
type textarea "Me ei"
type textarea "Мы не"
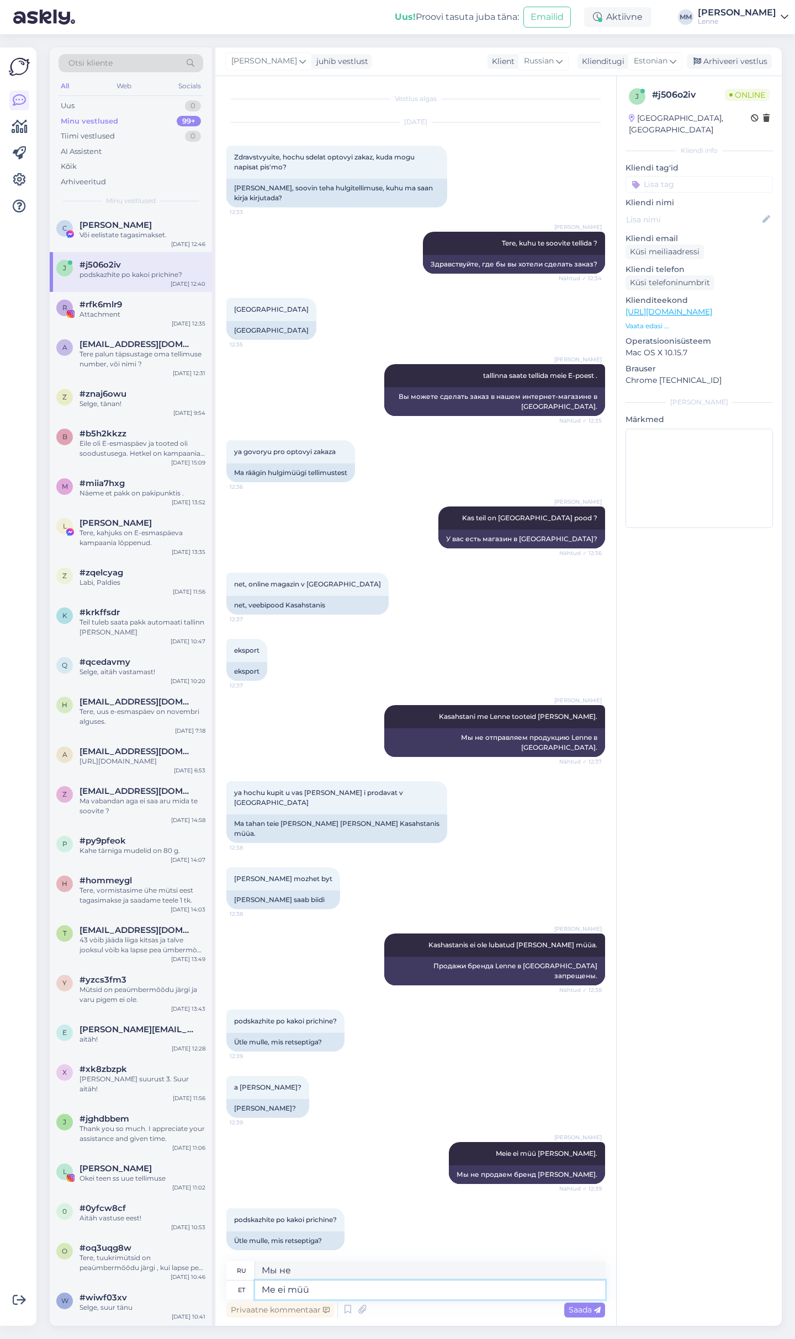
type textarea "Me ei müü"
type textarea "Мы не продаем"
type textarea "Me ei müü Kerry b"
type textarea "Мы не продаем Керри"
type textarea "Me ei müü Kerry bränd"
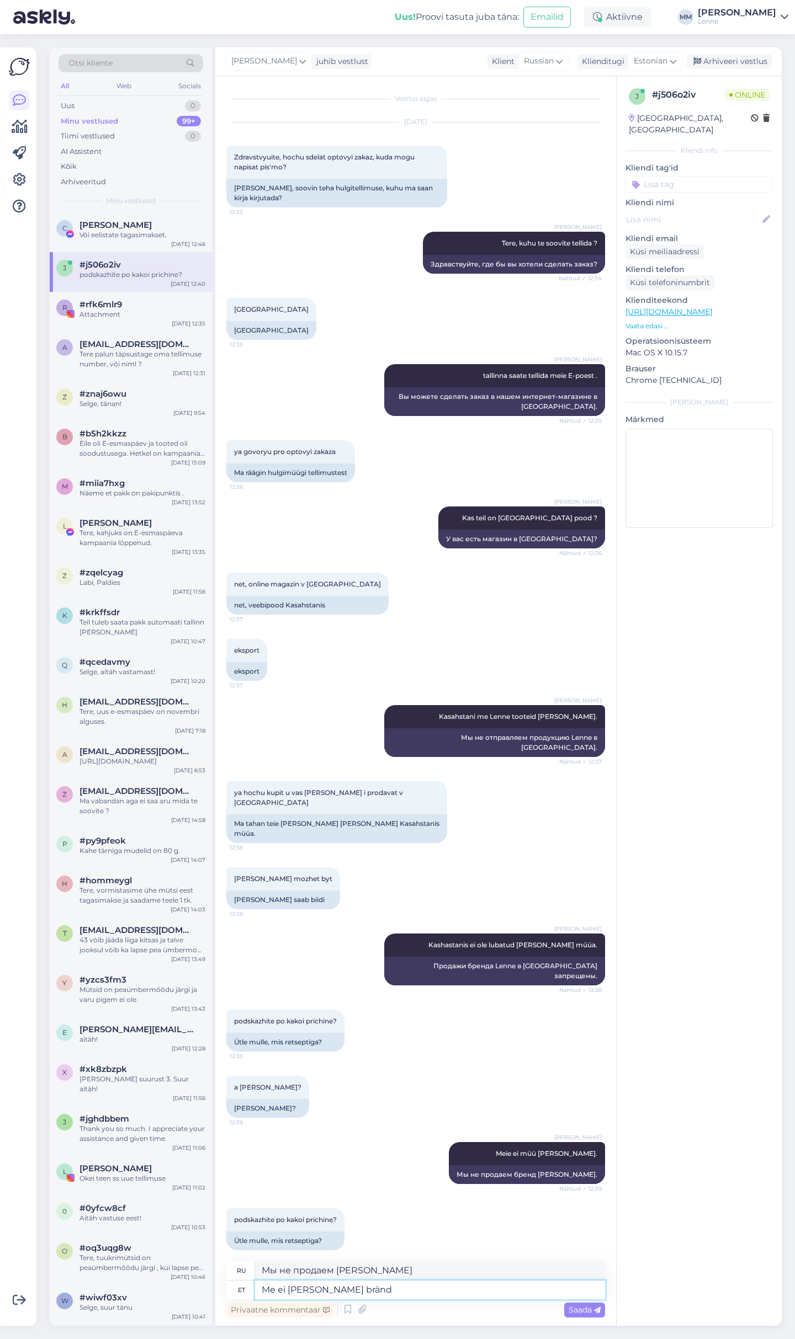
type textarea "Мы не продаем бренди Керри."
type textarea "Me ei müü Kerry brändi j"
type textarea "Мы не продаем бренд [PERSON_NAME]."
type textarea "Me ei müü Kerry brändi ja l"
type textarea "Мы не продаем бренд Kerry и"
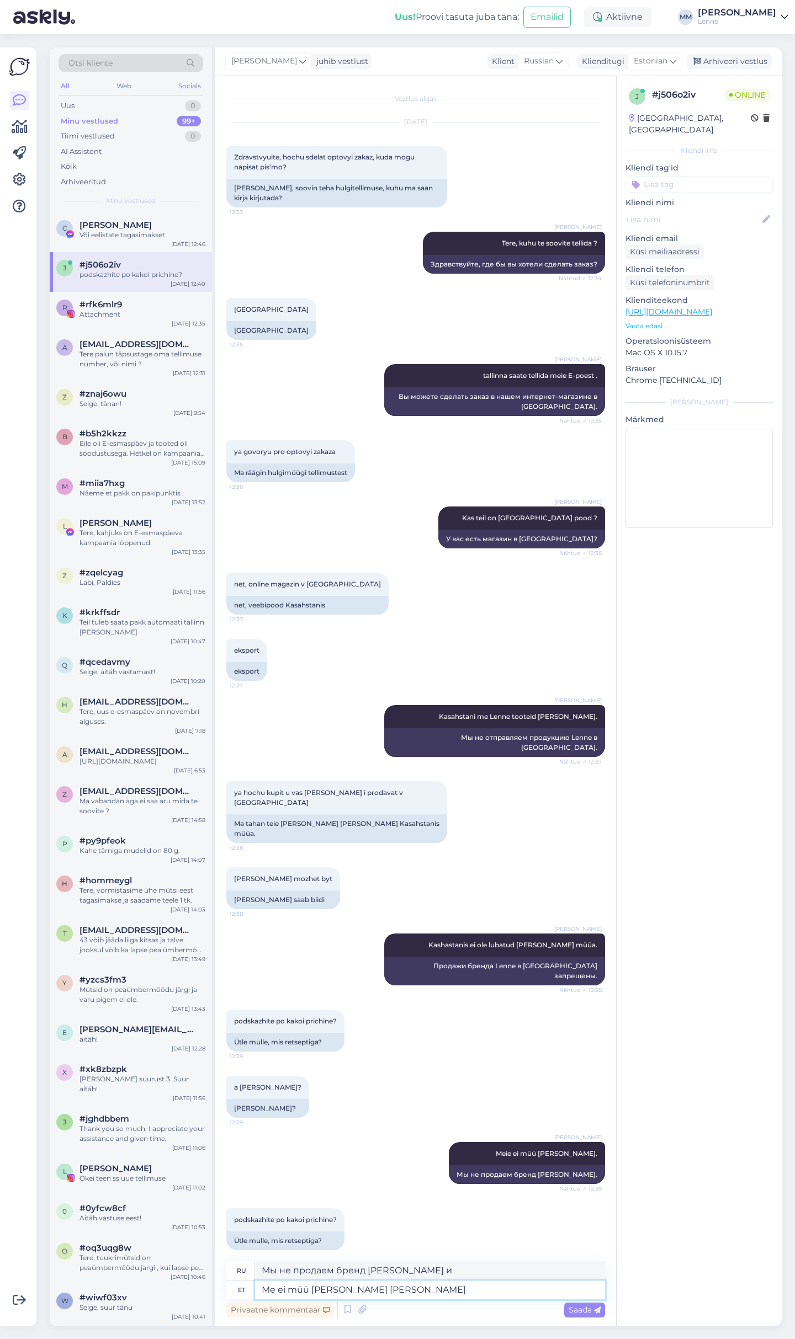
type textarea "Me ei müü Kerry brändi ja Lenne"
type textarea "Мы не продаем бренд Kerry и Lenne."
type textarea "Me ei müü Kerry brändi ja Lenne brändi ei"
type textarea "Мы не продаем бренды Kerry и Lenne."
type textarea "Me ei müü Kerry brändi ja Lenne brändi ei ole"
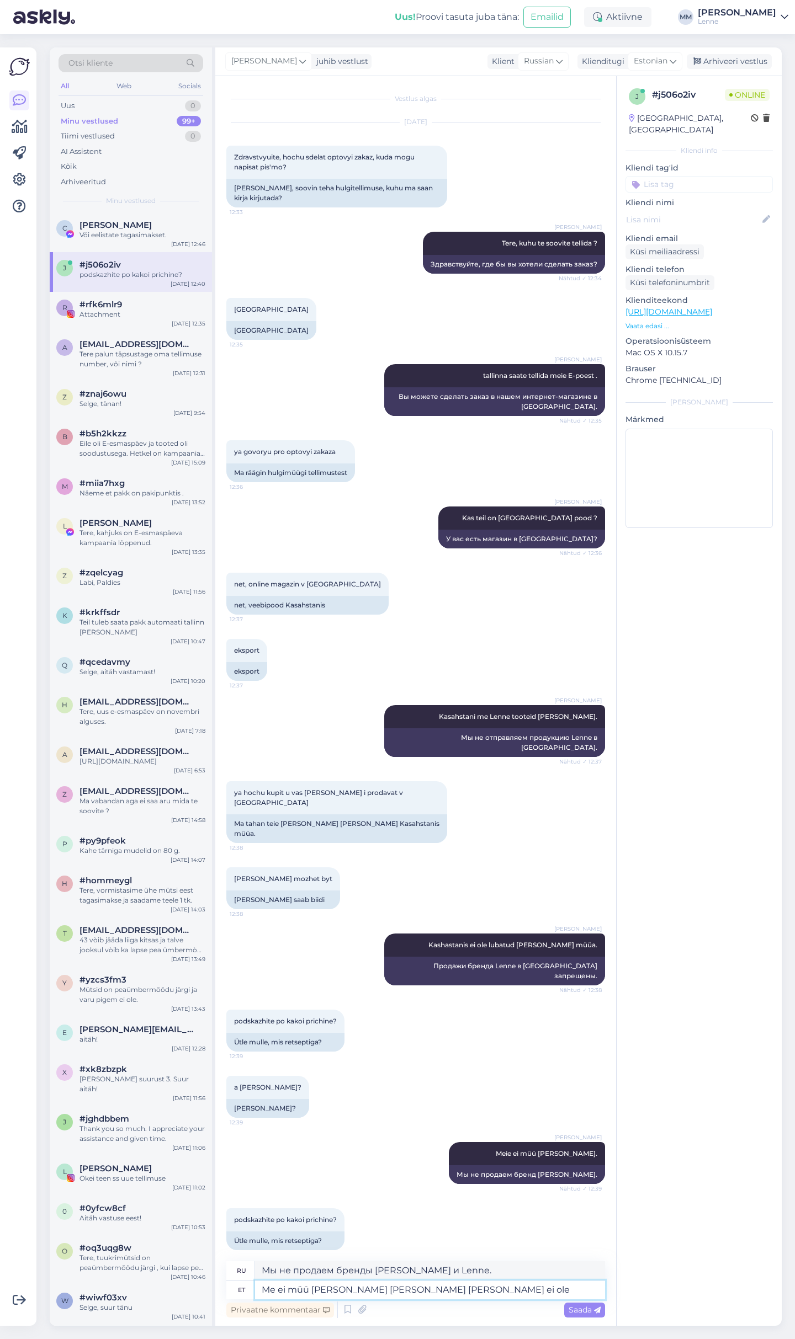
type textarea "Мы не продаем бренд Kerry и бренд Lenne не"
type textarea "Me ei müü Kerry brändi ja Lenne brändi ei ole l"
type textarea "Мы не продаем бренд Kerry, а бренд Lenne недоступен."
type textarea "Me ei müü Kerry brändi ja Lenne brändi ei ole lubatud"
type textarea "Мы не продаем продукцию под маркой Kerry, а марка Lenne не допускается."
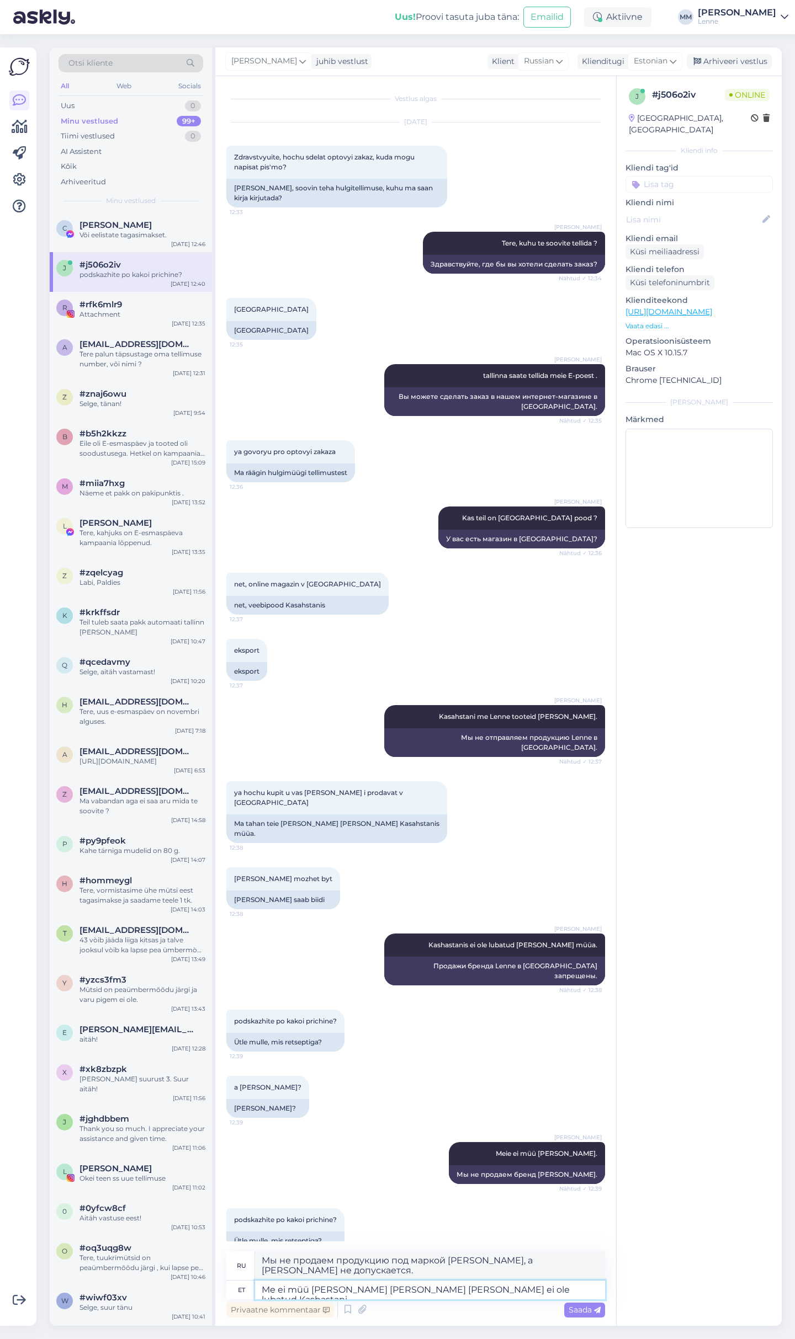
type textarea "Me ei müü Kerry brändi ja Lenne brändi ei ole lubatud Kashastani"
type textarea "Мы не продаем бренд Kerry, а бренд Lenne запрещен в Кашастане."
type textarea "Me ei müü [PERSON_NAME] [PERSON_NAME] [PERSON_NAME] ei ole lubatud Kashastani m…"
type textarea "Мы не продаем бренд [PERSON_NAME], а бренд Lenne не допускается к продаже в [GE…"
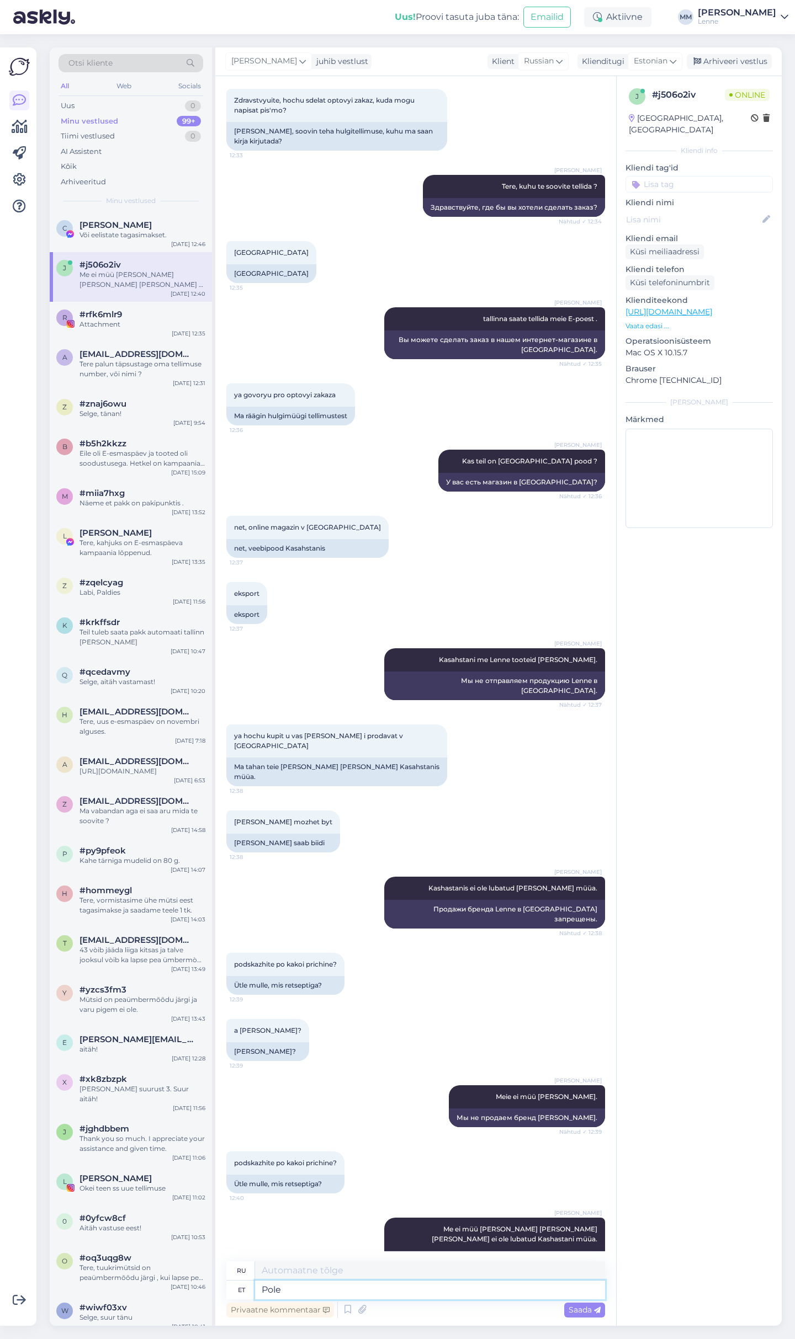
type textarea "Pole m"
type textarea "Никто"
type textarea "Pole mingid h"
type textarea "Их нет"
type textarea "Pole minge"
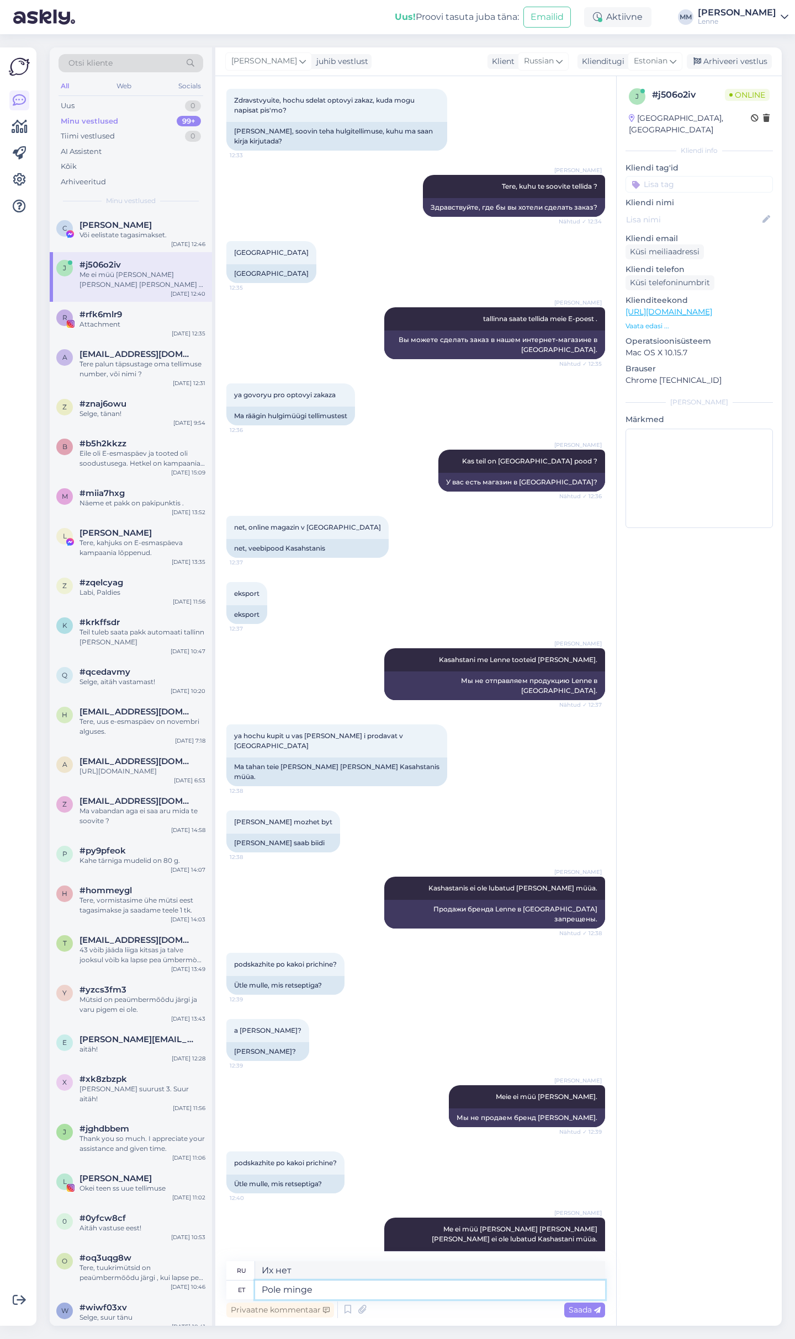
type textarea "Никуда не пойду"
type textarea "Pole mingeid t"
type textarea "Их нет"
type textarea "P"
type textarea "Никто"
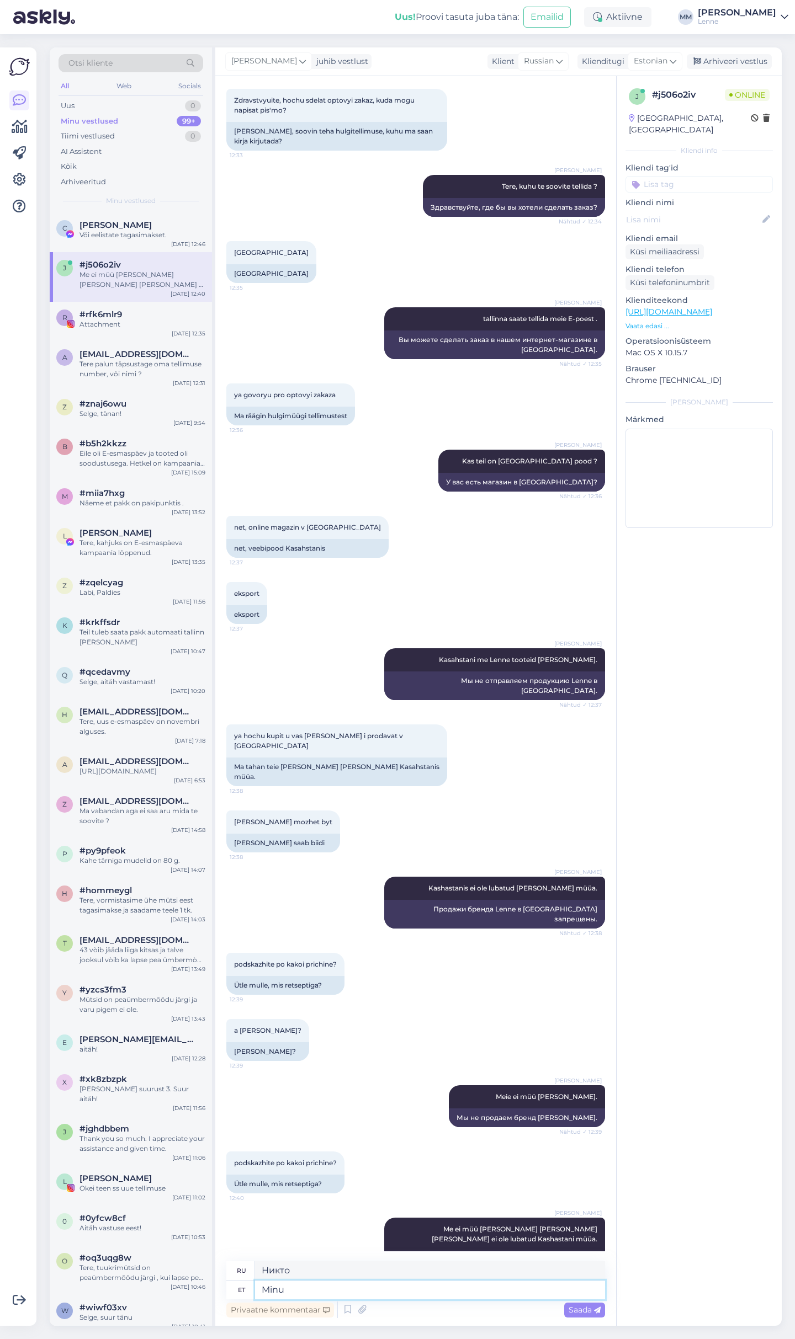
type textarea "Minu"
type textarea "Мой"
type textarea "Minu kahjuks p"
type textarea "К сожалению для меня"
type textarea "Minu kahjuks pole"
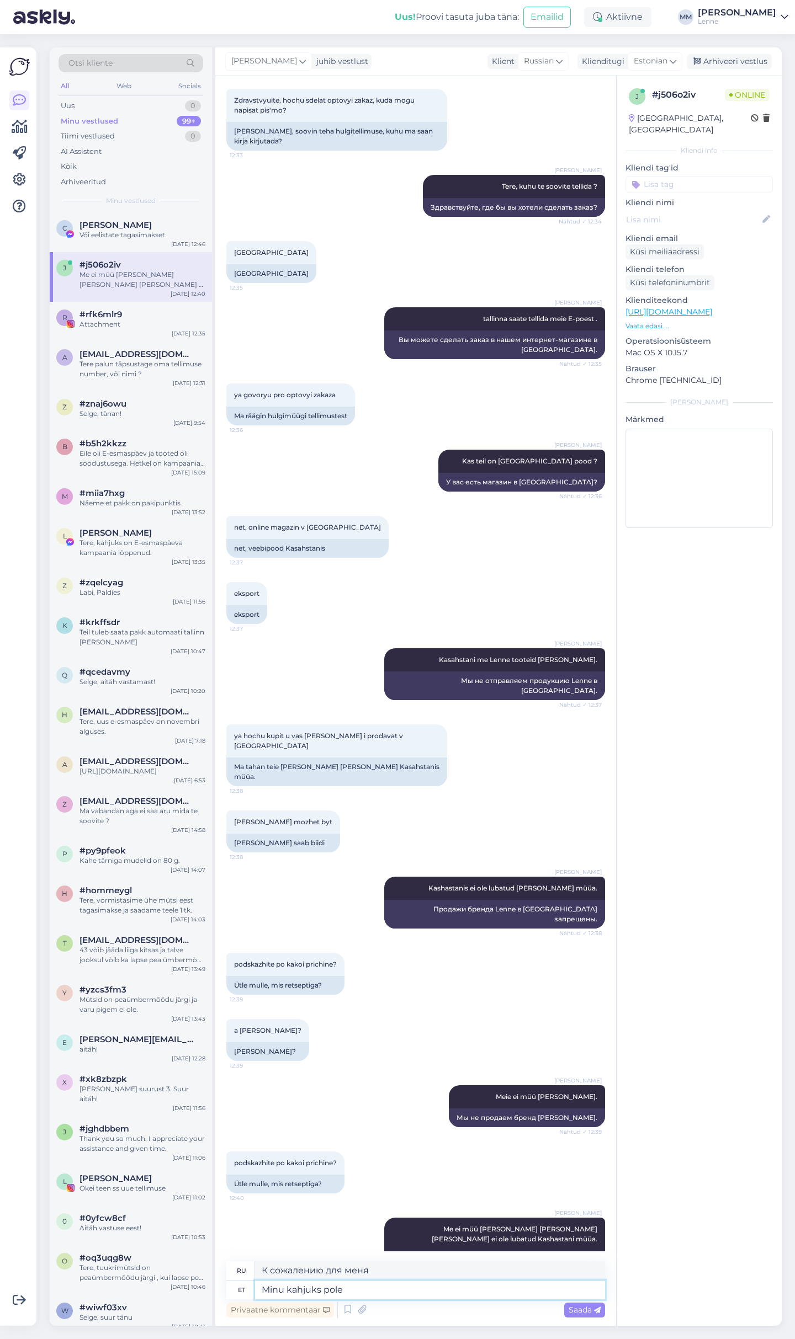
type textarea "К сожалению для меня, нет."
type textarea "Minu kahjuks pole mingeid"
type textarea "К сожалению для меня, таковых нет."
type textarea "Minu kahjuks pole mingeid tingimusi"
type textarea "К сожалению для меня, условий нет."
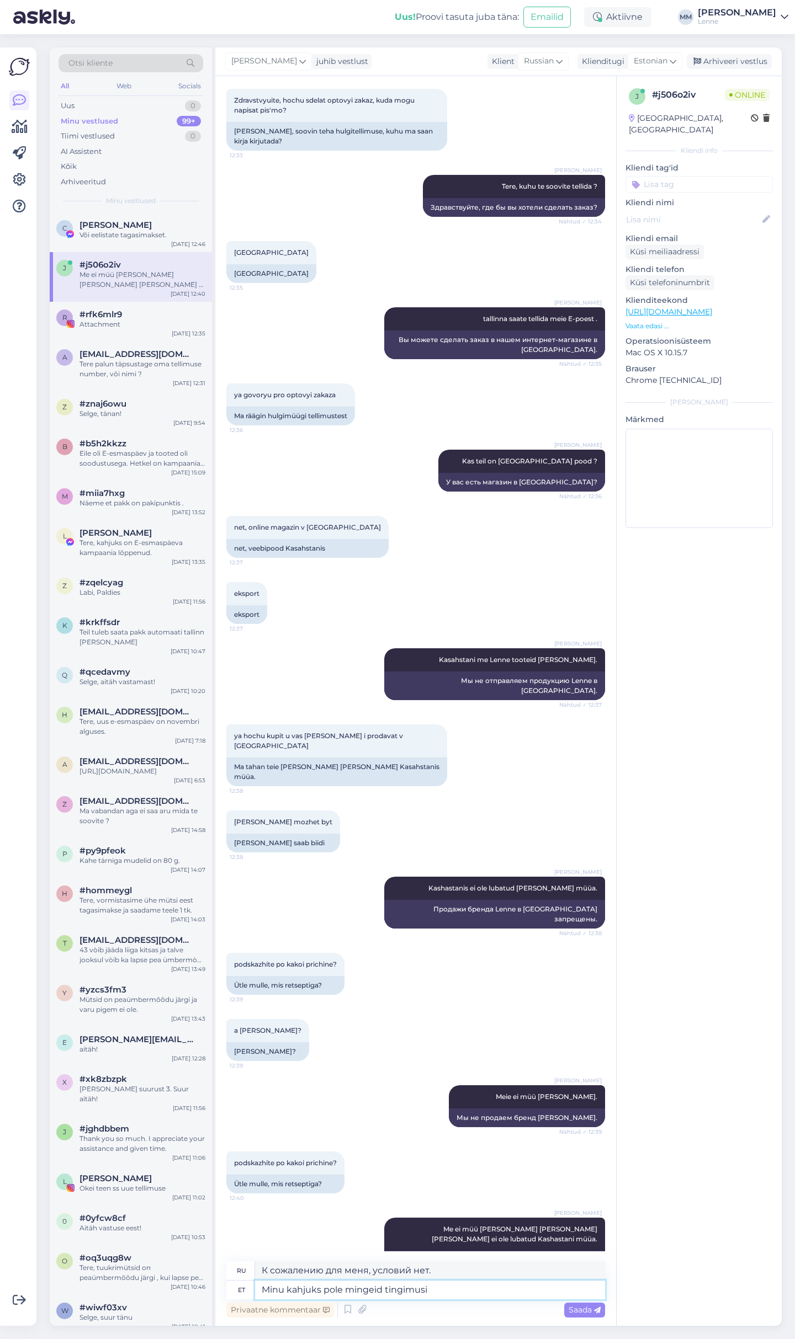
type textarea "Minu kahjuks pole mingeid tingimusi."
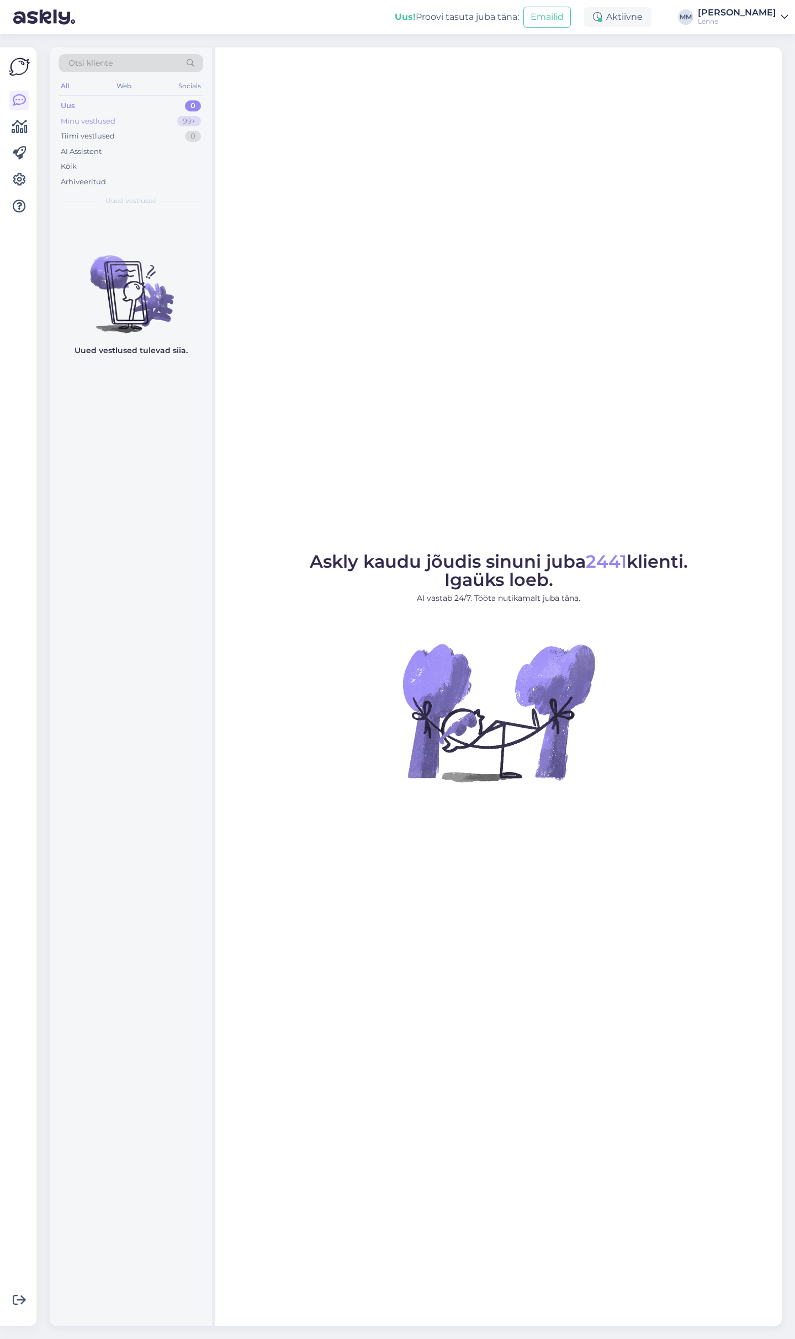
click at [90, 122] on div "Minu vestlused" at bounding box center [88, 121] width 55 height 11
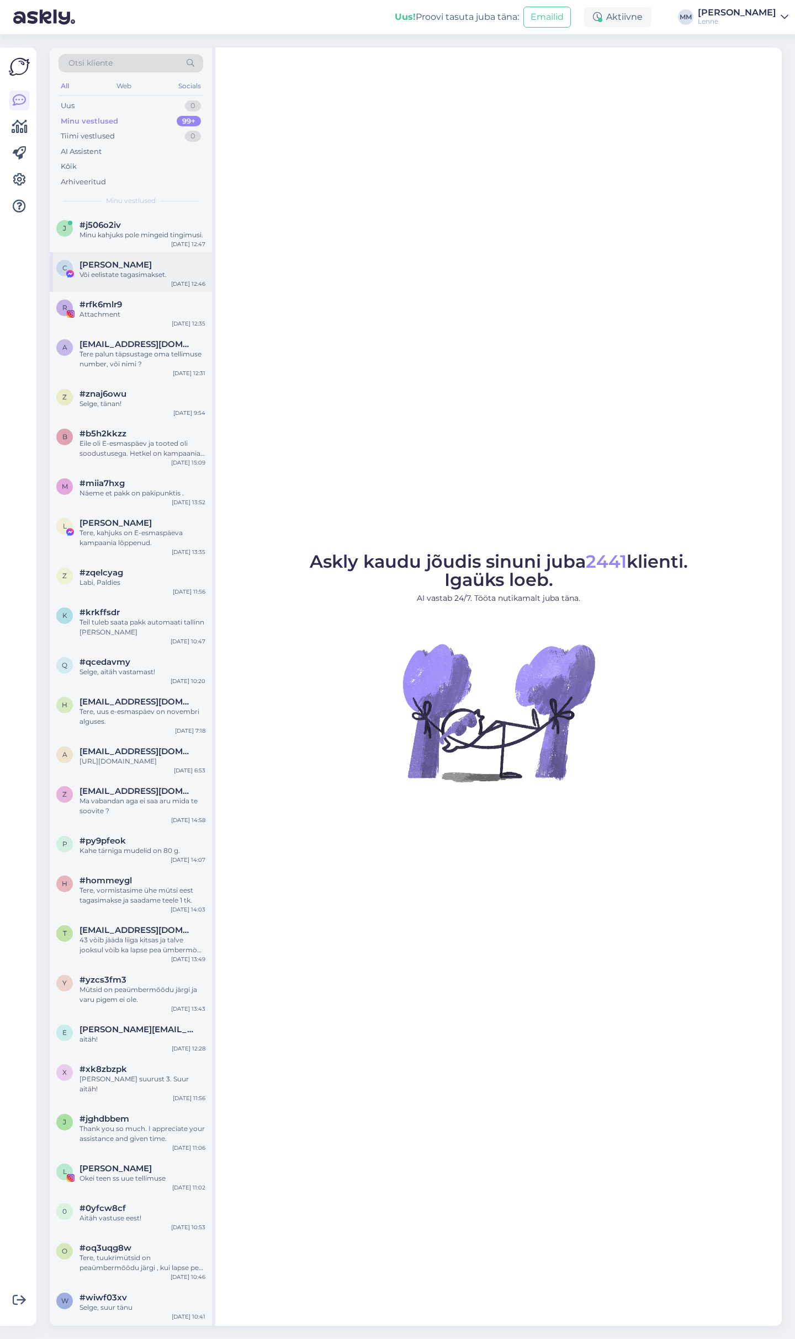
click at [140, 274] on div "Või eelistate tagasimakset." at bounding box center [142, 275] width 126 height 10
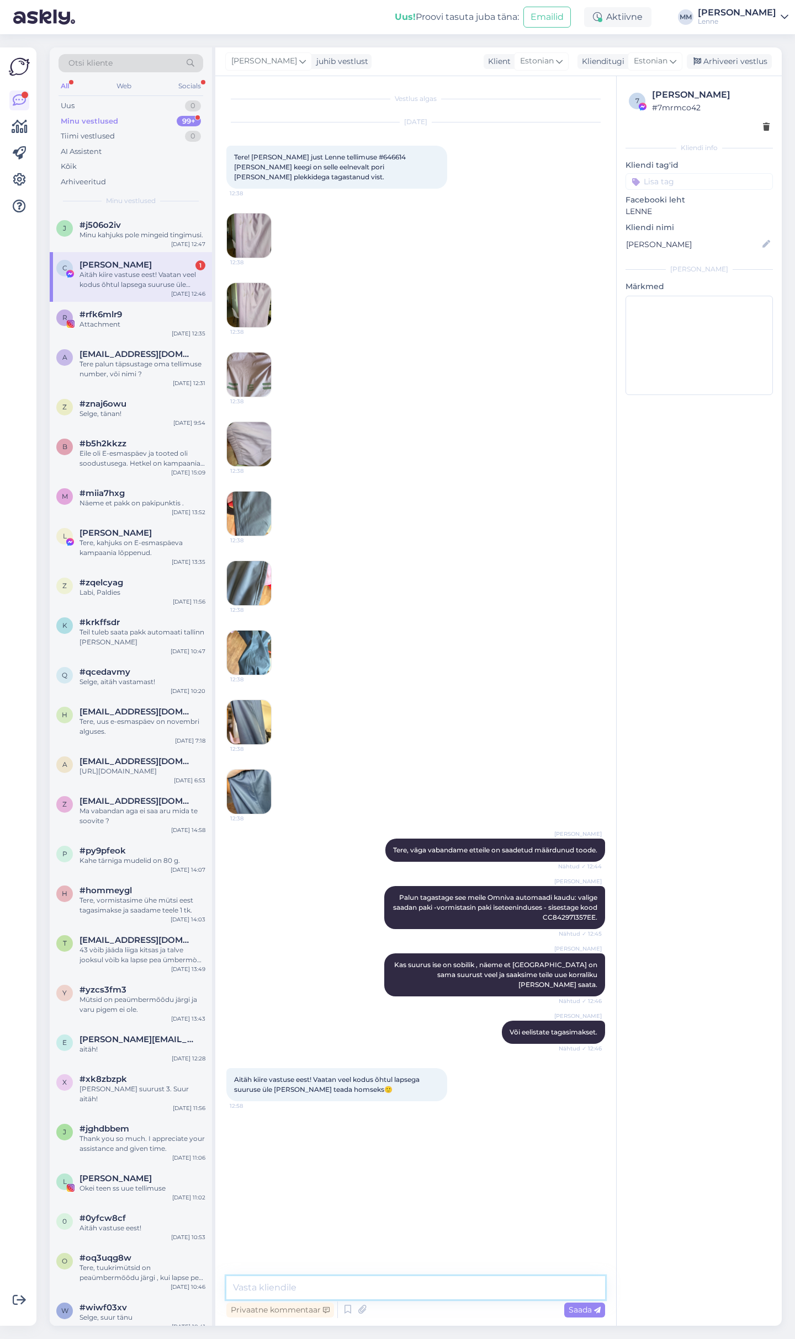
click at [324, 1294] on textarea at bounding box center [415, 1287] width 379 height 23
type textarea "Jaa teeme nii, vabandame veelkord."
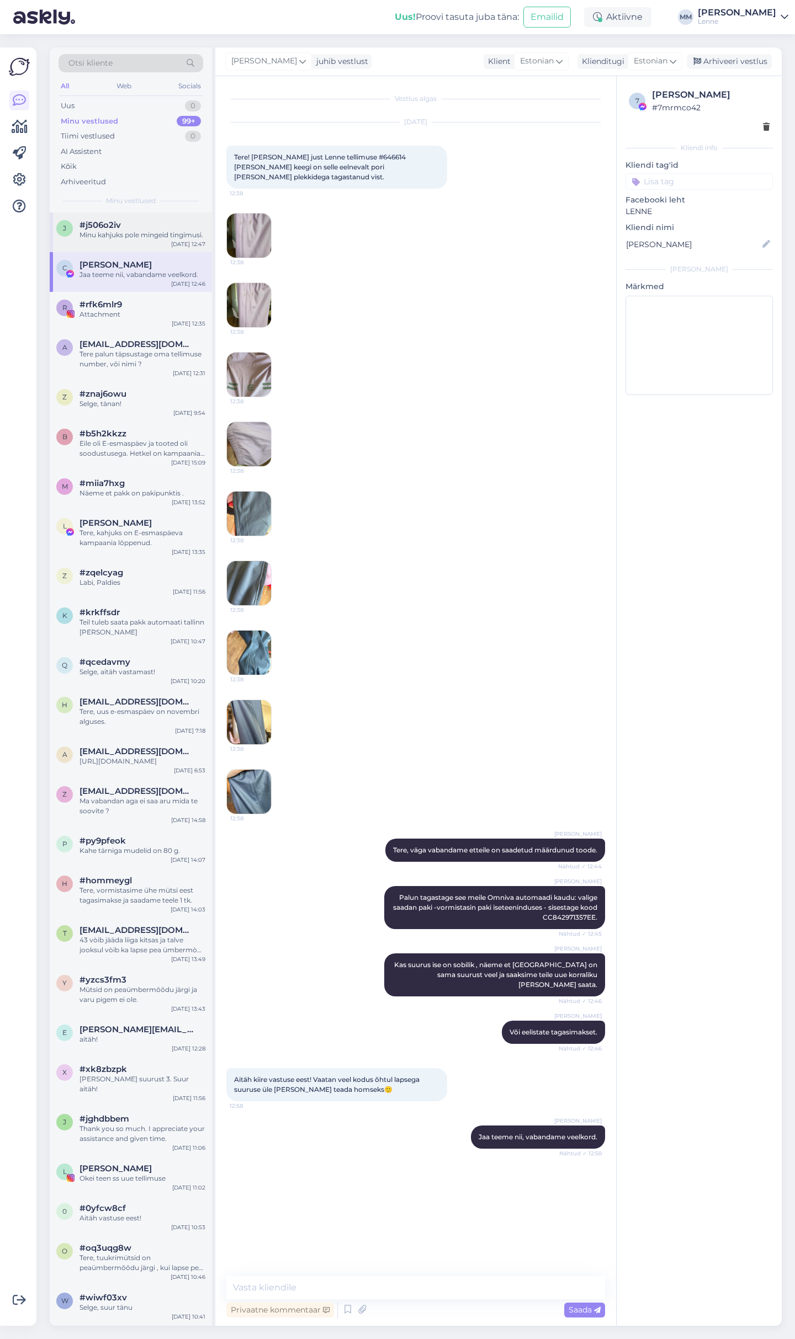
click at [131, 225] on div "#j506o2iv" at bounding box center [142, 225] width 126 height 10
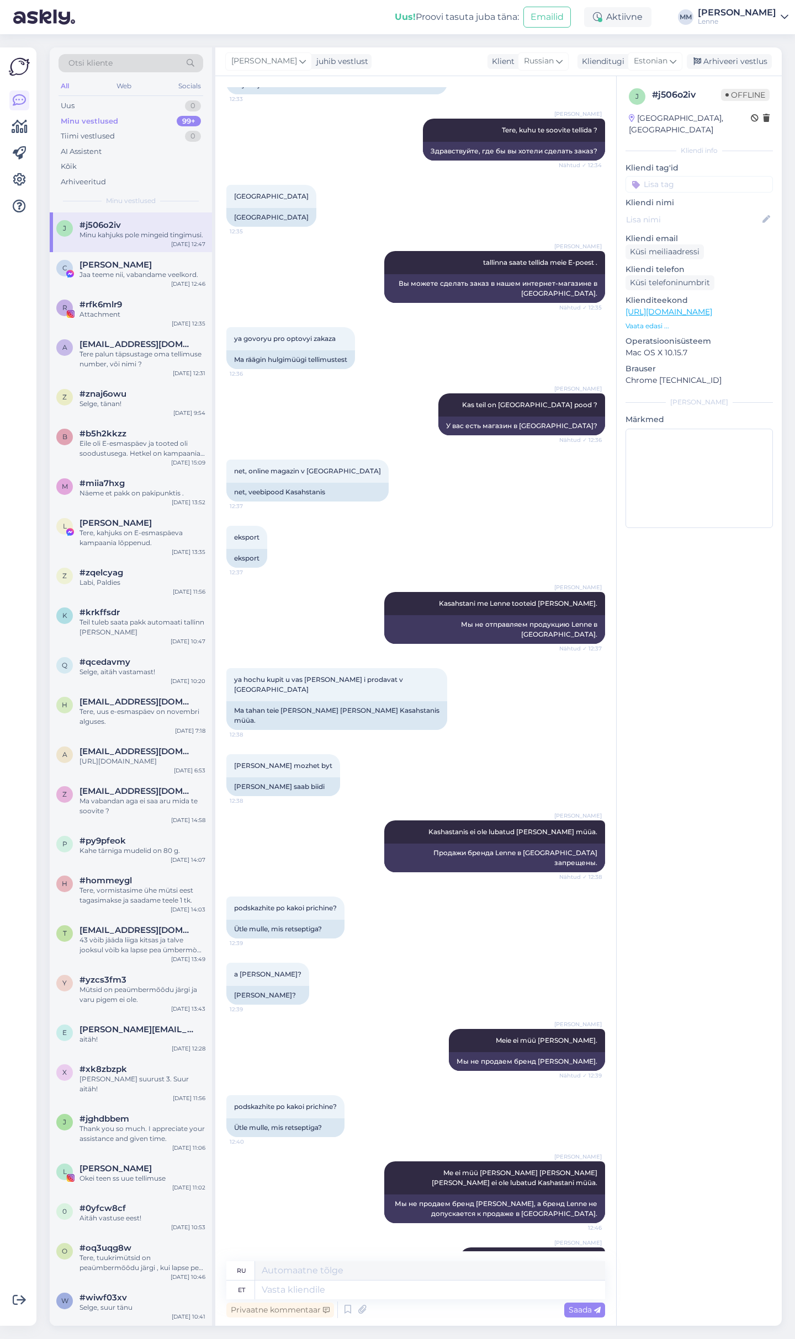
click at [786, 19] on icon at bounding box center [784, 17] width 8 height 9
click at [762, 18] on div "Lenne" at bounding box center [737, 21] width 78 height 9
click at [17, 64] on img at bounding box center [19, 66] width 21 height 21
click at [20, 194] on div at bounding box center [19, 154] width 20 height 126
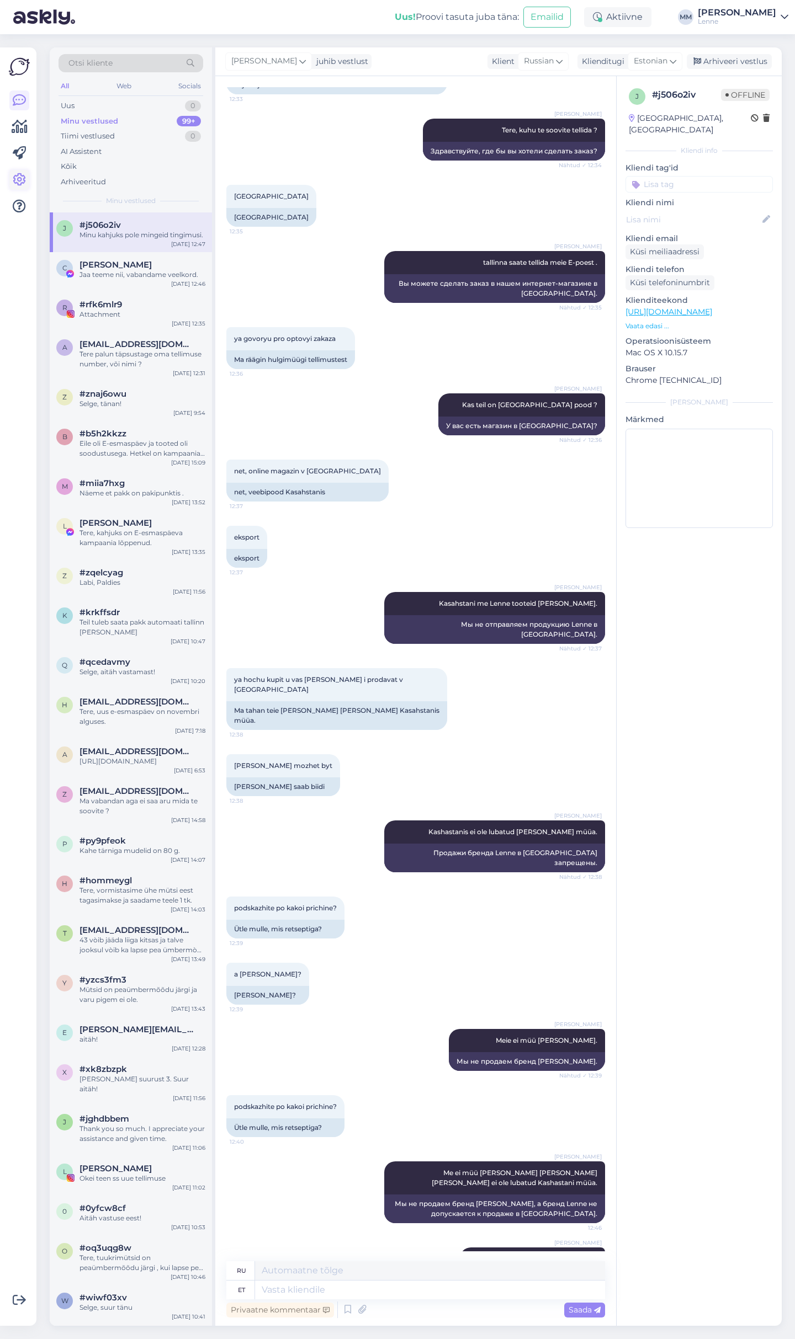
click at [19, 180] on icon at bounding box center [19, 179] width 13 height 13
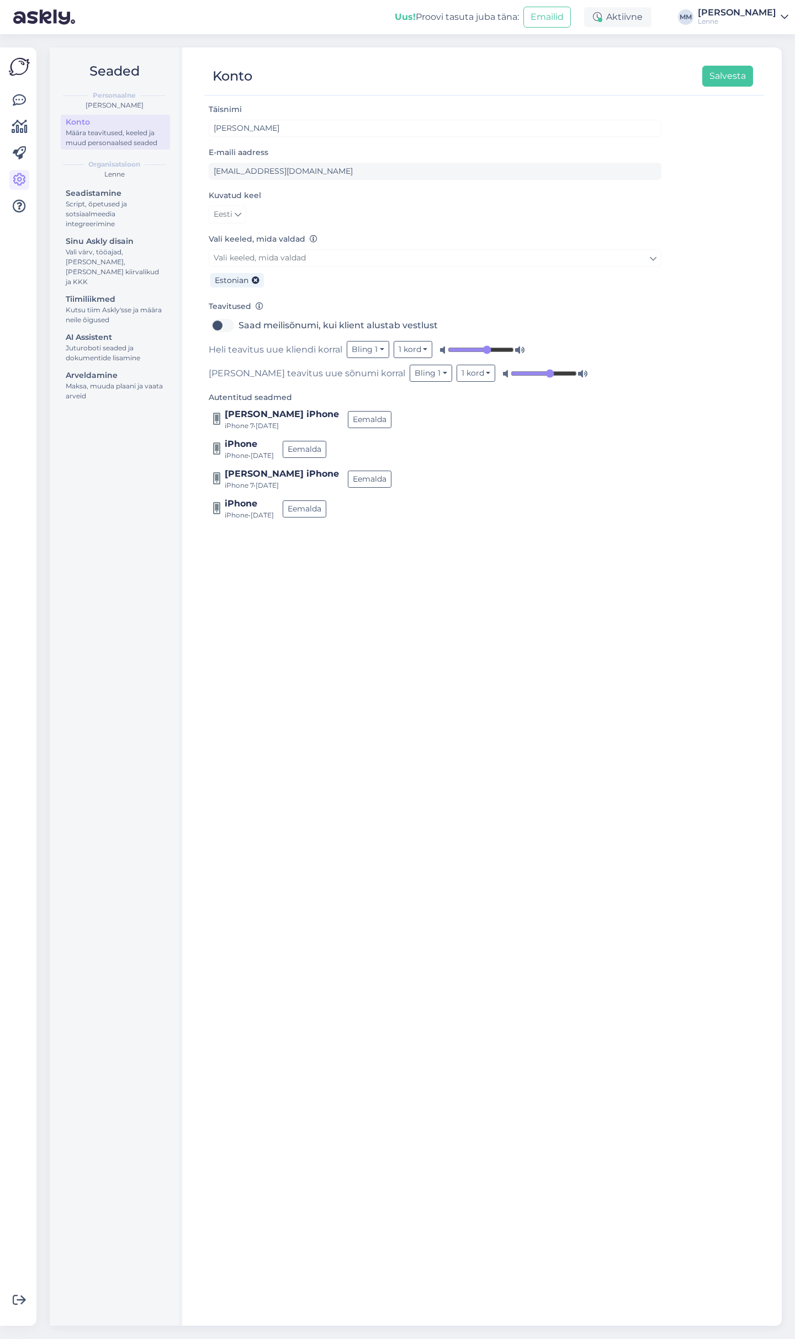
click at [15, 69] on img at bounding box center [19, 66] width 21 height 21
click at [19, 94] on icon at bounding box center [19, 100] width 13 height 13
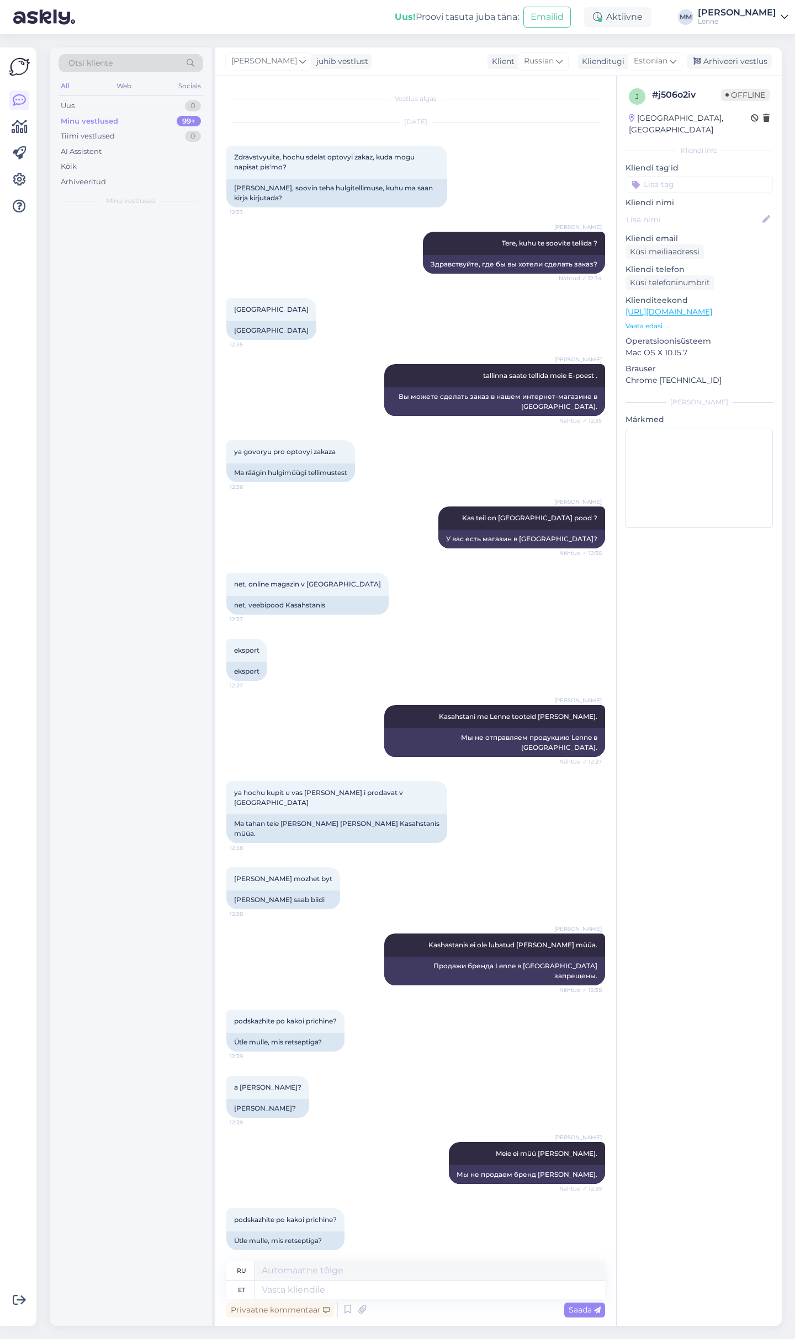
scroll to position [123, 0]
